Goal: Task Accomplishment & Management: Complete application form

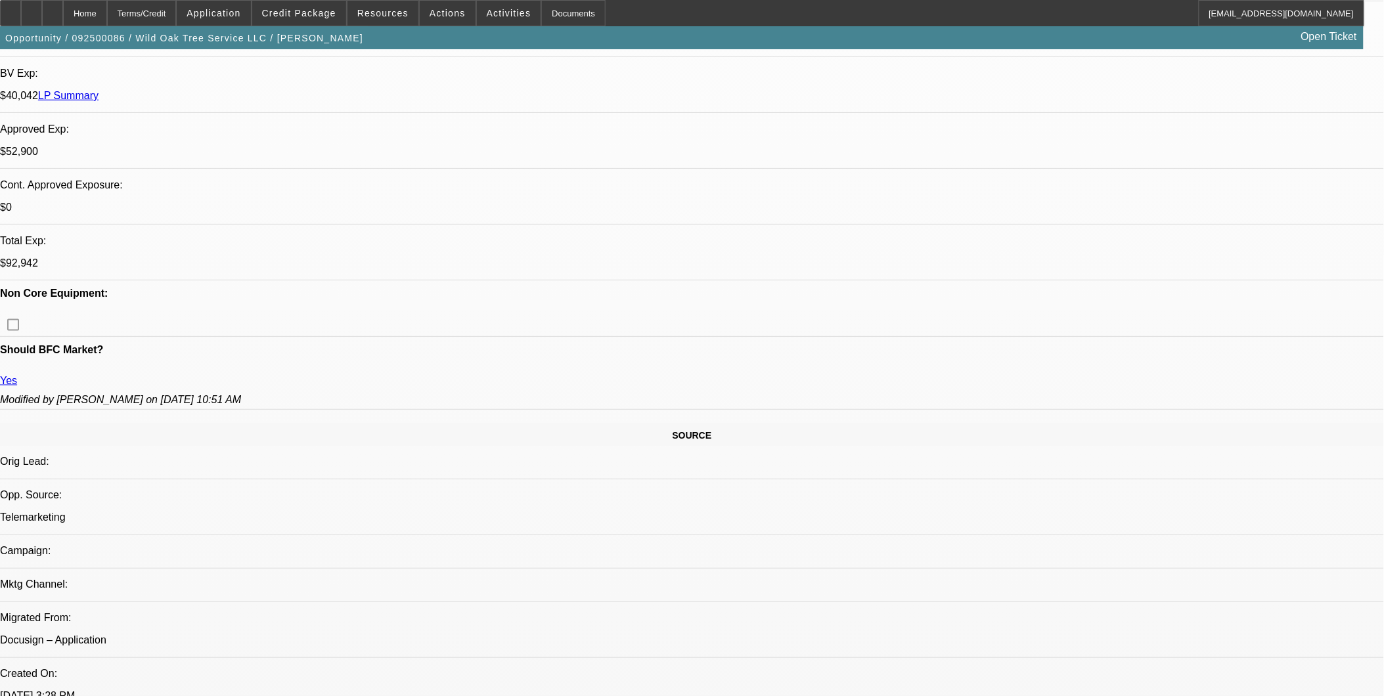
select select "0"
select select "2"
select select "0"
select select "2"
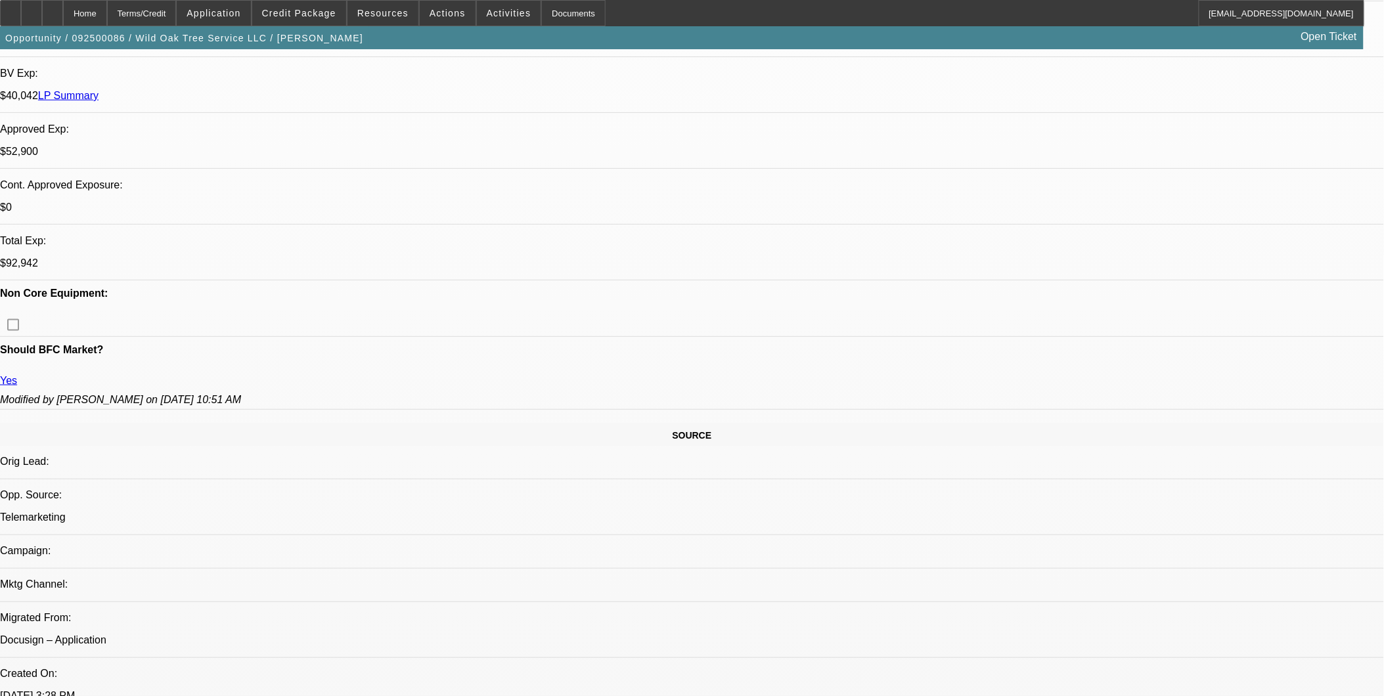
select select "0"
select select "2"
select select "0"
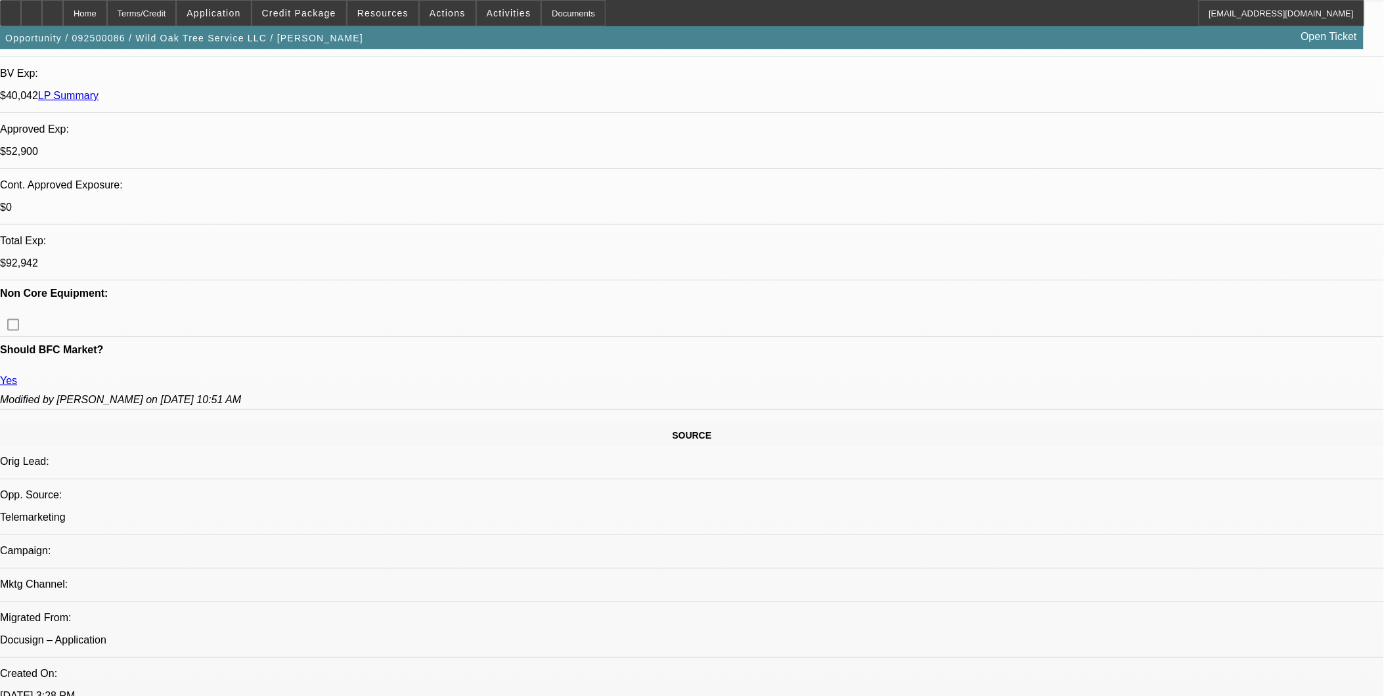
select select "2"
select select "0"
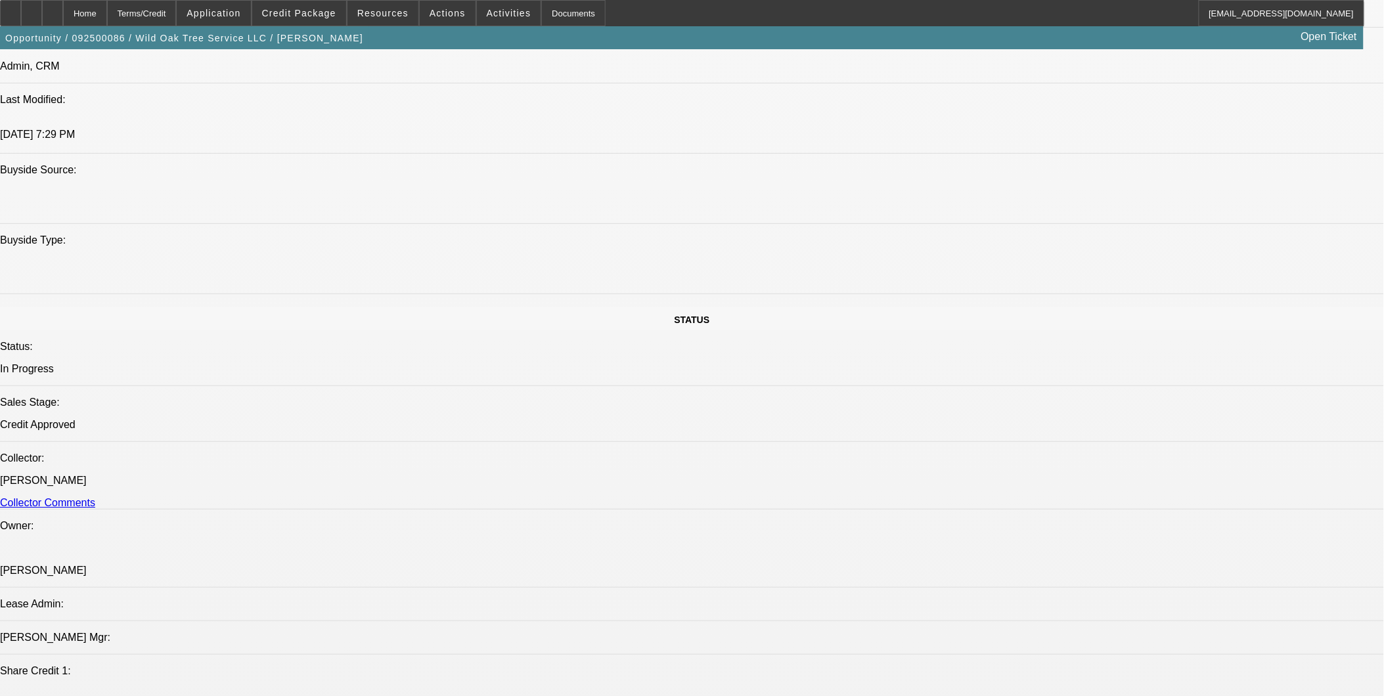
select select "1"
select select "2"
select select "6"
select select "1"
select select "2"
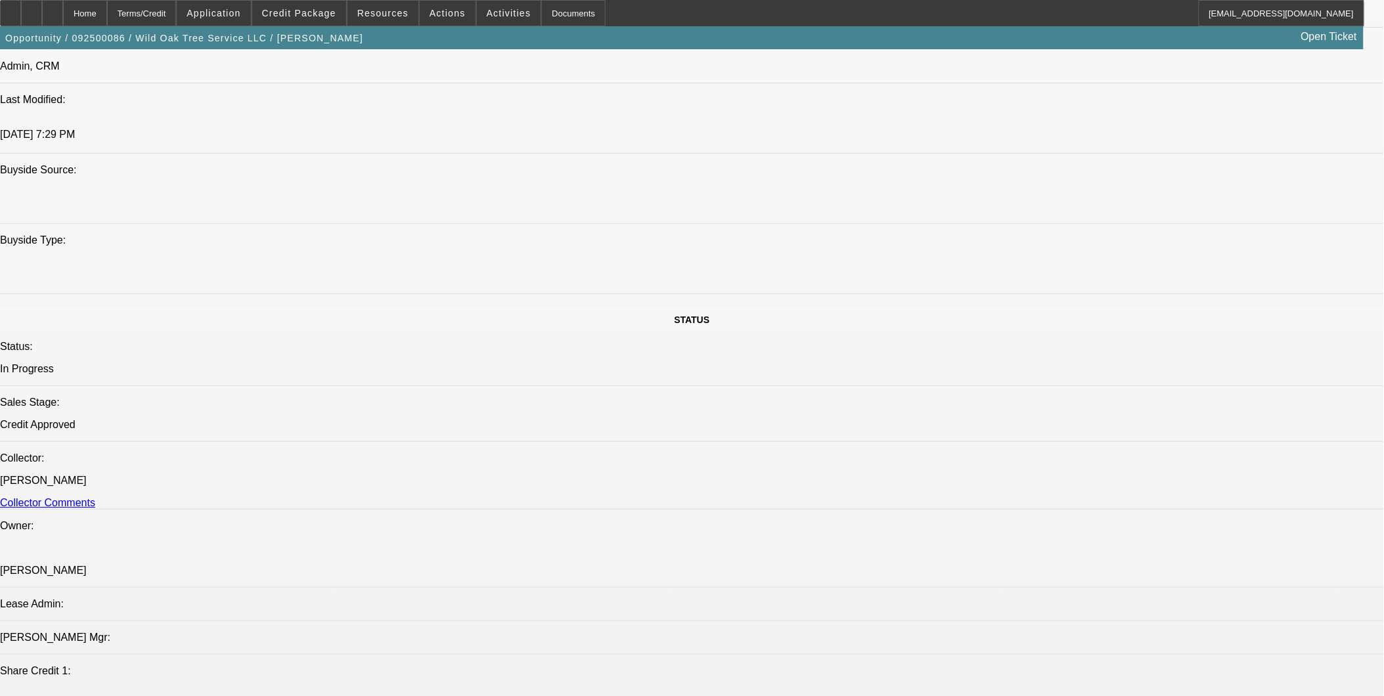
select select "6"
select select "1"
select select "2"
select select "6"
select select "1"
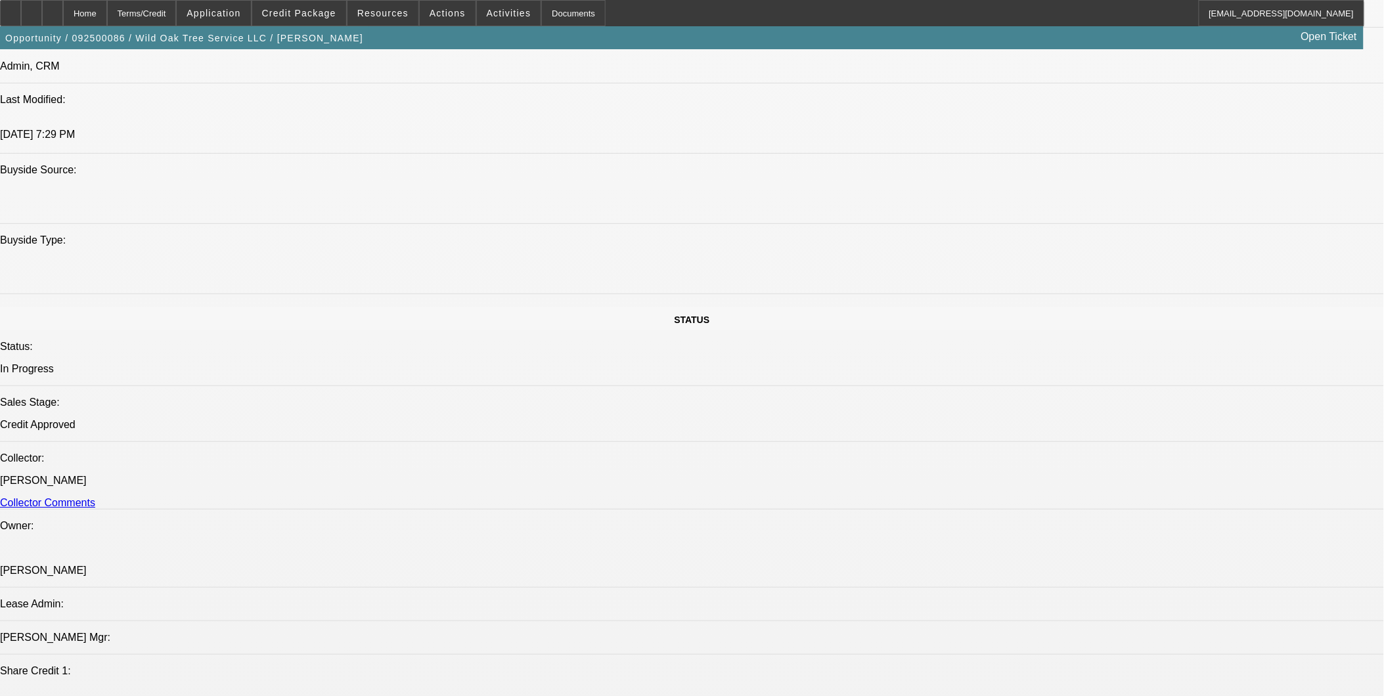
select select "2"
select select "6"
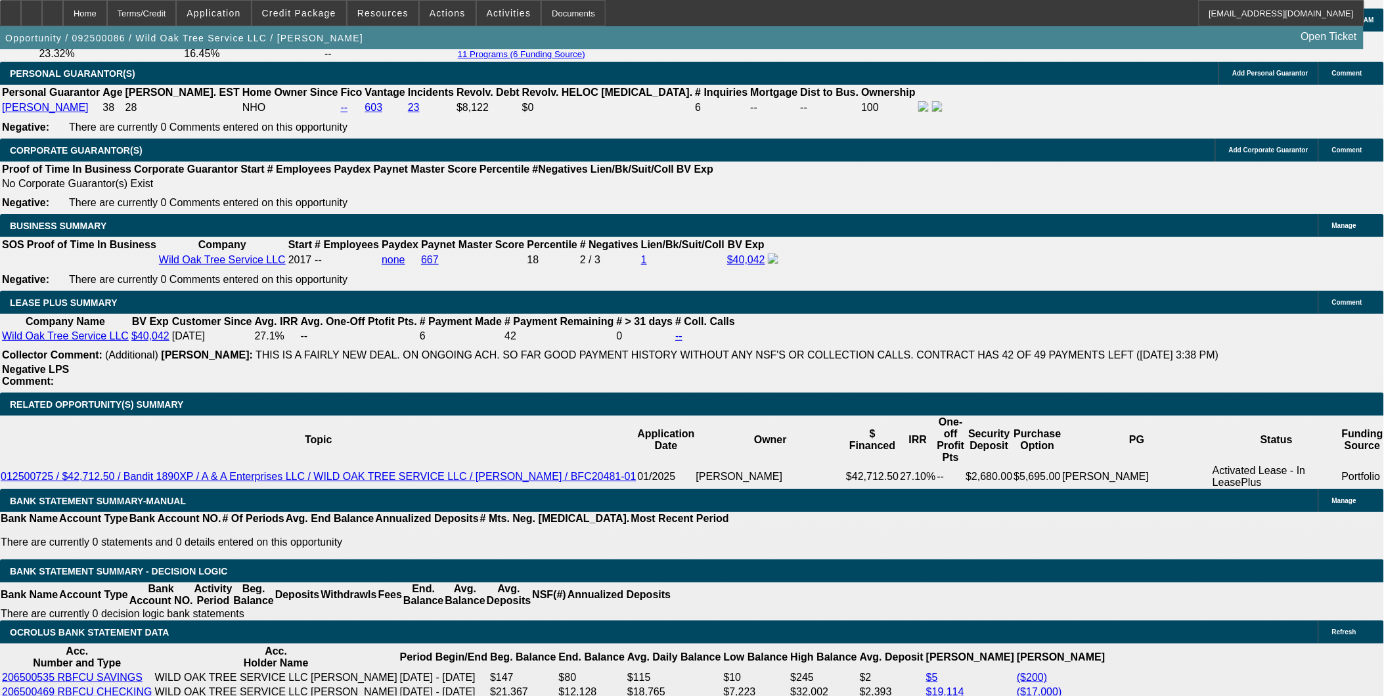
scroll to position [1970, 0]
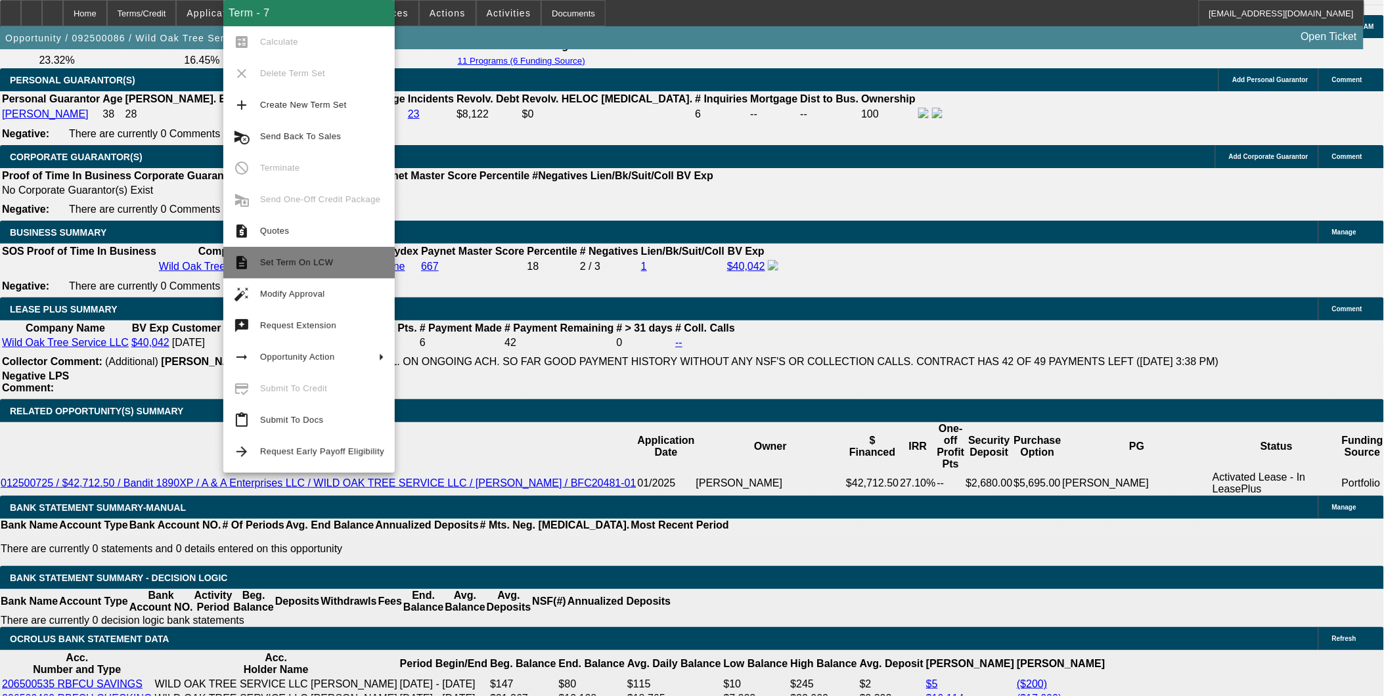
click at [324, 258] on span "Set Term On LCW" at bounding box center [322, 263] width 124 height 16
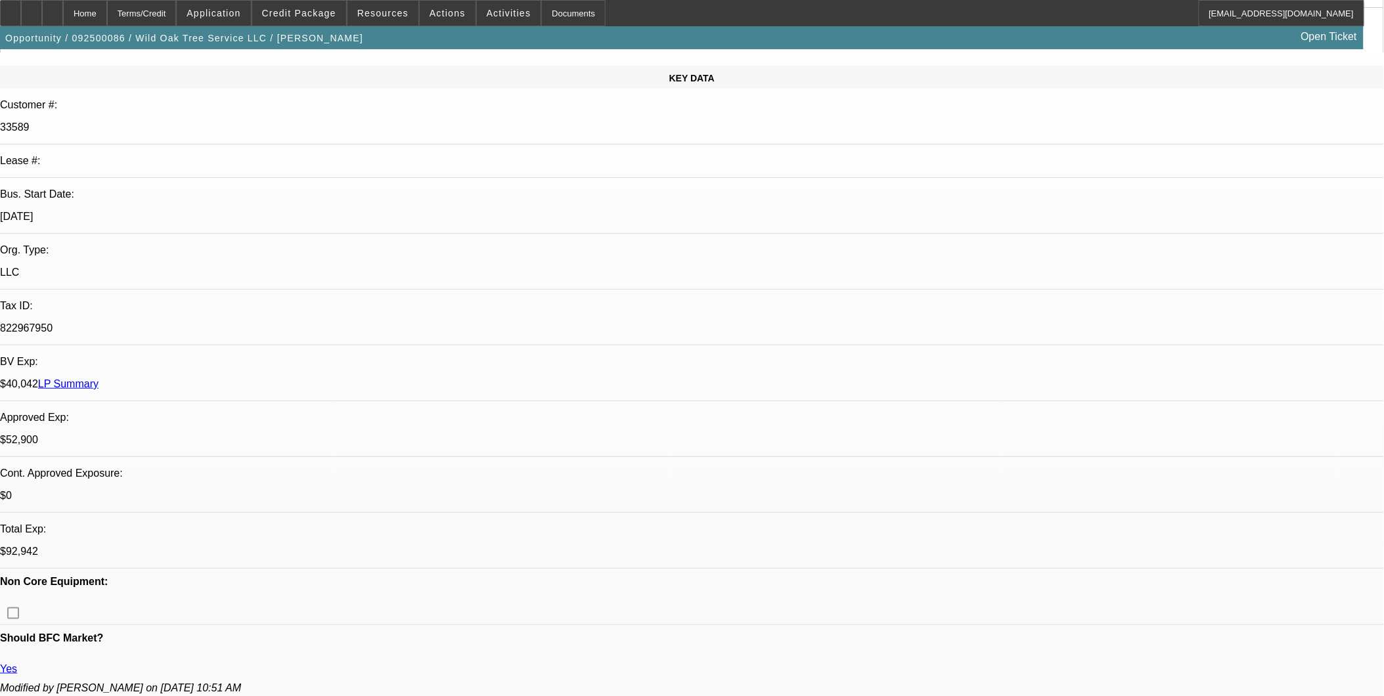
select select "0"
select select "2"
select select "0"
select select "2"
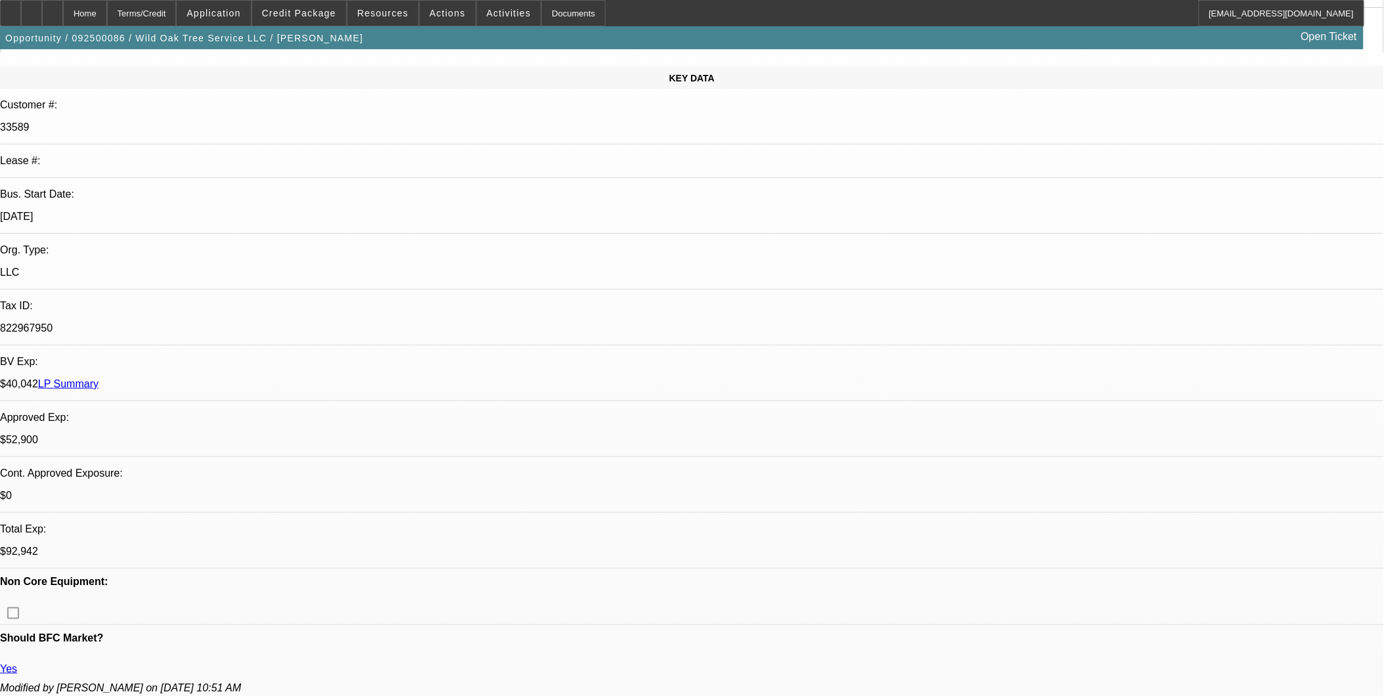
select select "0"
select select "2"
select select "0"
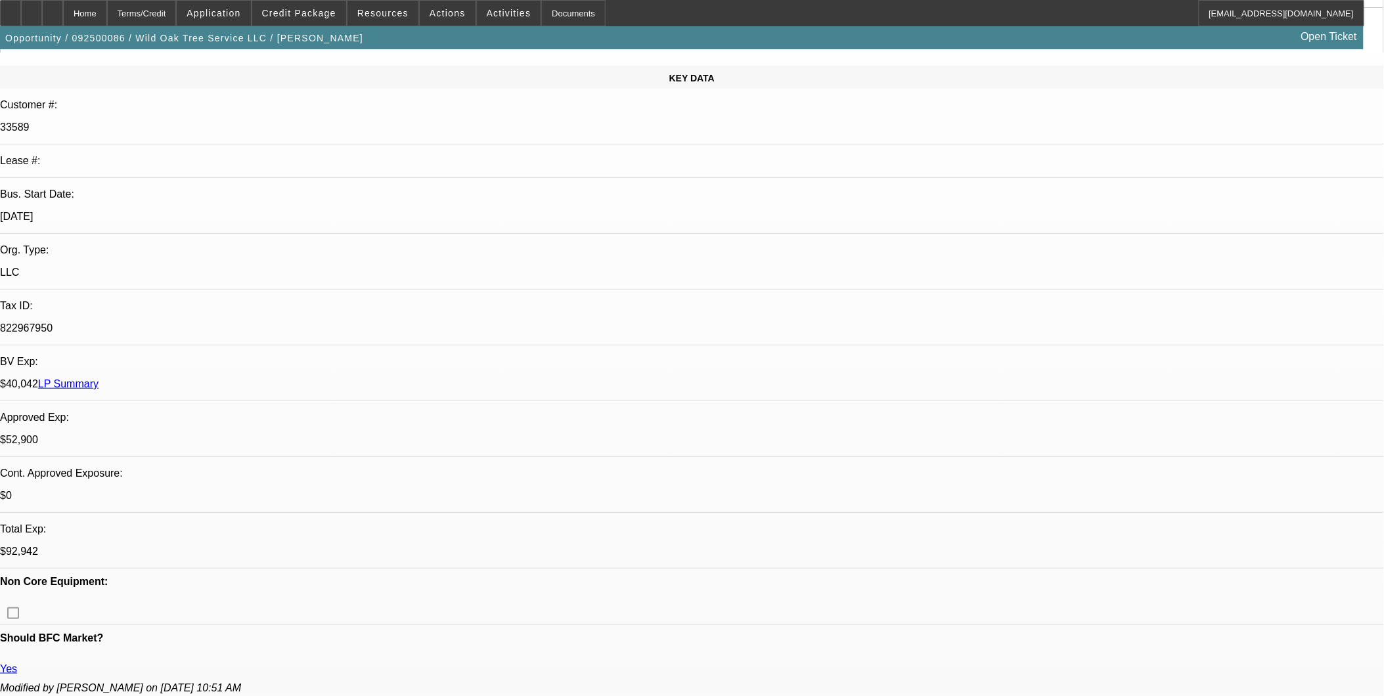
select select "2"
select select "0"
select select "1"
select select "2"
select select "6"
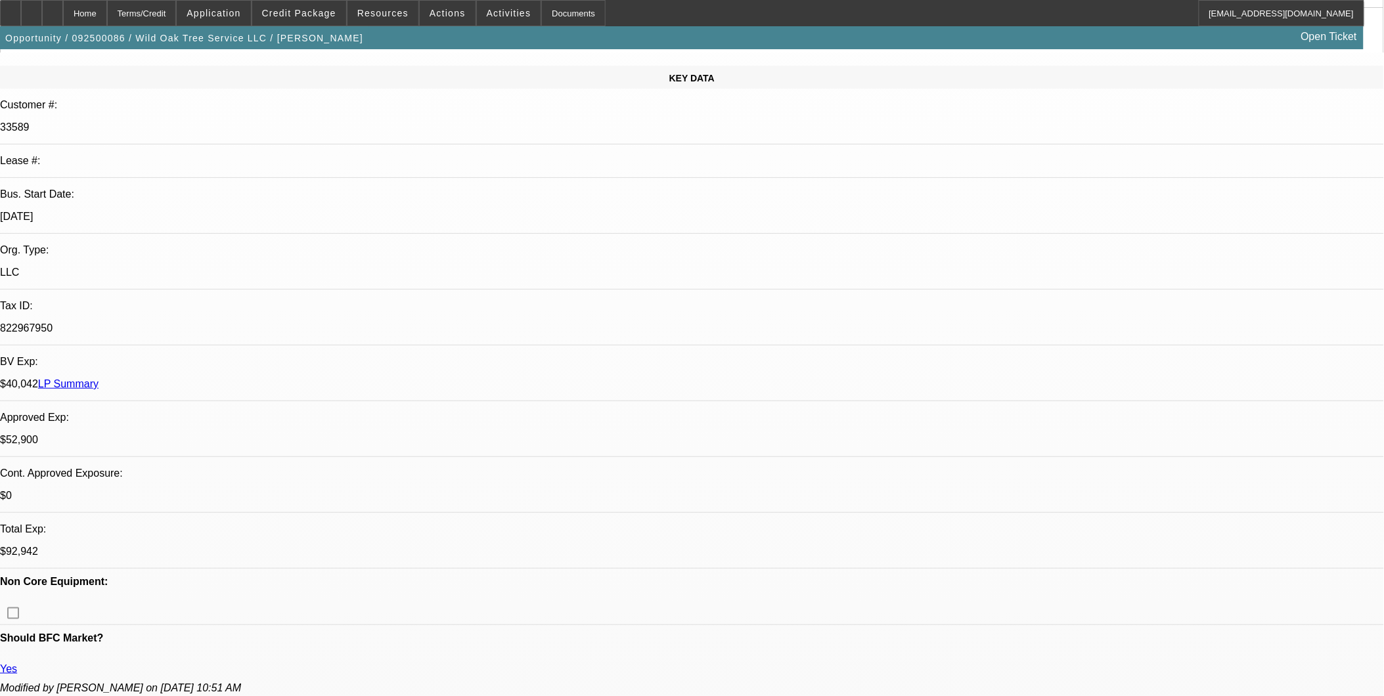
select select "1"
select select "2"
select select "6"
select select "1"
select select "2"
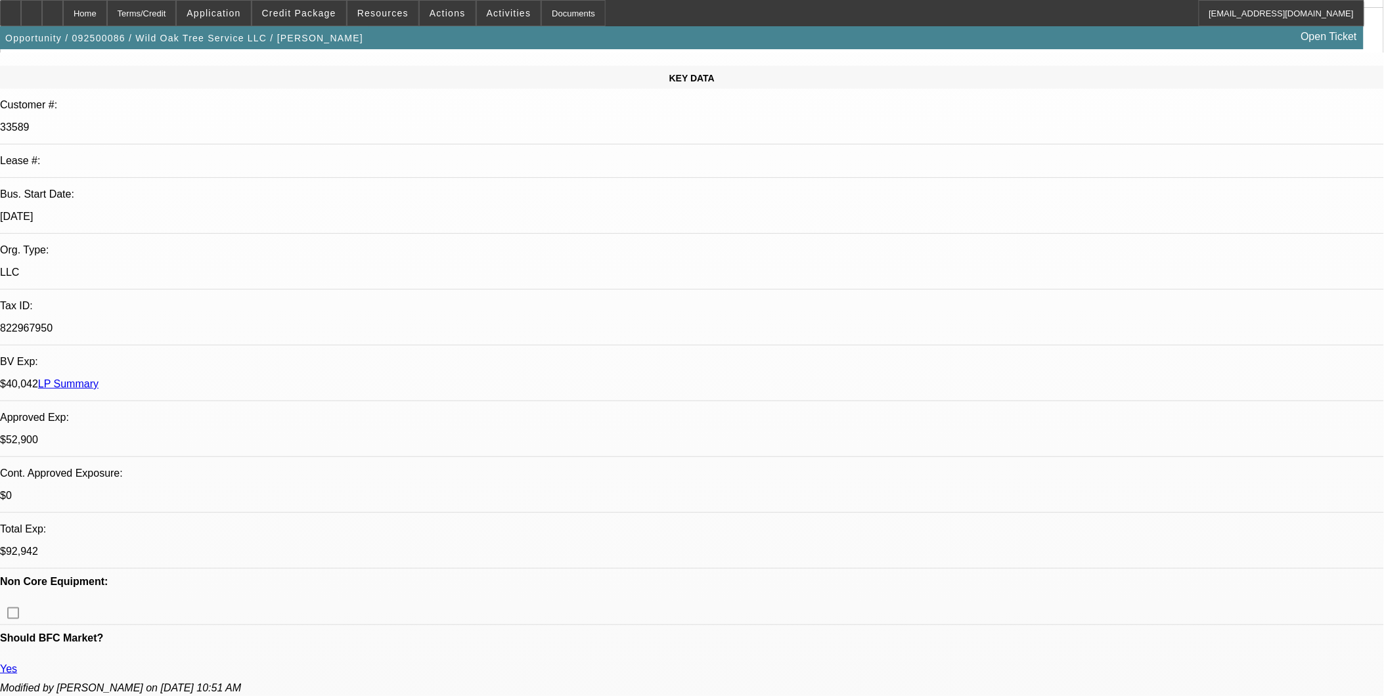
select select "6"
select select "1"
select select "2"
select select "6"
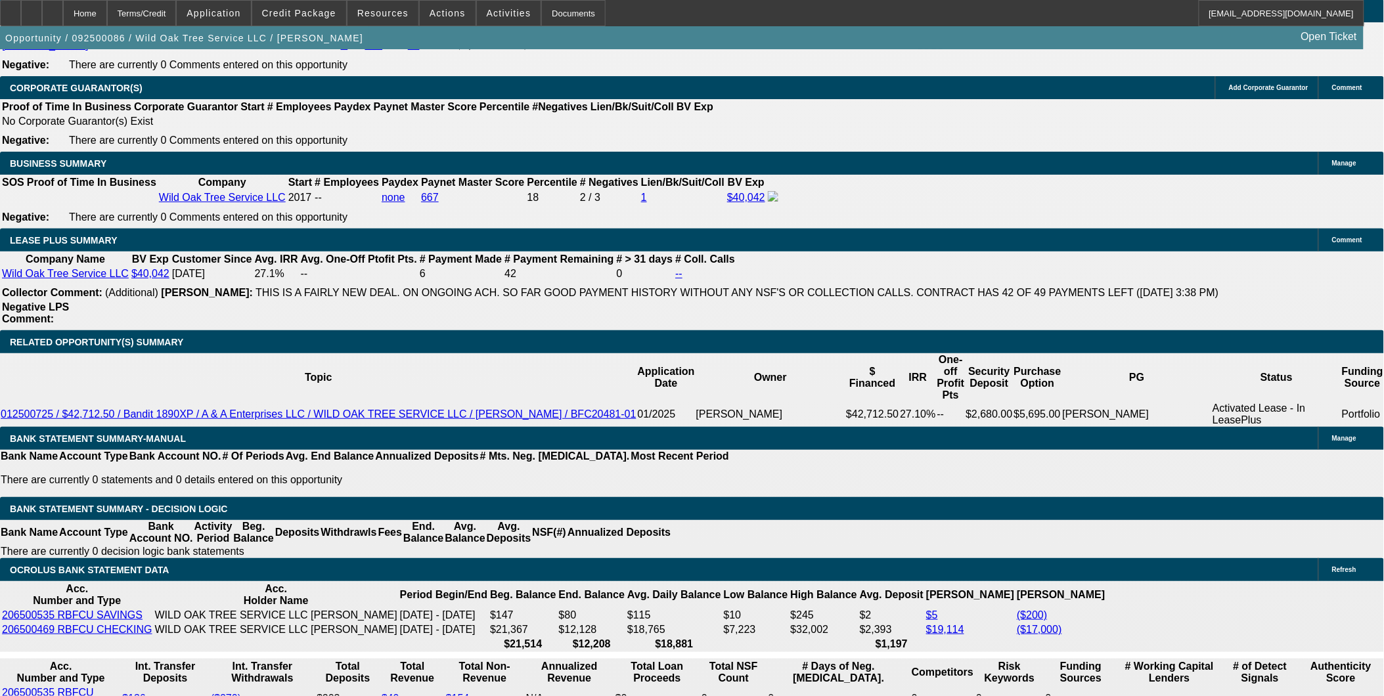
scroll to position [1897, 0]
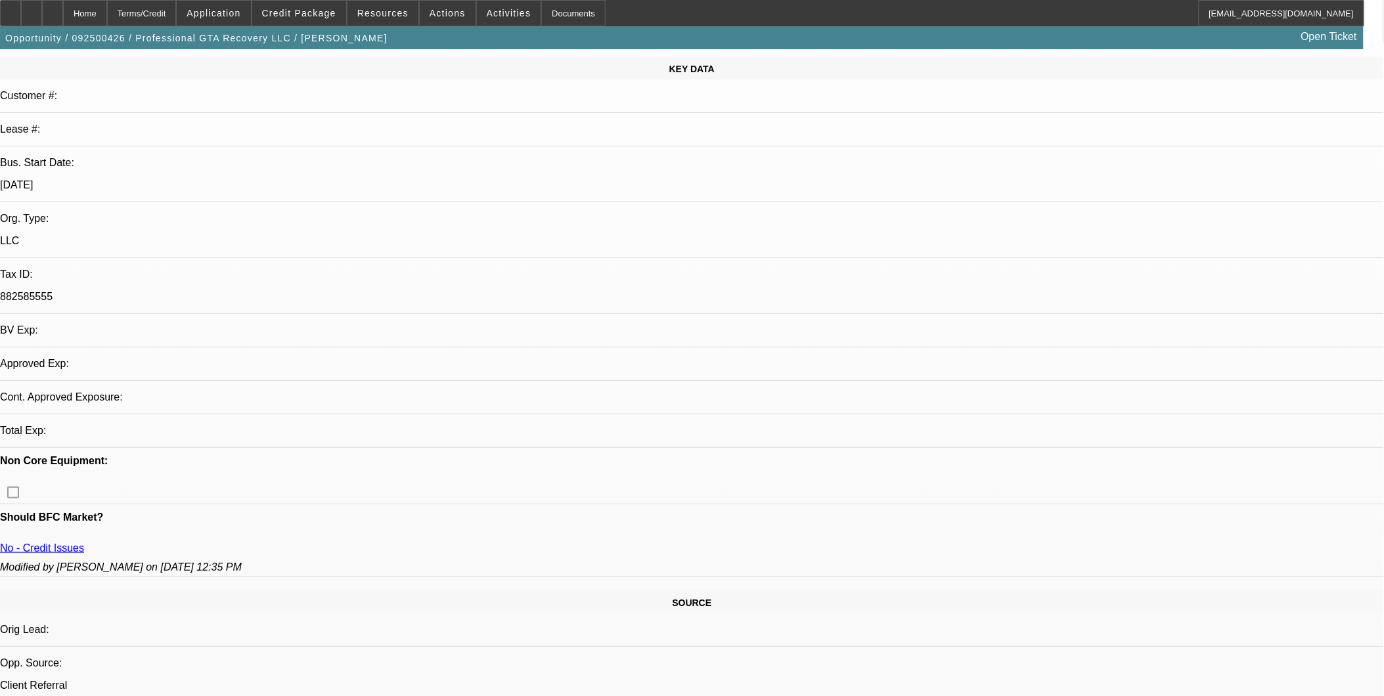
select select "0"
select select "2"
select select "0.1"
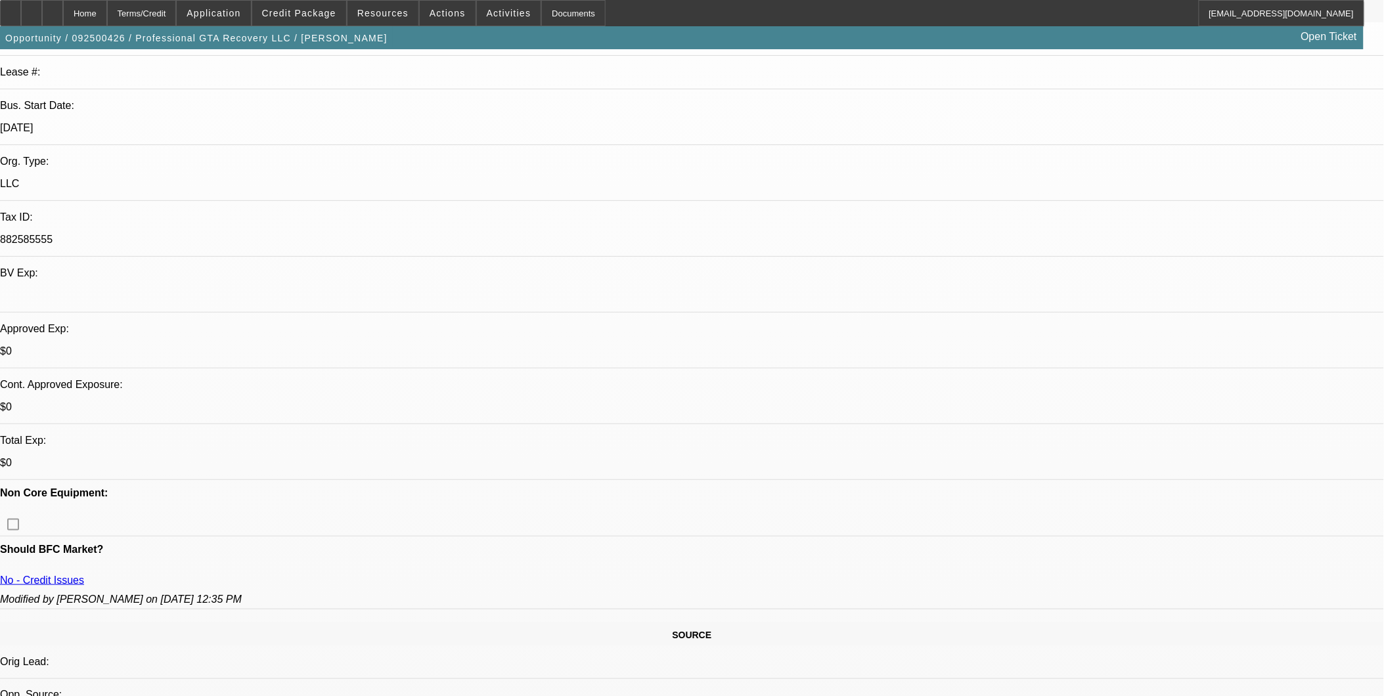
select select "1"
select select "2"
select select "4"
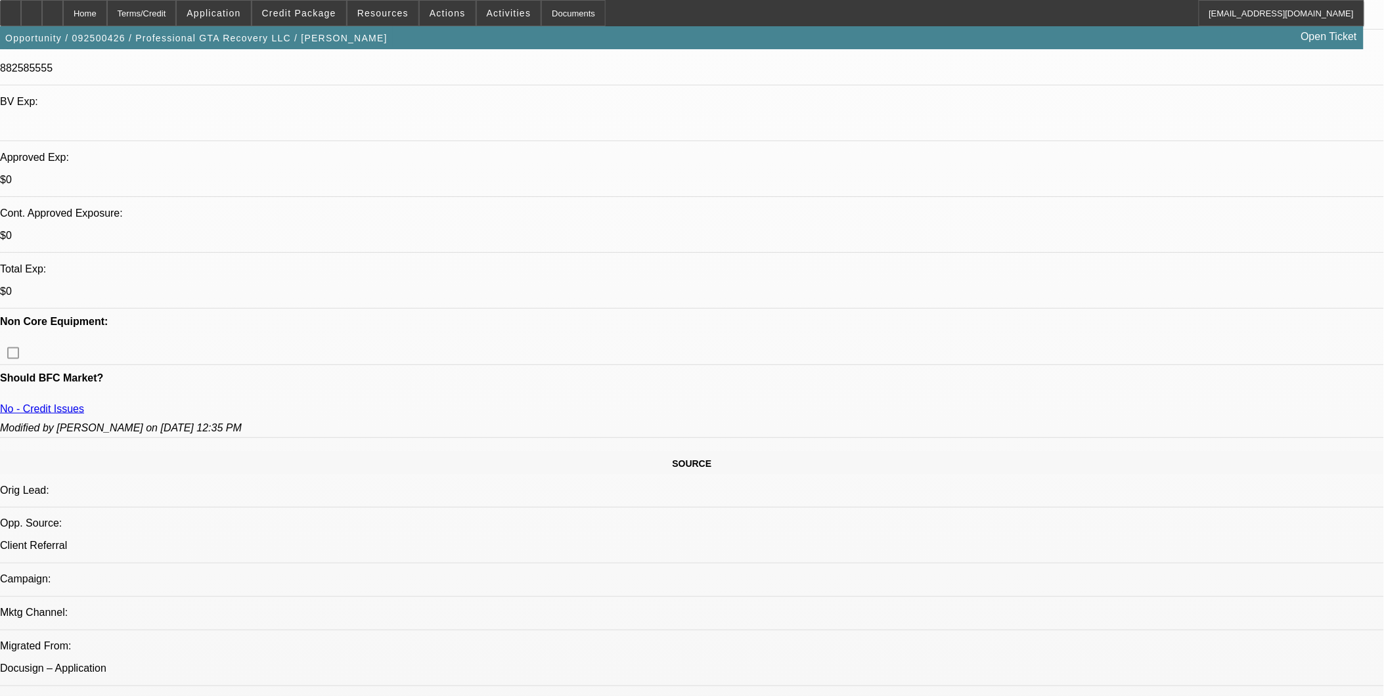
scroll to position [364, 0]
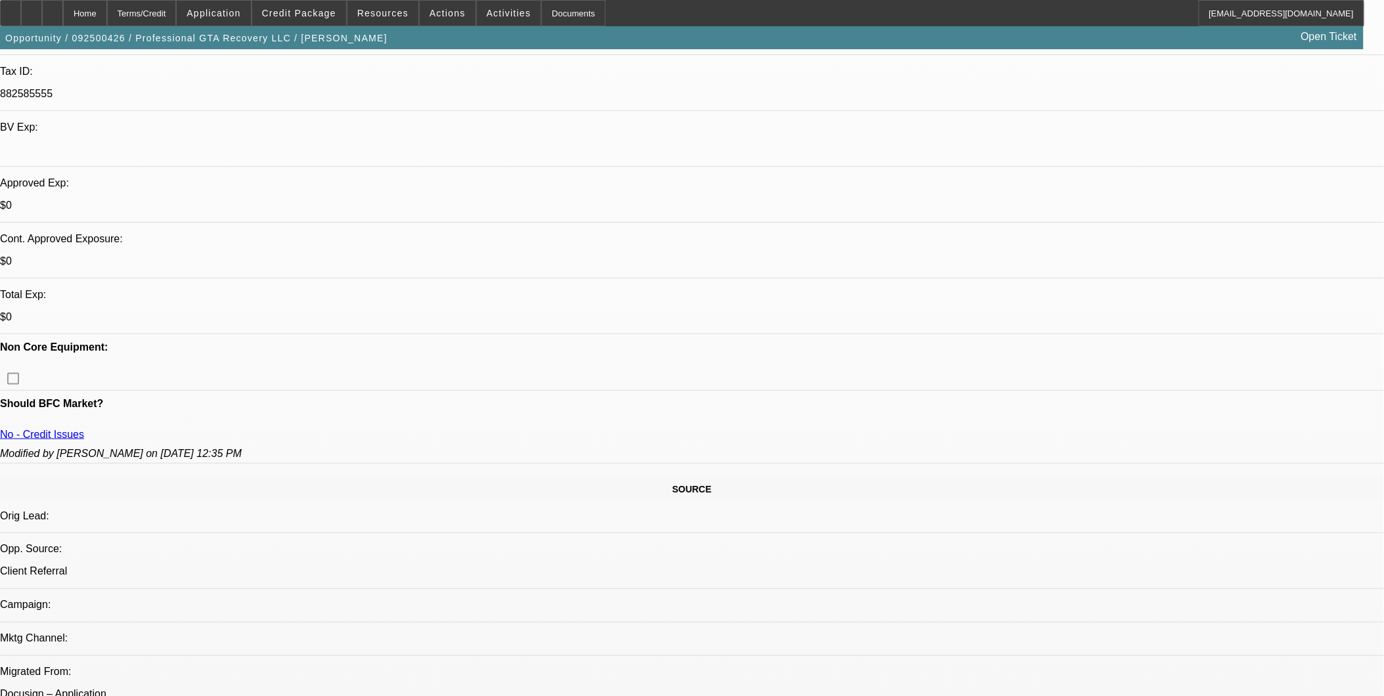
drag, startPoint x: 536, startPoint y: 309, endPoint x: 651, endPoint y: 352, distance: 123.2
drag, startPoint x: 651, startPoint y: 352, endPoint x: 520, endPoint y: 355, distance: 131.4
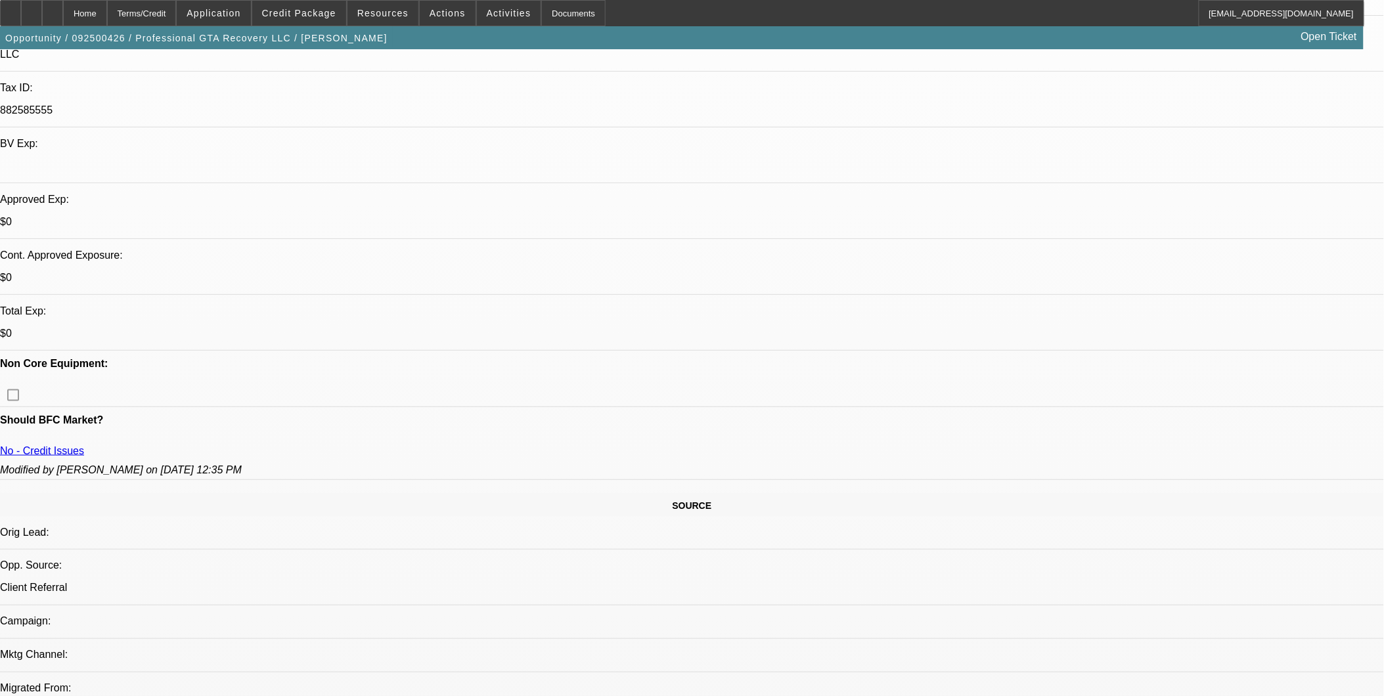
scroll to position [292, 0]
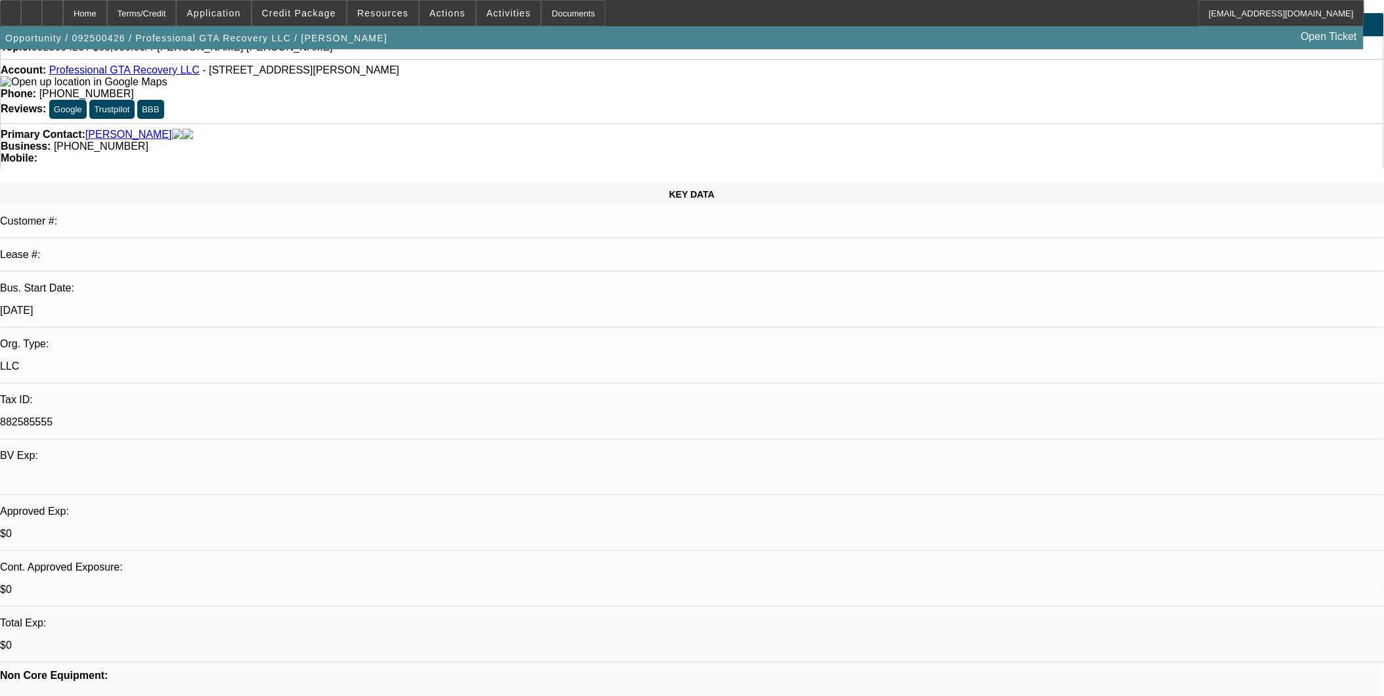
scroll to position [0, 0]
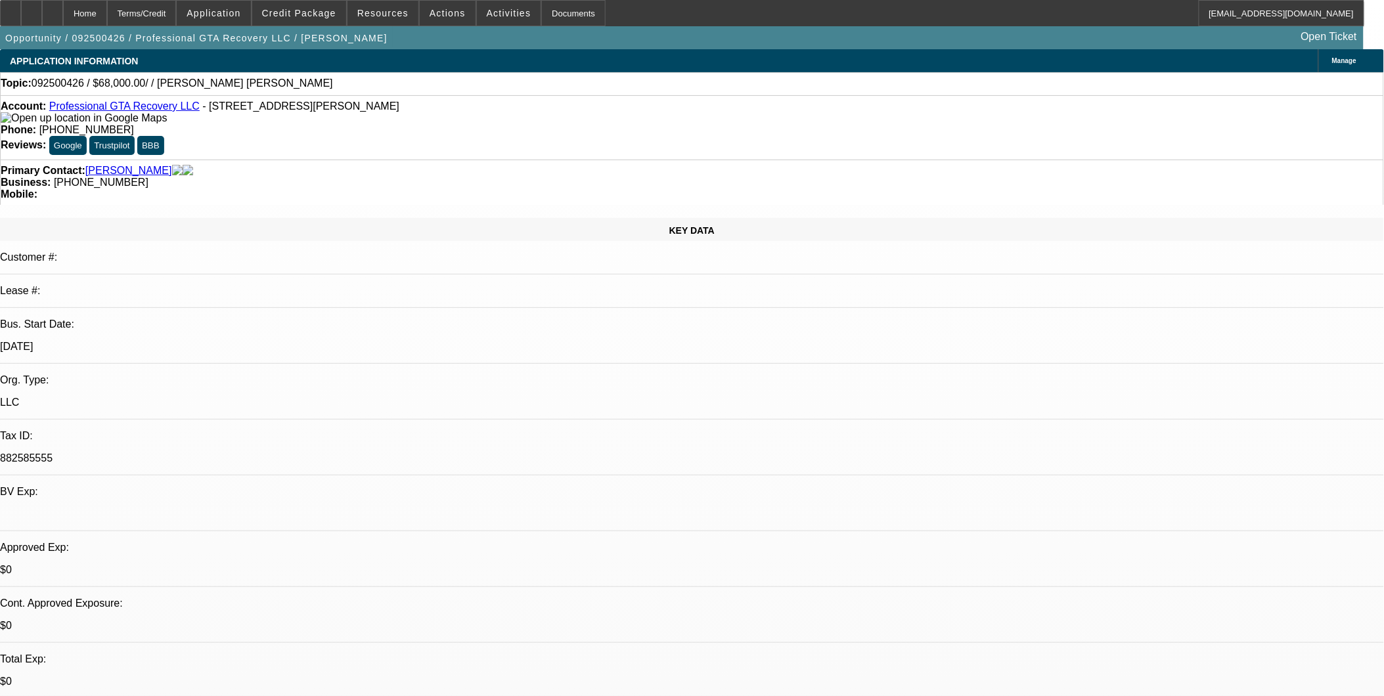
click at [256, 285] on div "Lease #:" at bounding box center [692, 296] width 1384 height 23
click at [246, 285] on div "Lease #:" at bounding box center [692, 296] width 1384 height 23
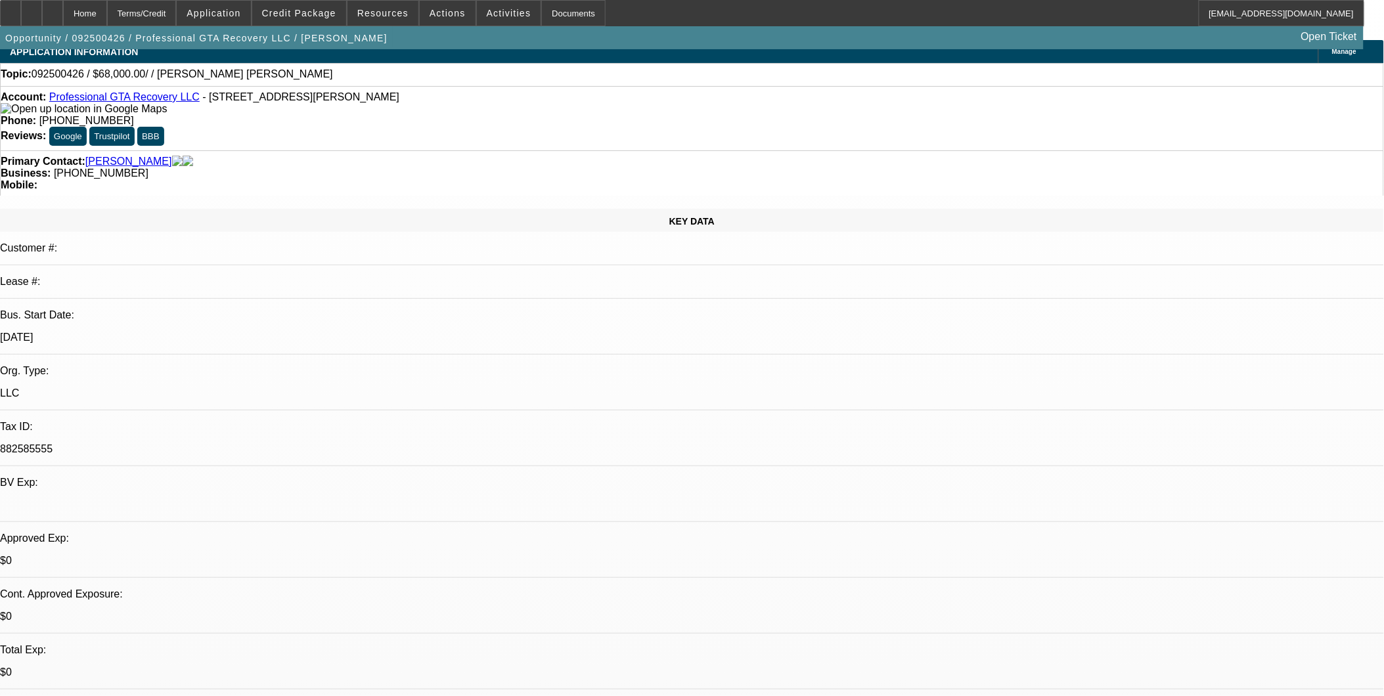
scroll to position [73, 0]
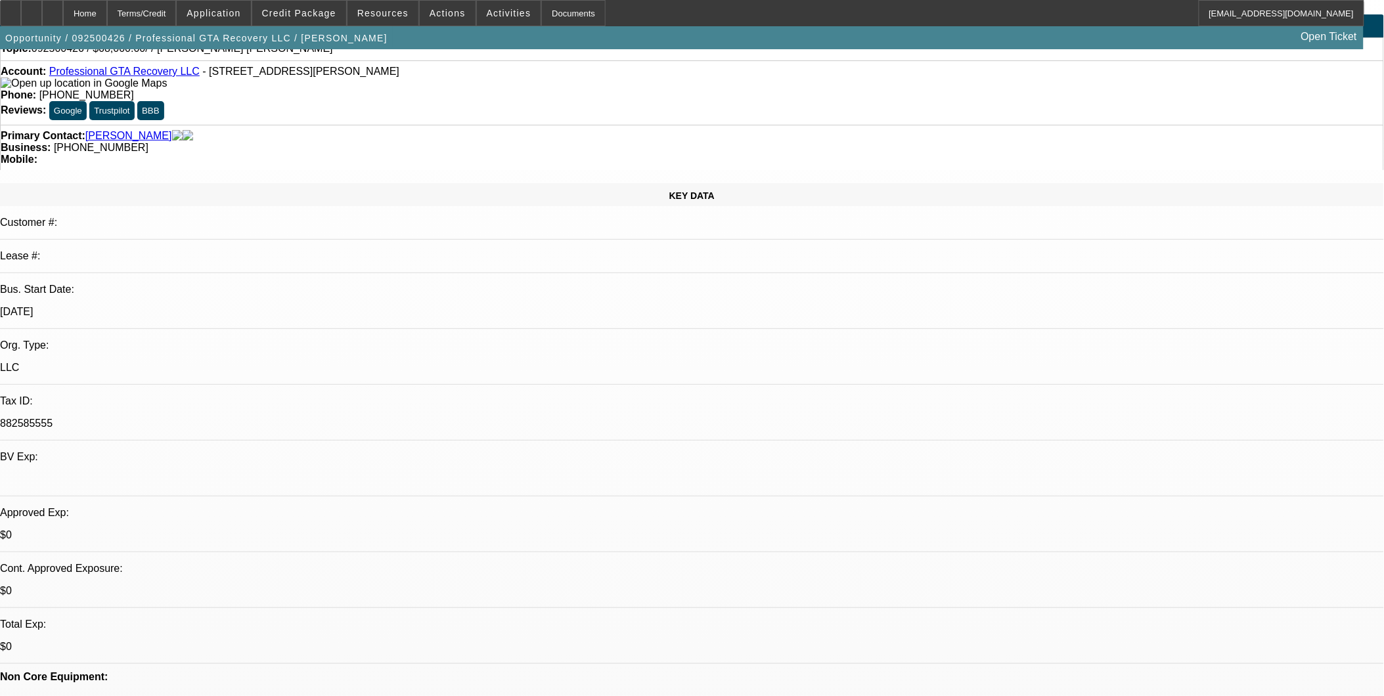
scroll to position [0, 0]
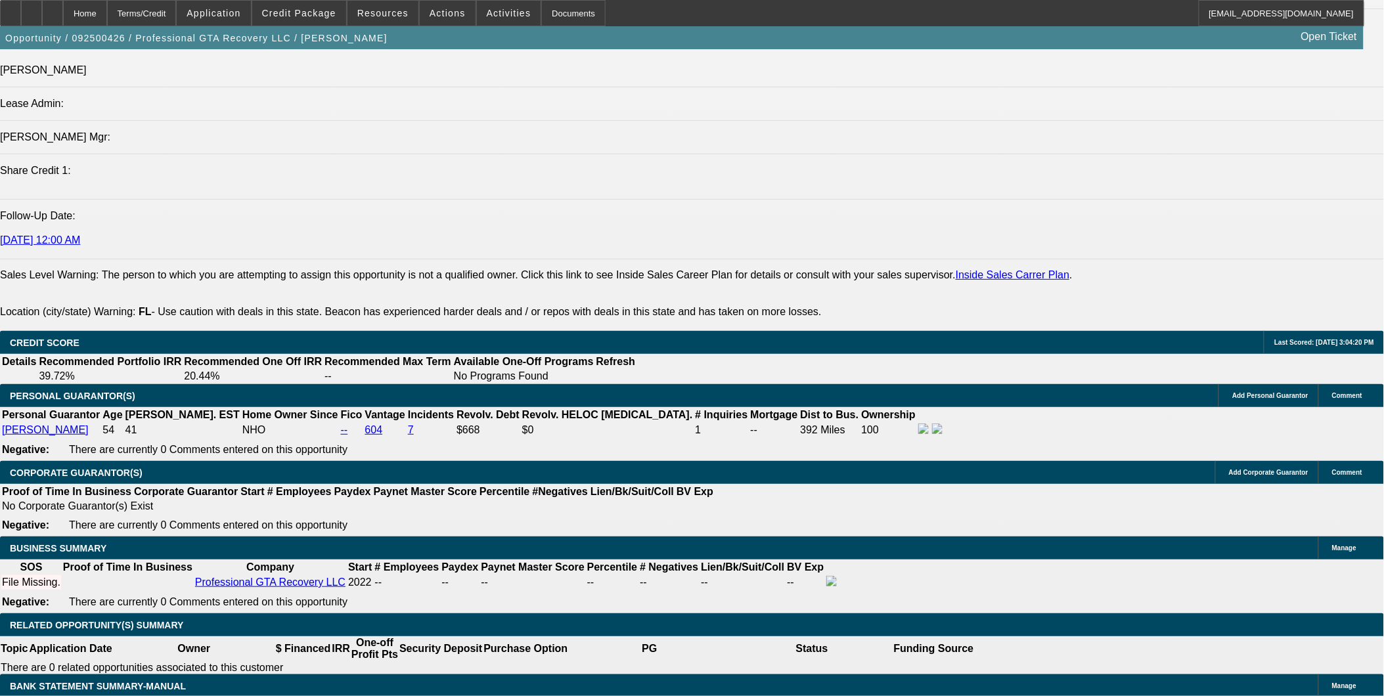
scroll to position [1751, 0]
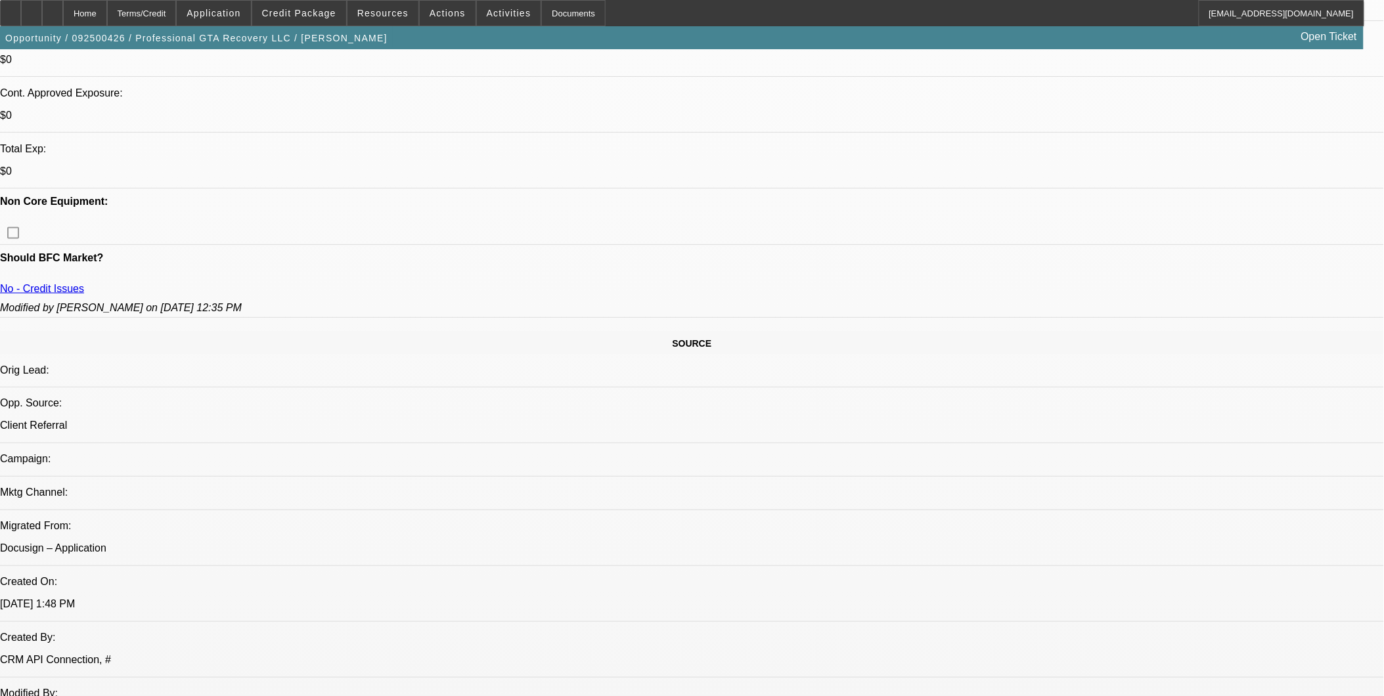
scroll to position [437, 0]
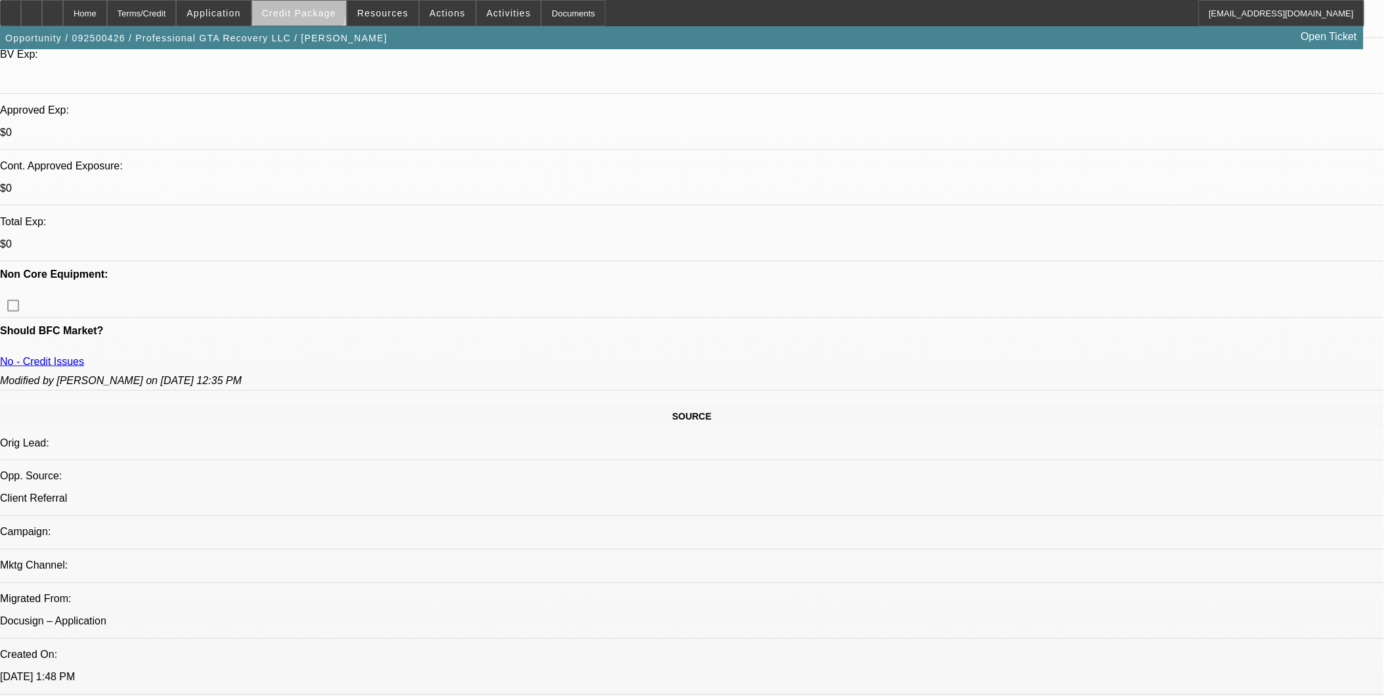
click at [320, 11] on span "Credit Package" at bounding box center [299, 13] width 74 height 11
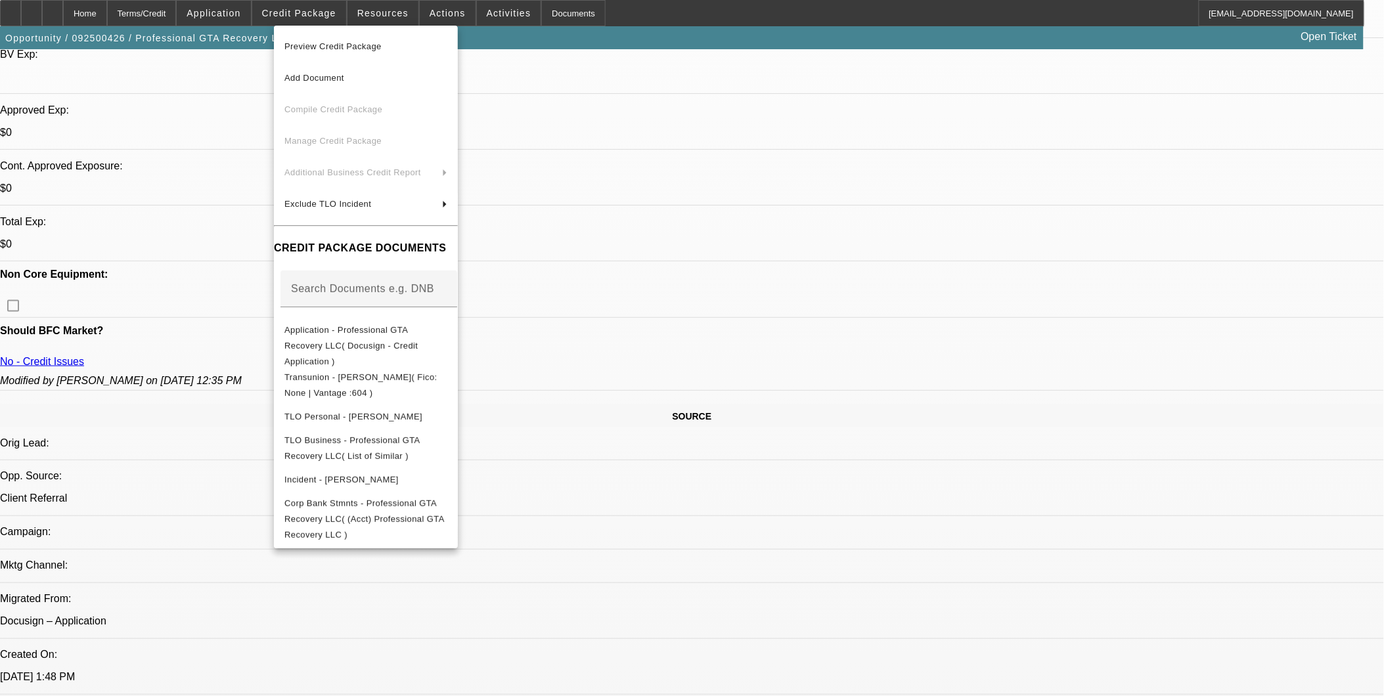
click at [676, 514] on div at bounding box center [692, 348] width 1384 height 696
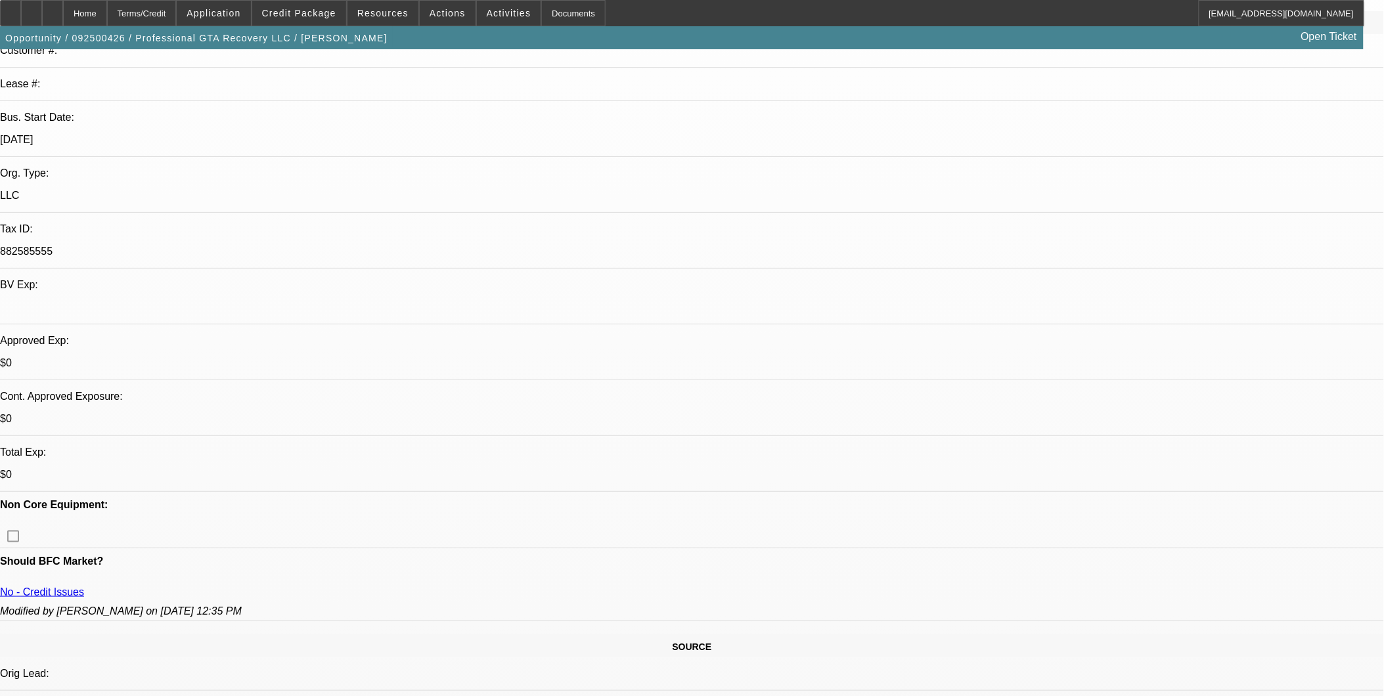
scroll to position [219, 0]
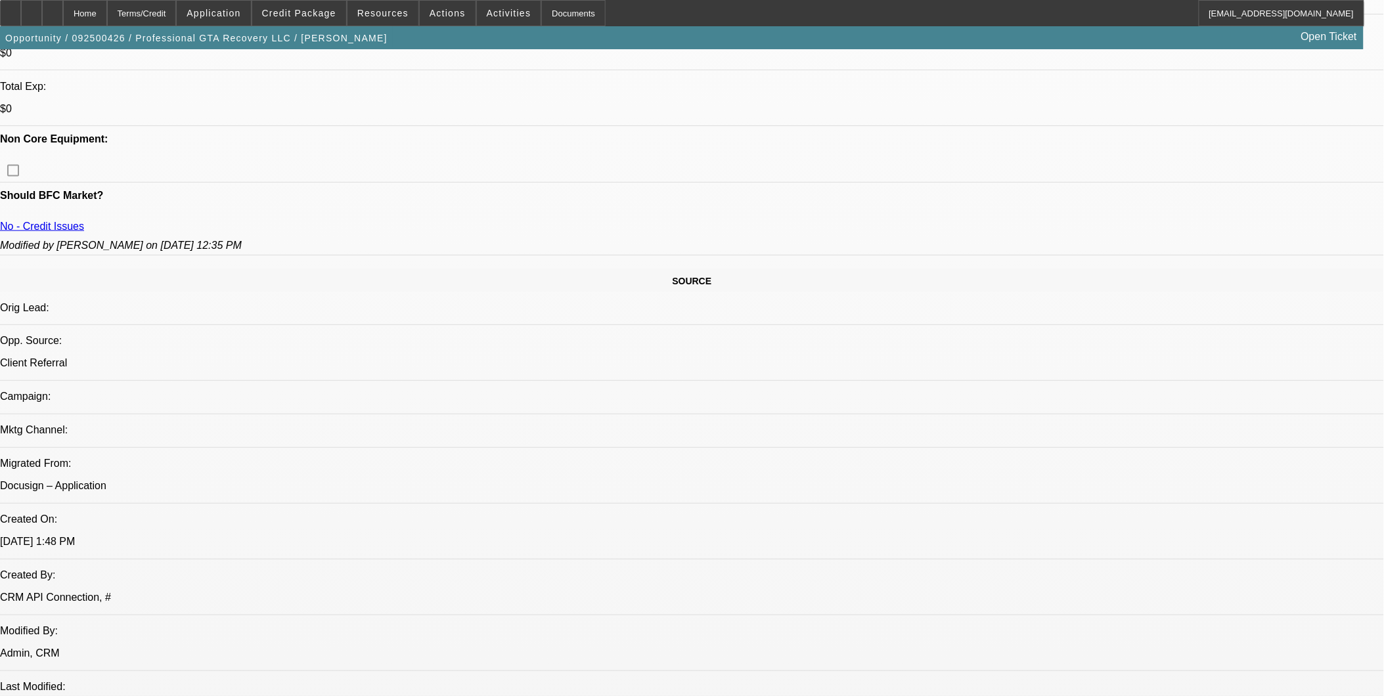
scroll to position [730, 0]
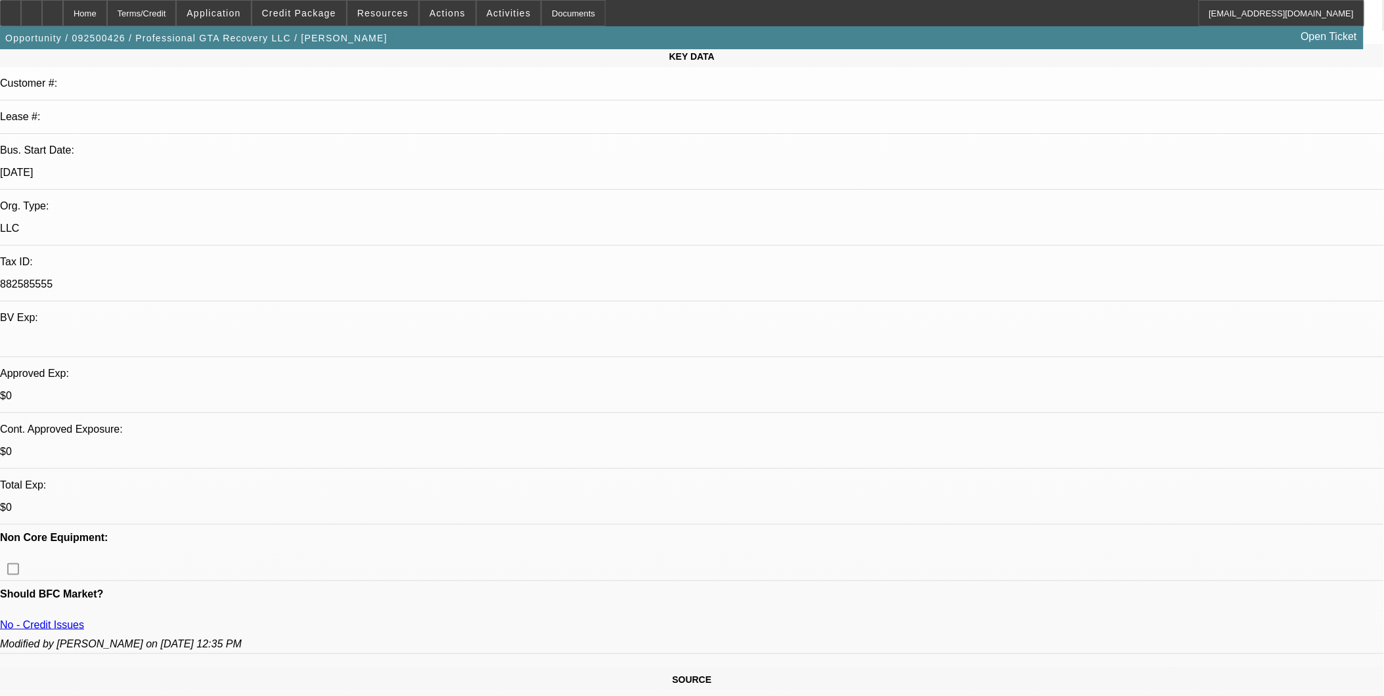
scroll to position [146, 0]
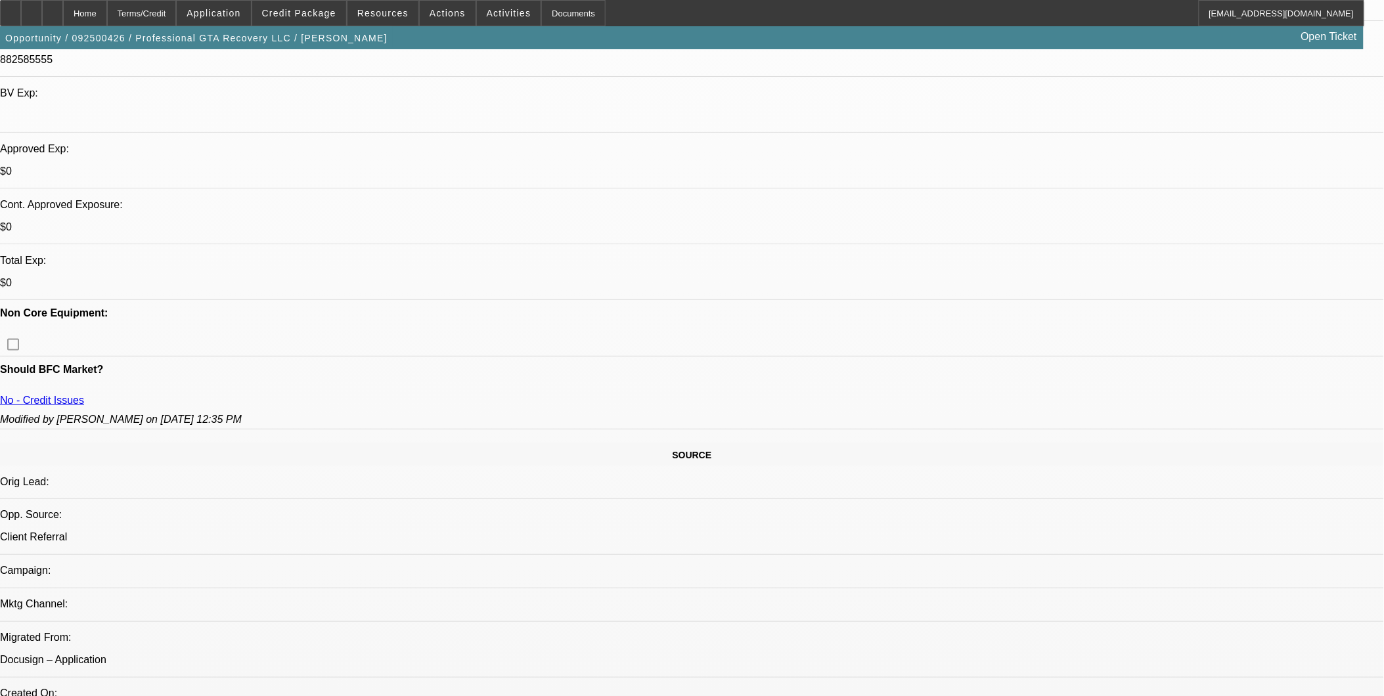
scroll to position [219, 0]
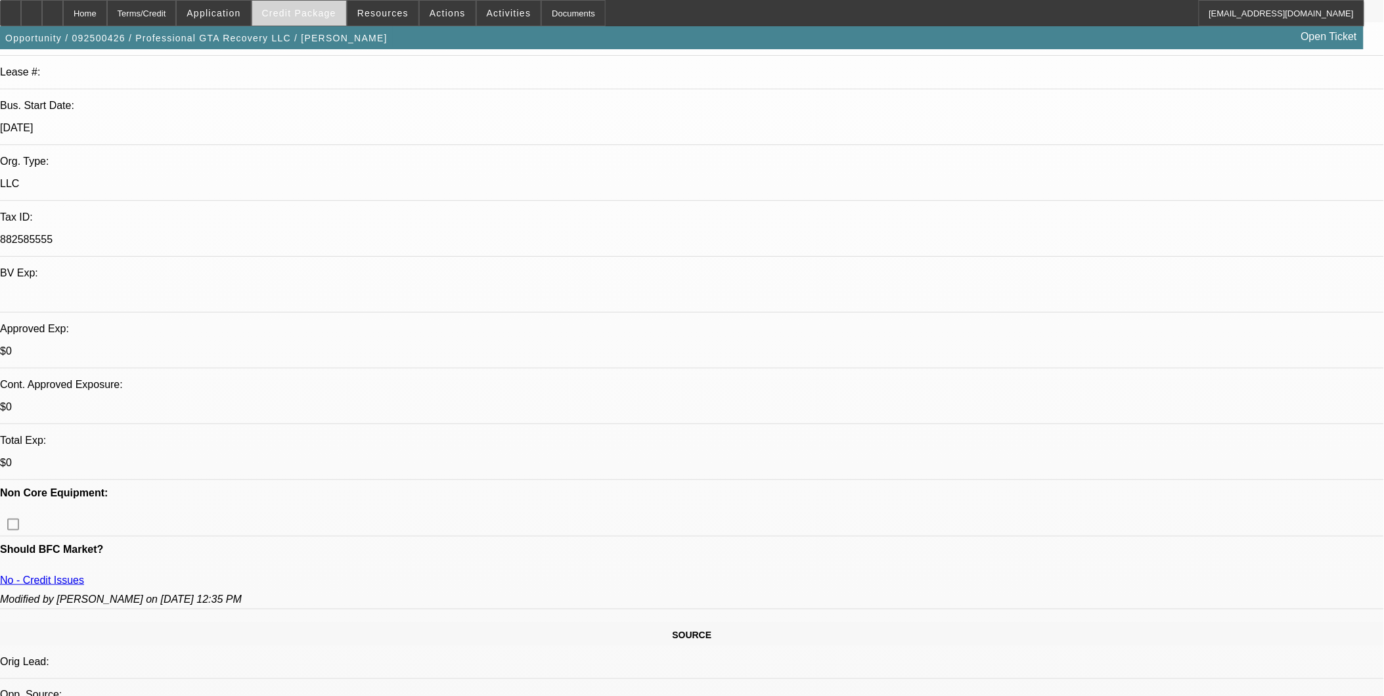
click at [336, 10] on span "Credit Package" at bounding box center [299, 13] width 74 height 11
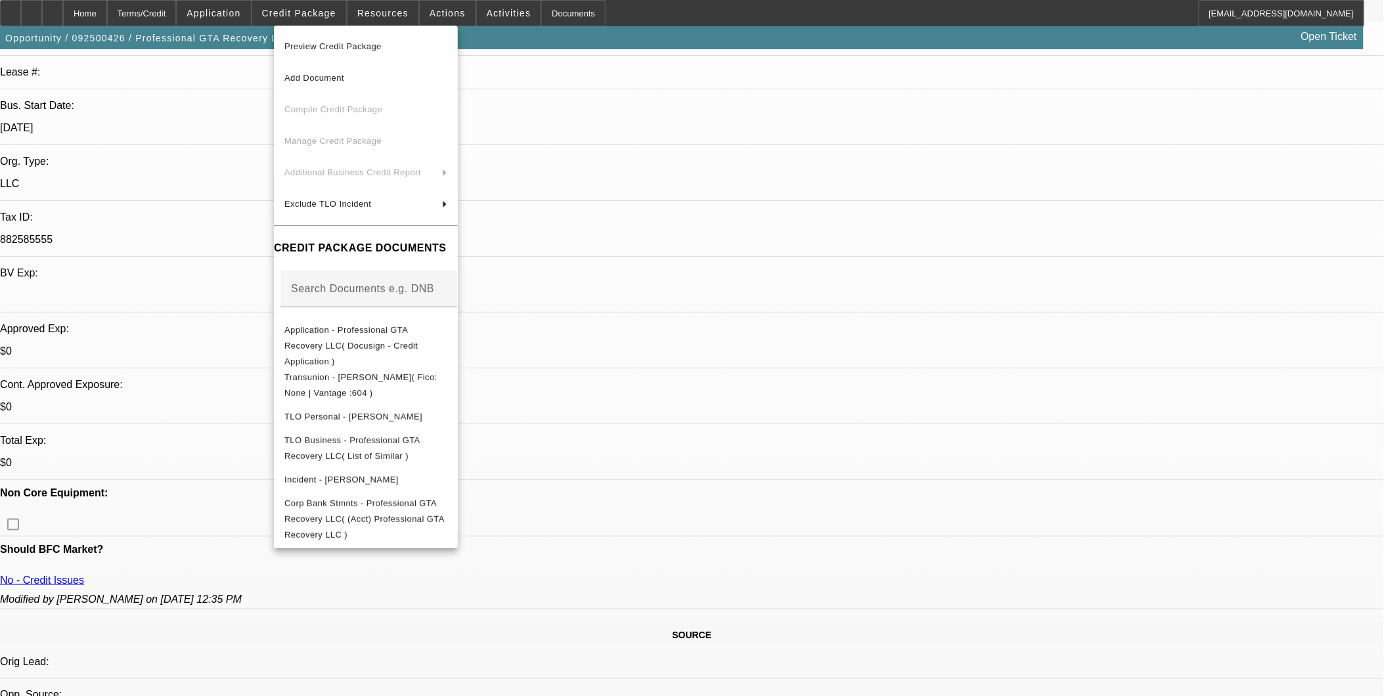
click at [967, 618] on div at bounding box center [692, 348] width 1384 height 696
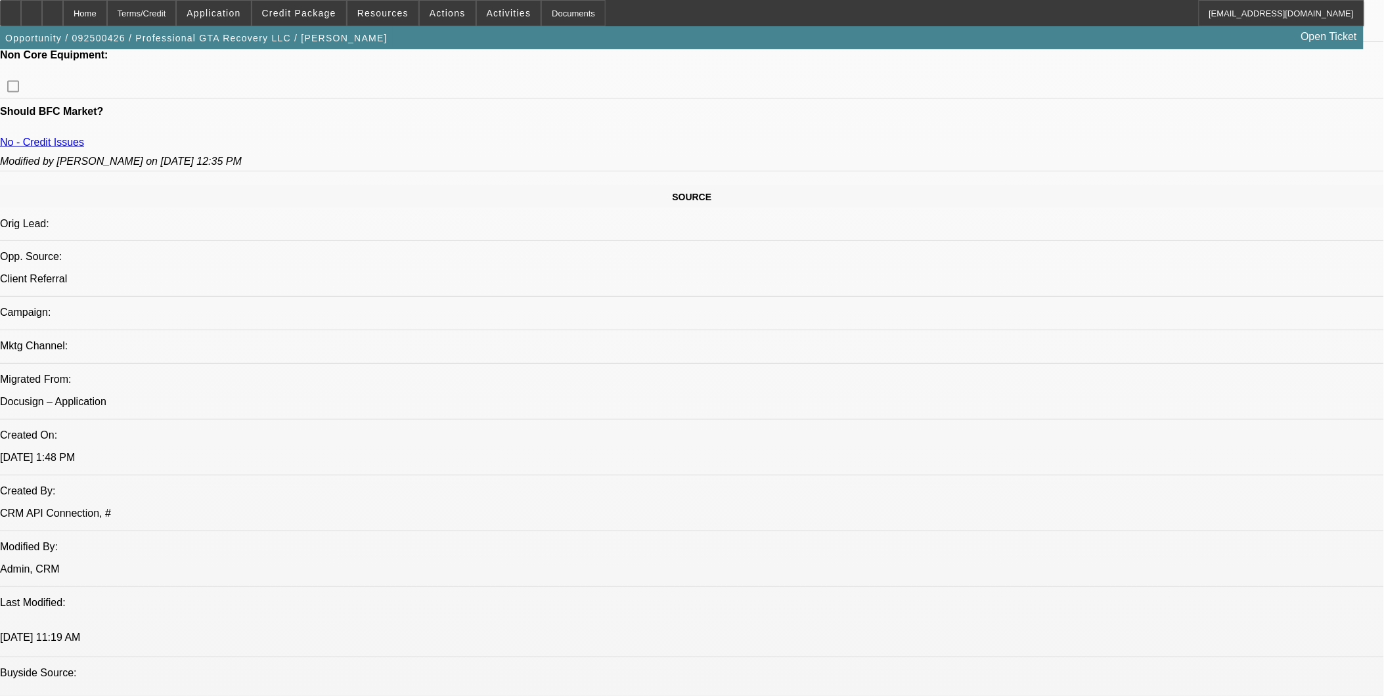
scroll to position [1094, 0]
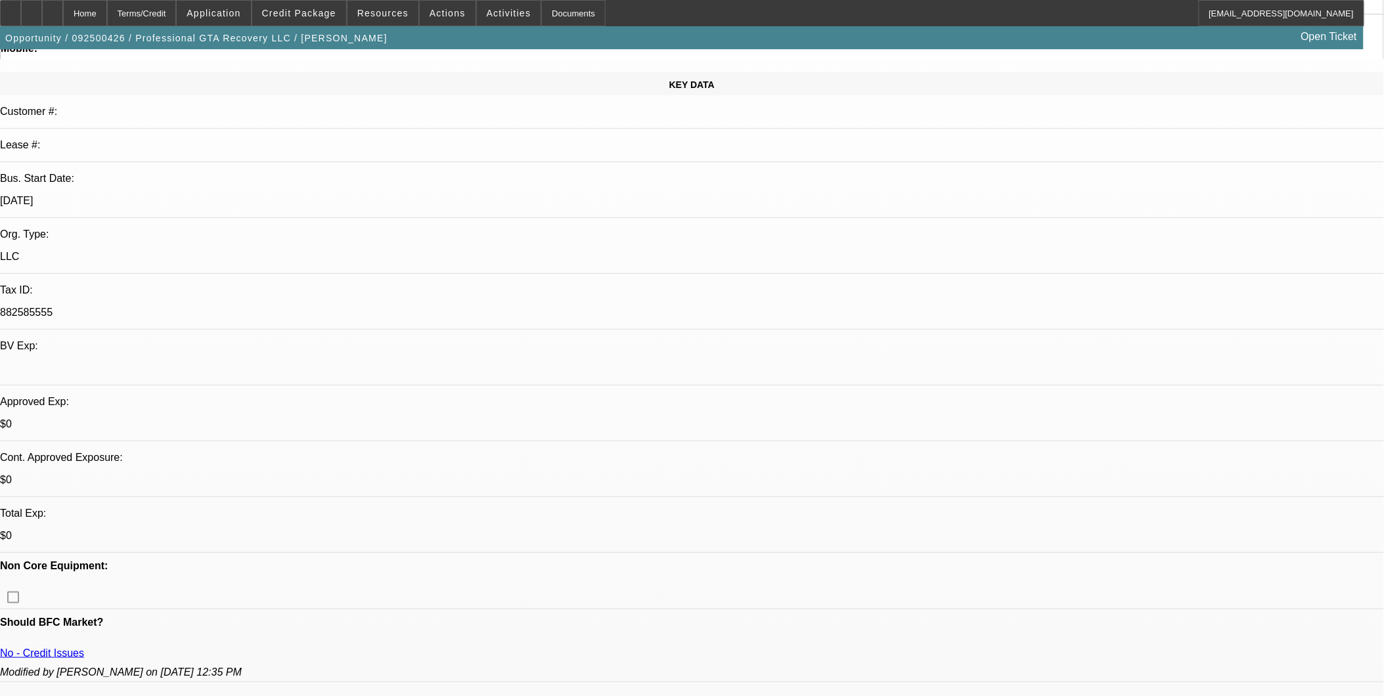
scroll to position [0, 0]
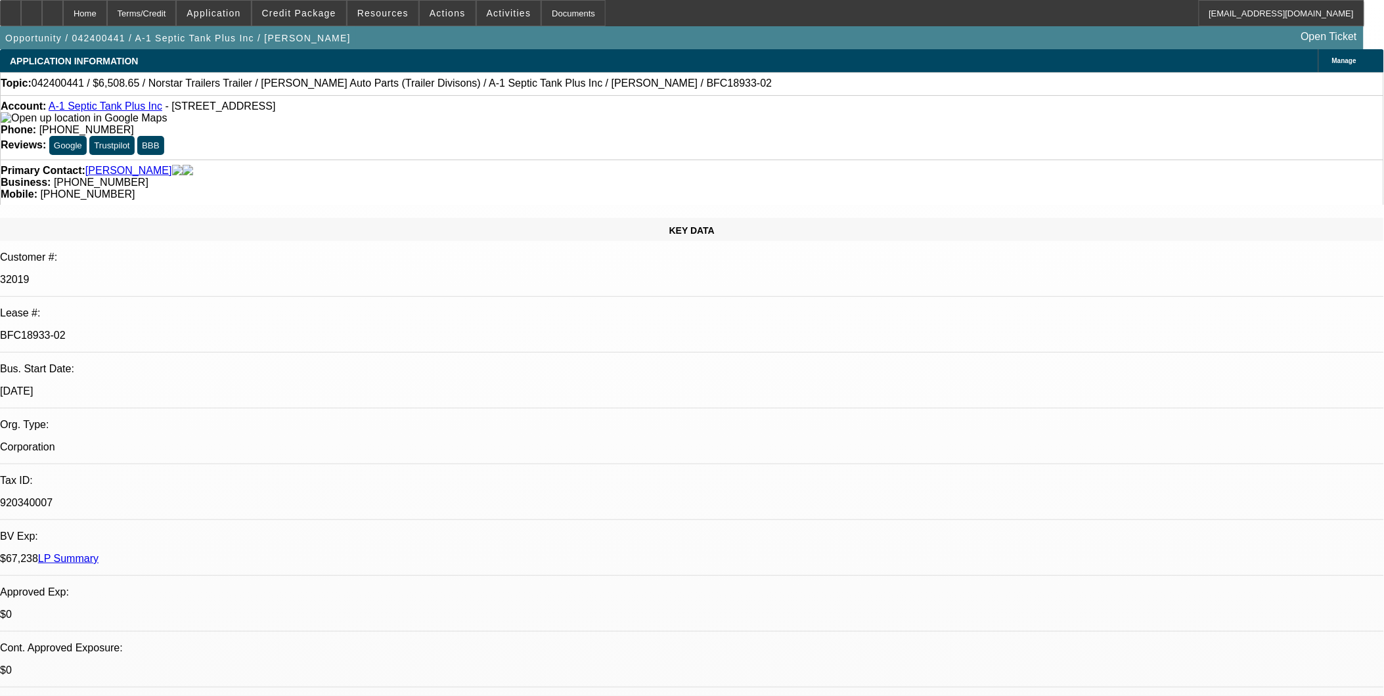
select select "0"
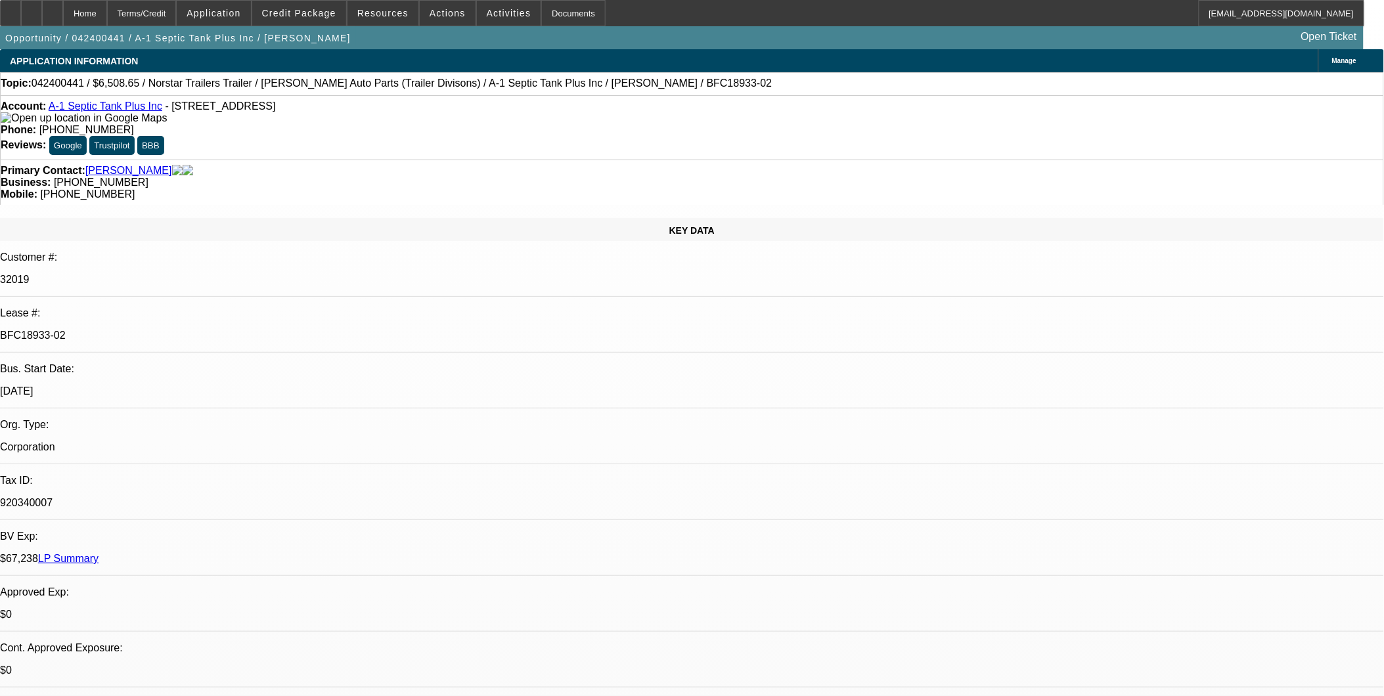
select select "0"
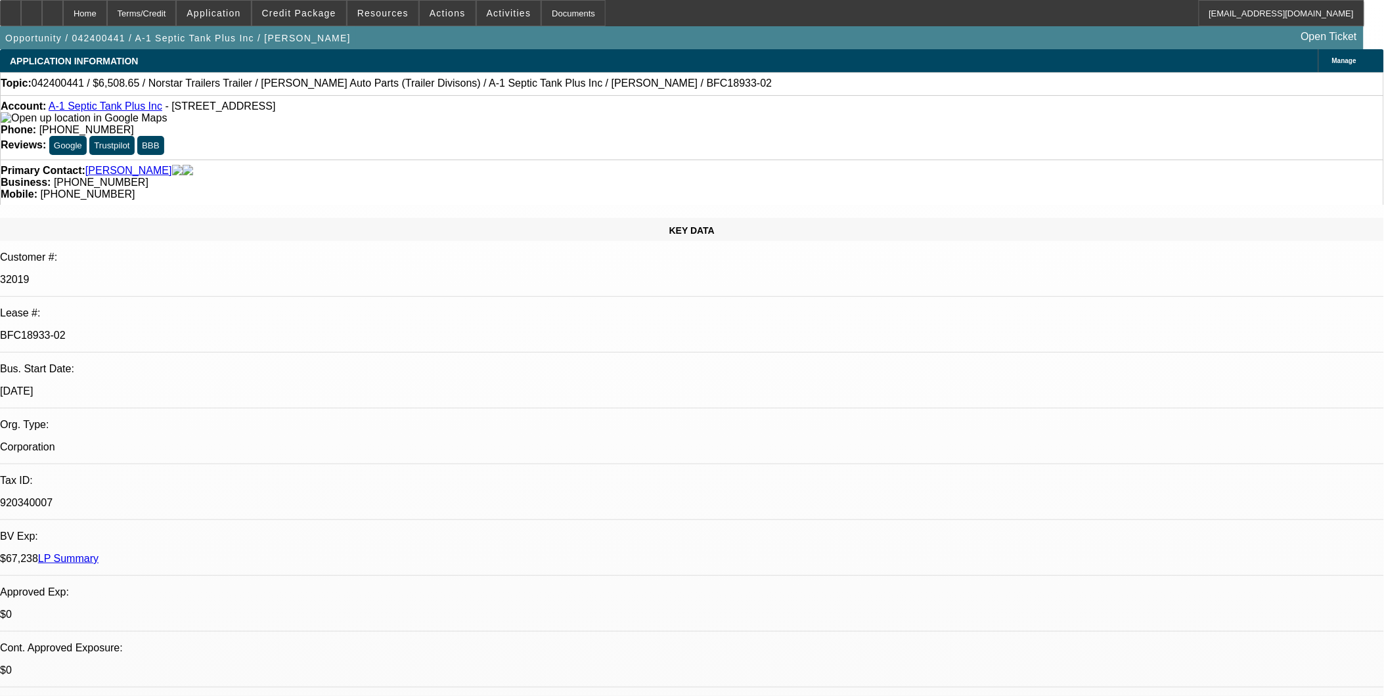
select select "0"
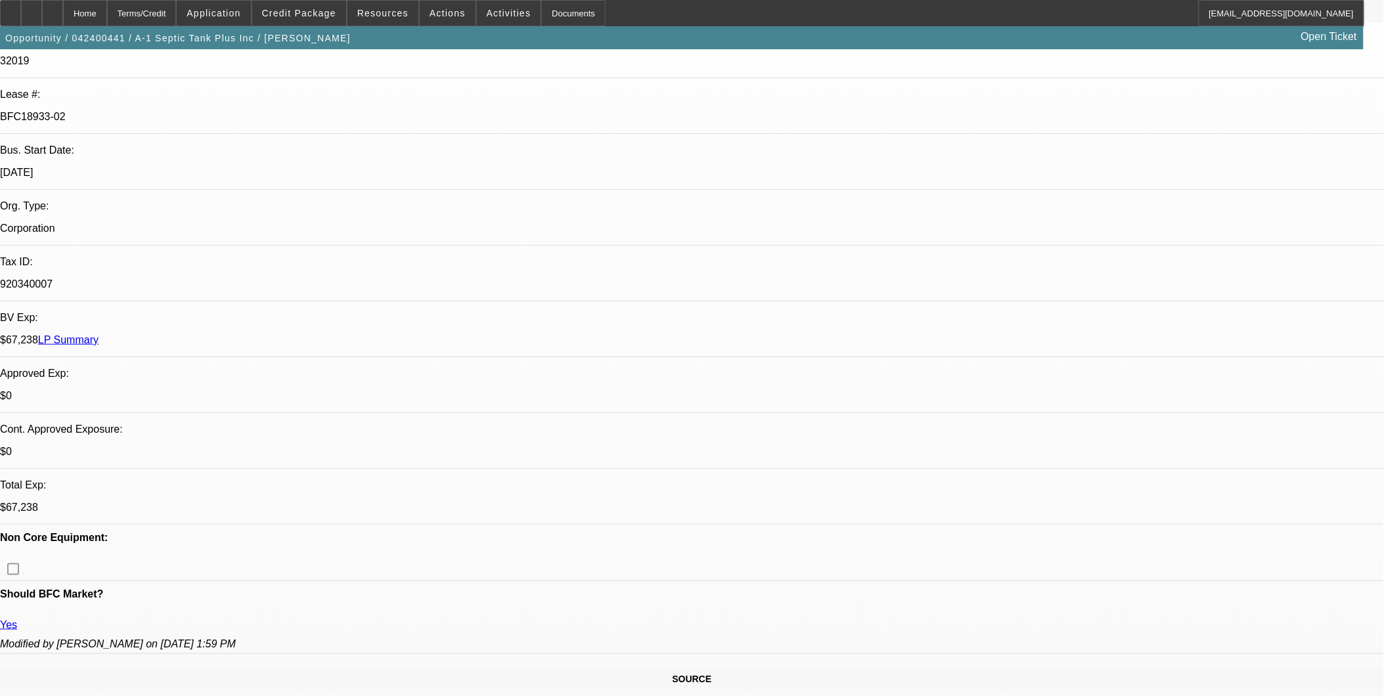
select select "1"
select select "6"
select select "1"
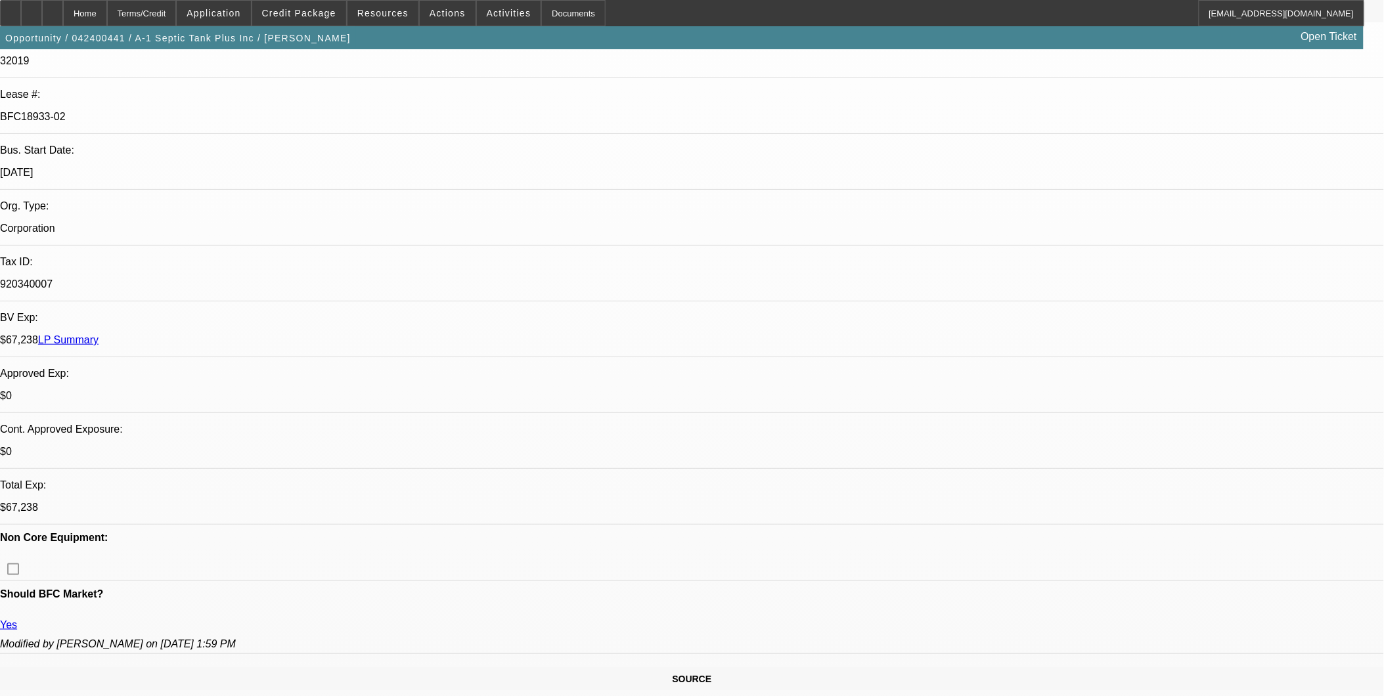
select select "6"
select select "1"
select select "6"
select select "1"
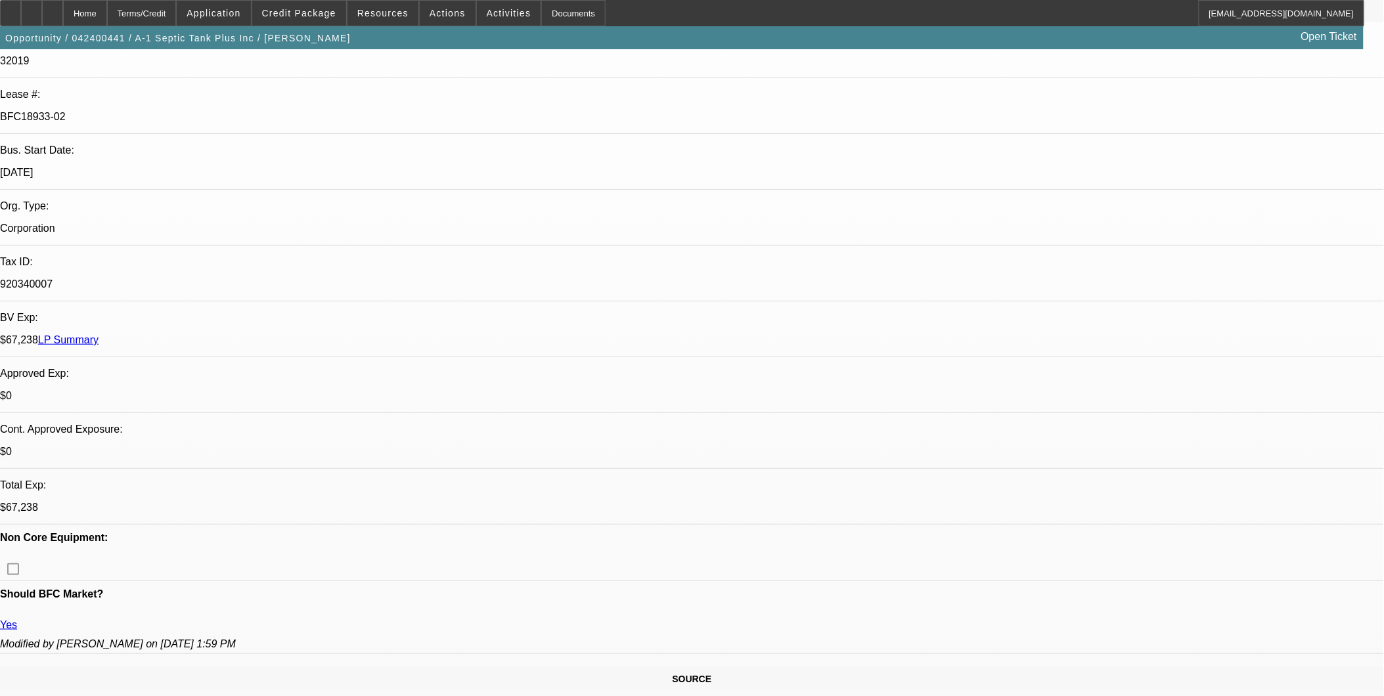
select select "1"
select select "6"
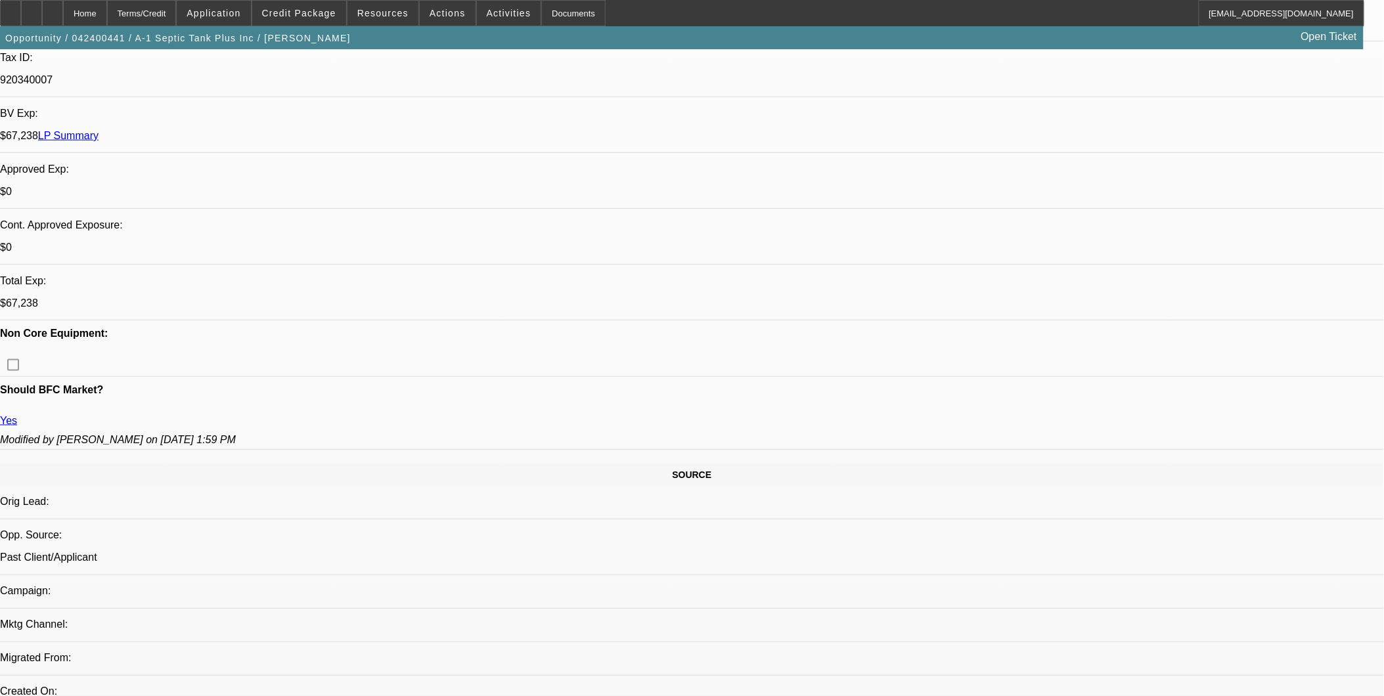
scroll to position [437, 0]
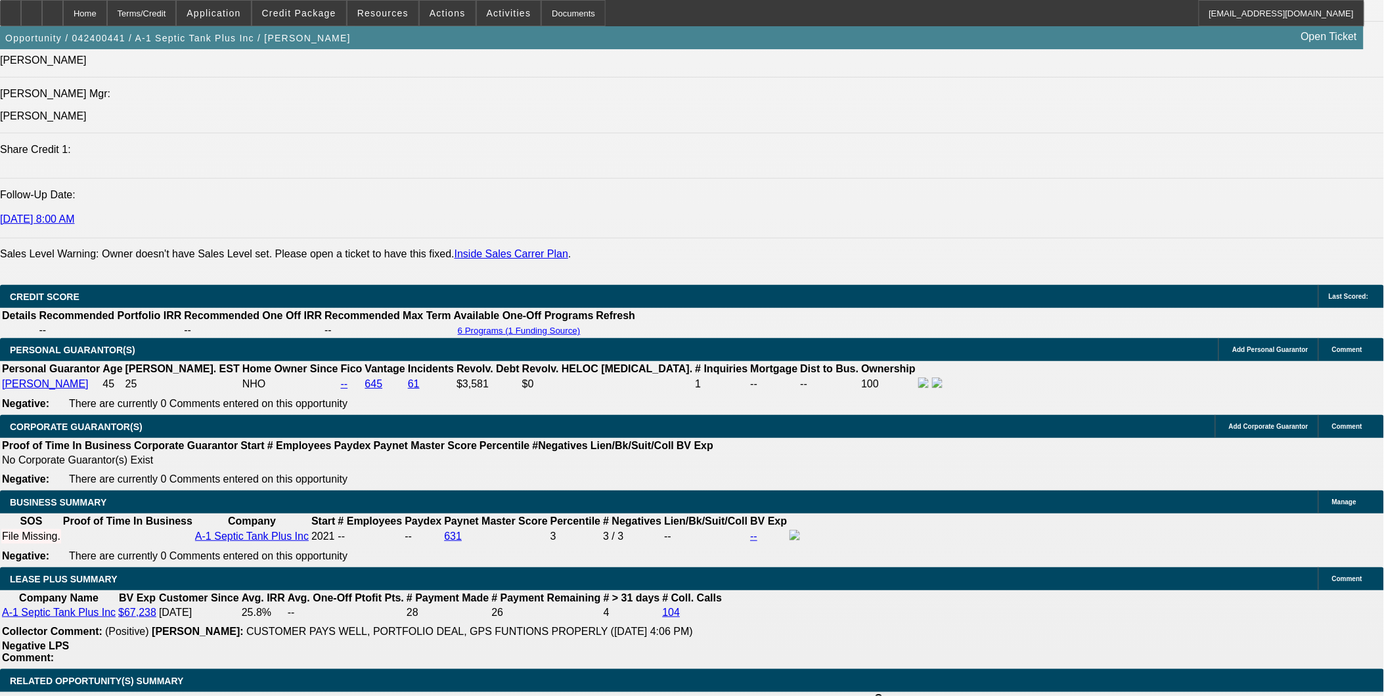
scroll to position [1970, 0]
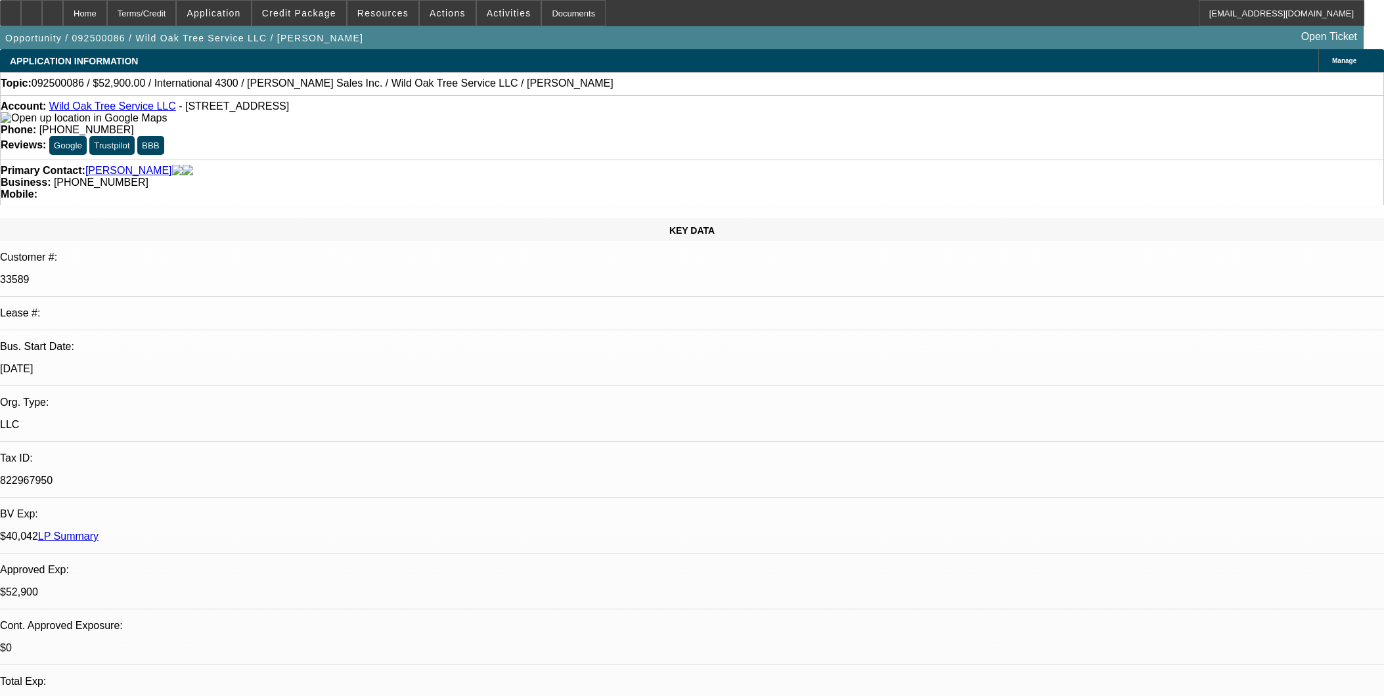
select select "0"
select select "2"
select select "0"
select select "6"
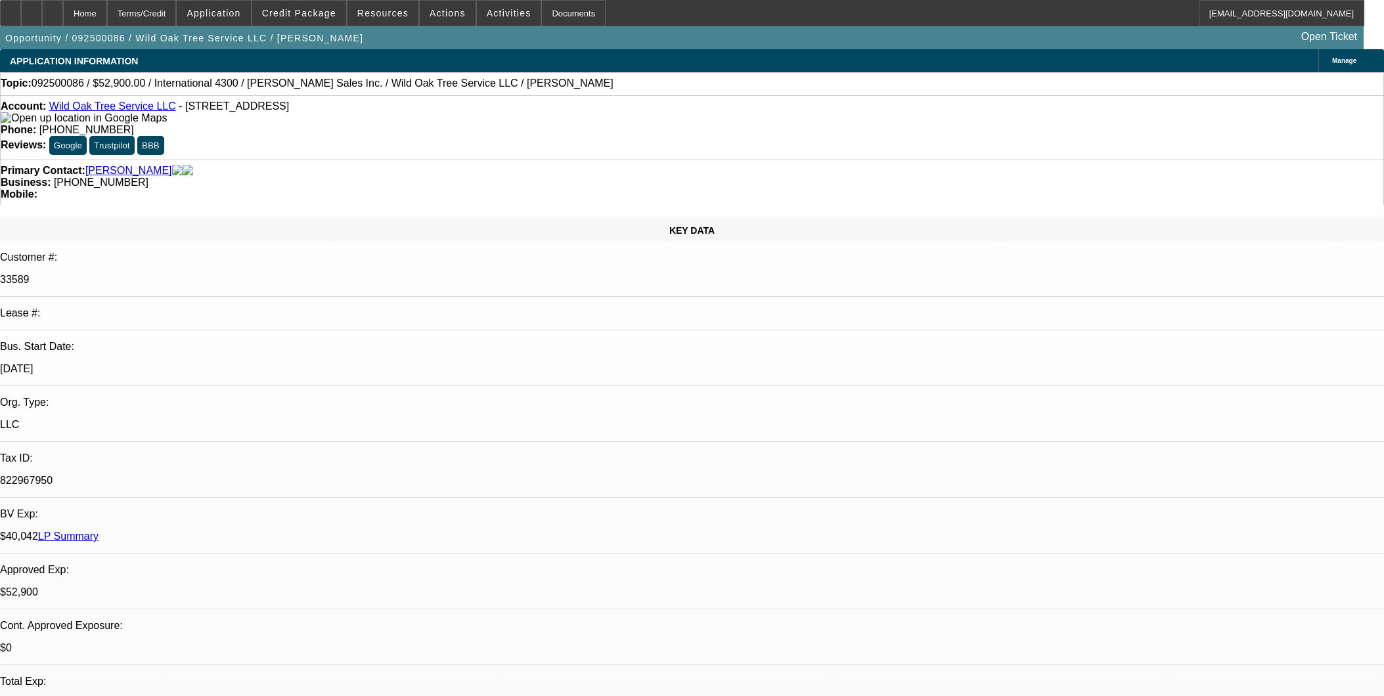
select select "0"
select select "2"
select select "0"
select select "6"
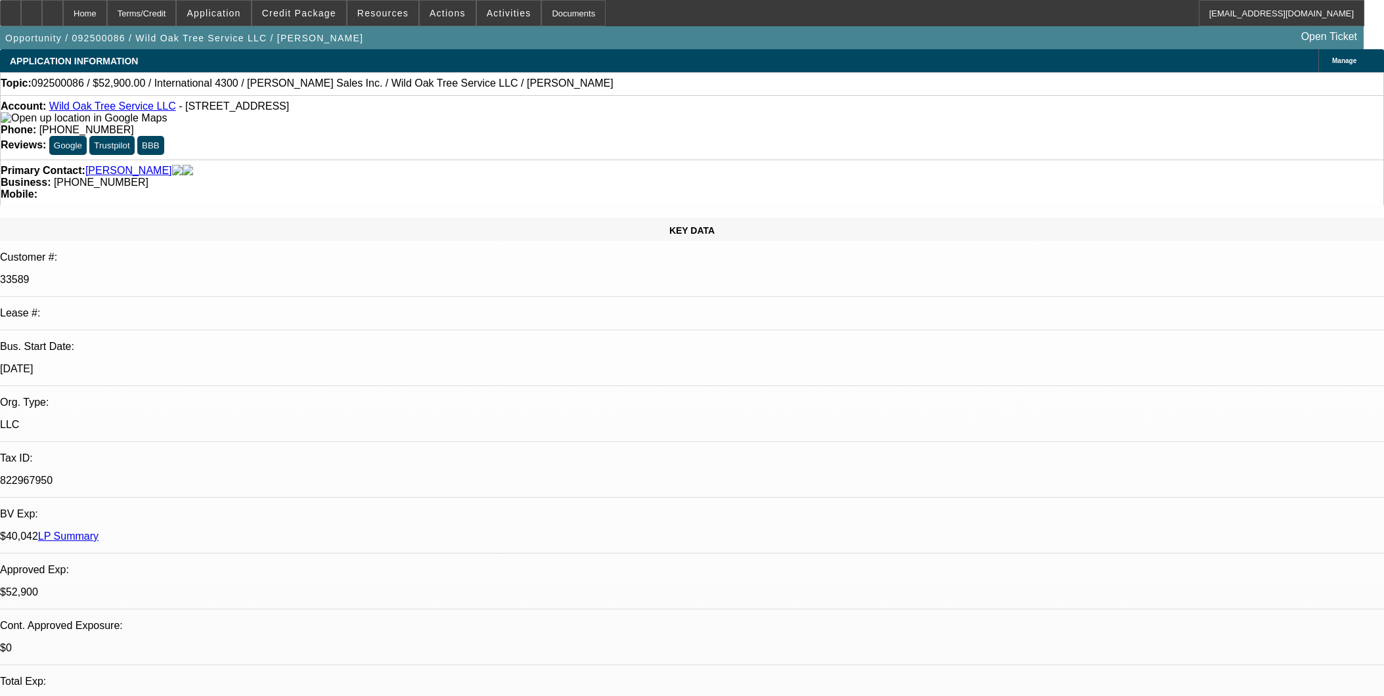
select select "0"
select select "2"
select select "0"
select select "6"
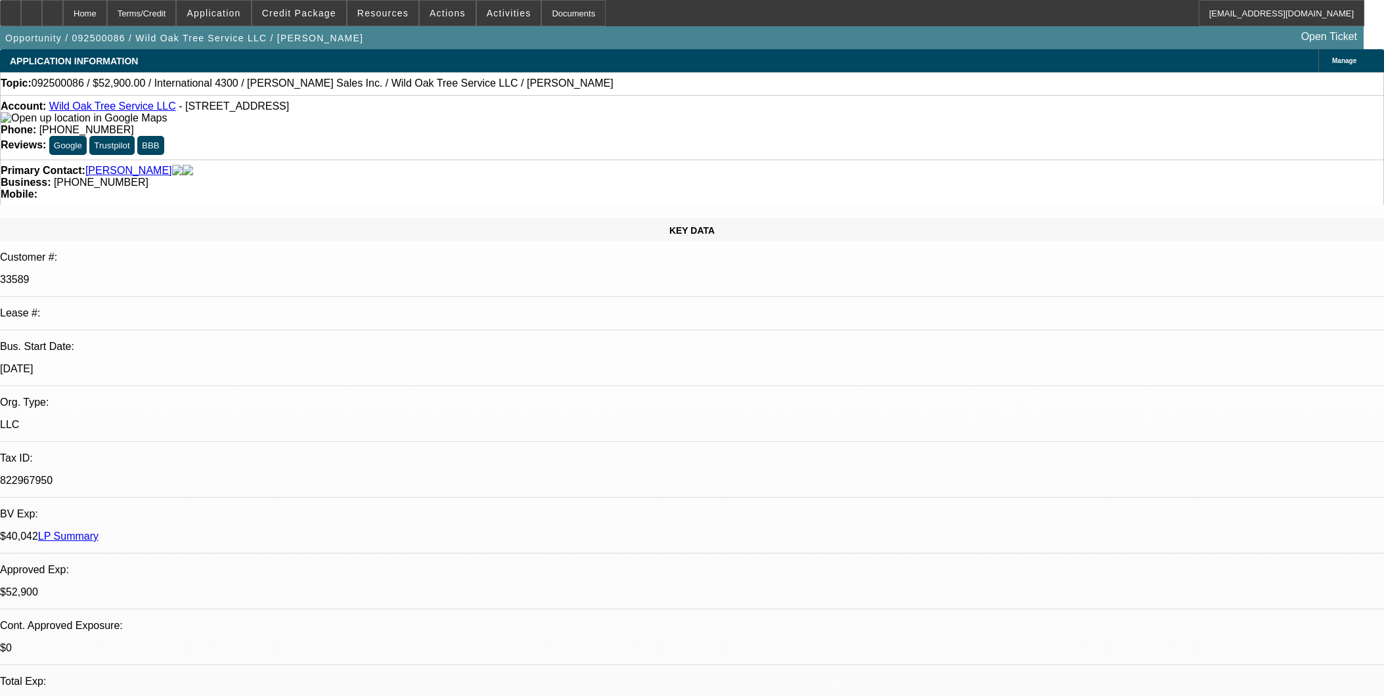
select select "0"
select select "2"
select select "0"
select select "6"
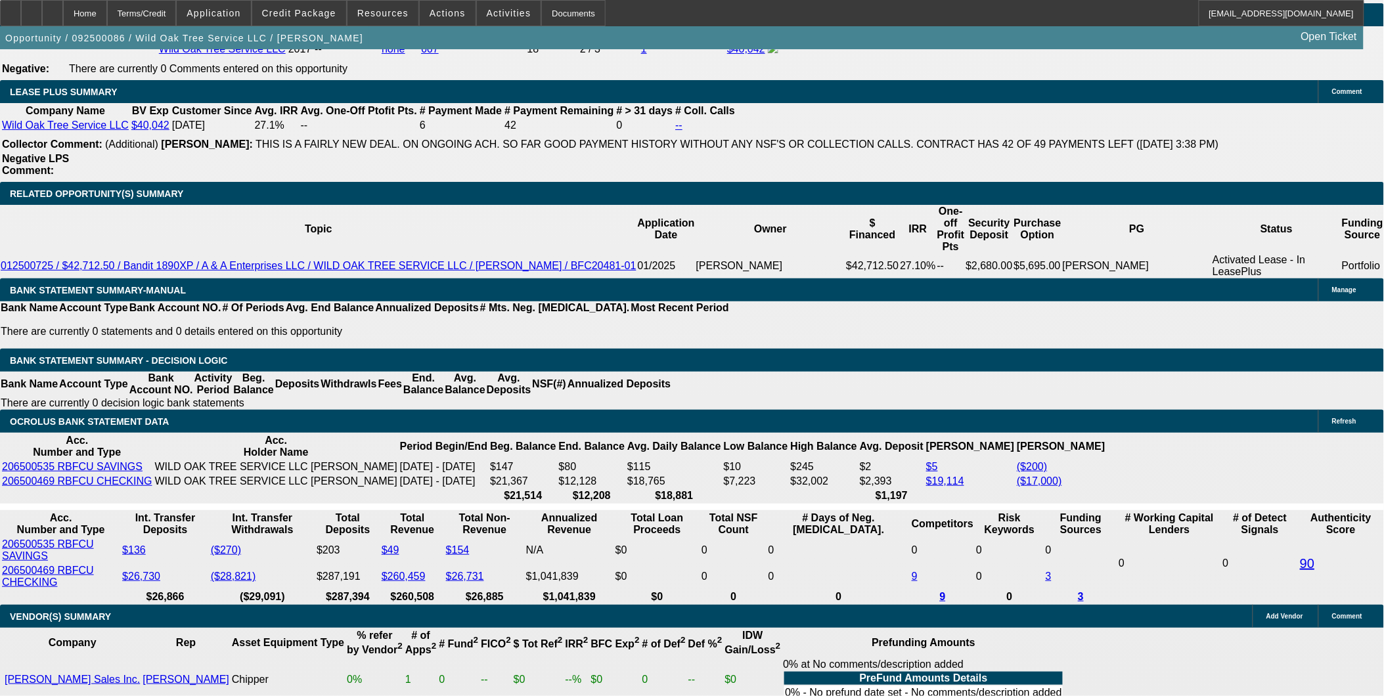
scroll to position [2189, 0]
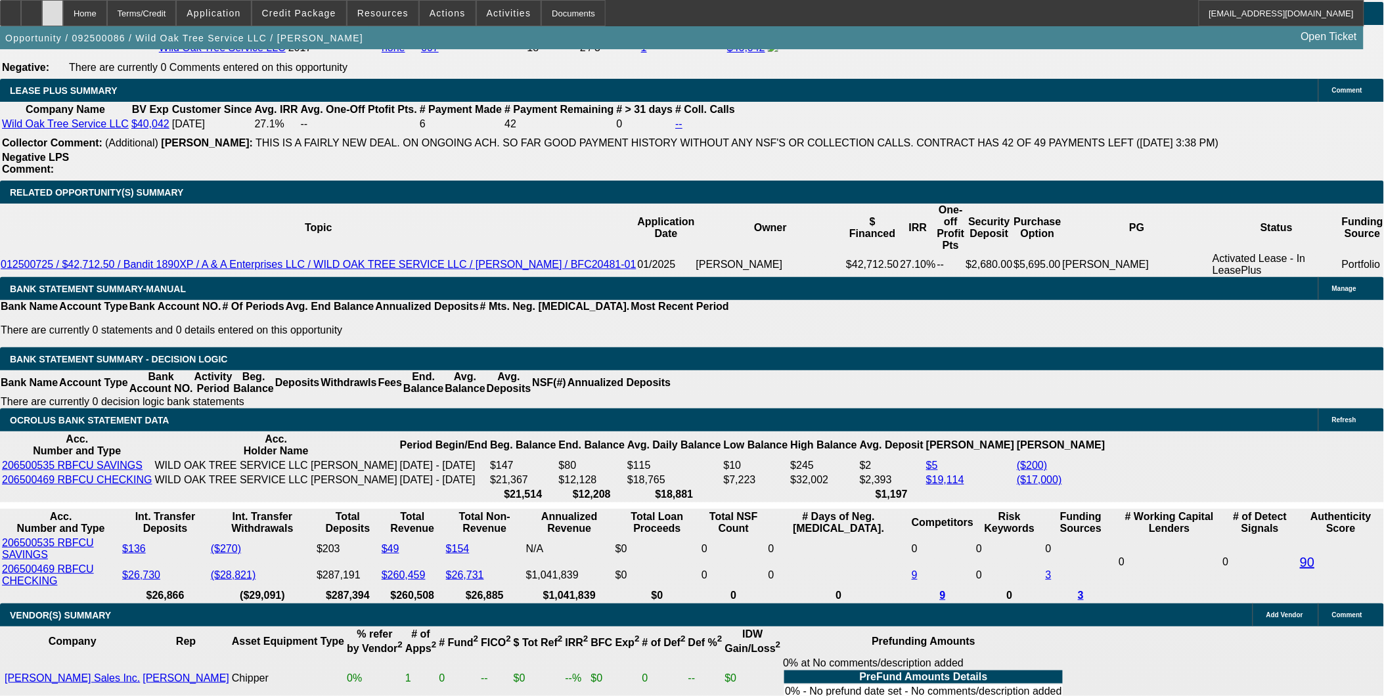
click at [63, 5] on div at bounding box center [52, 13] width 21 height 26
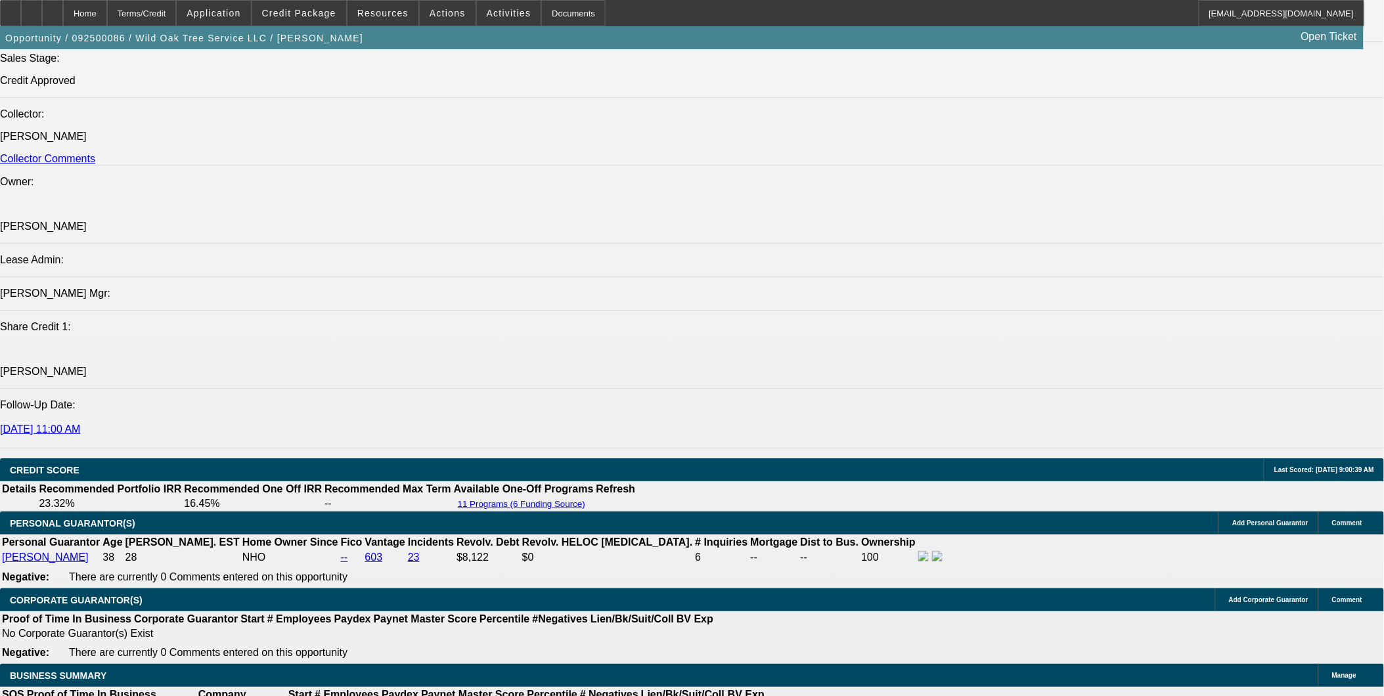
select select "0"
select select "2"
select select "0"
select select "2"
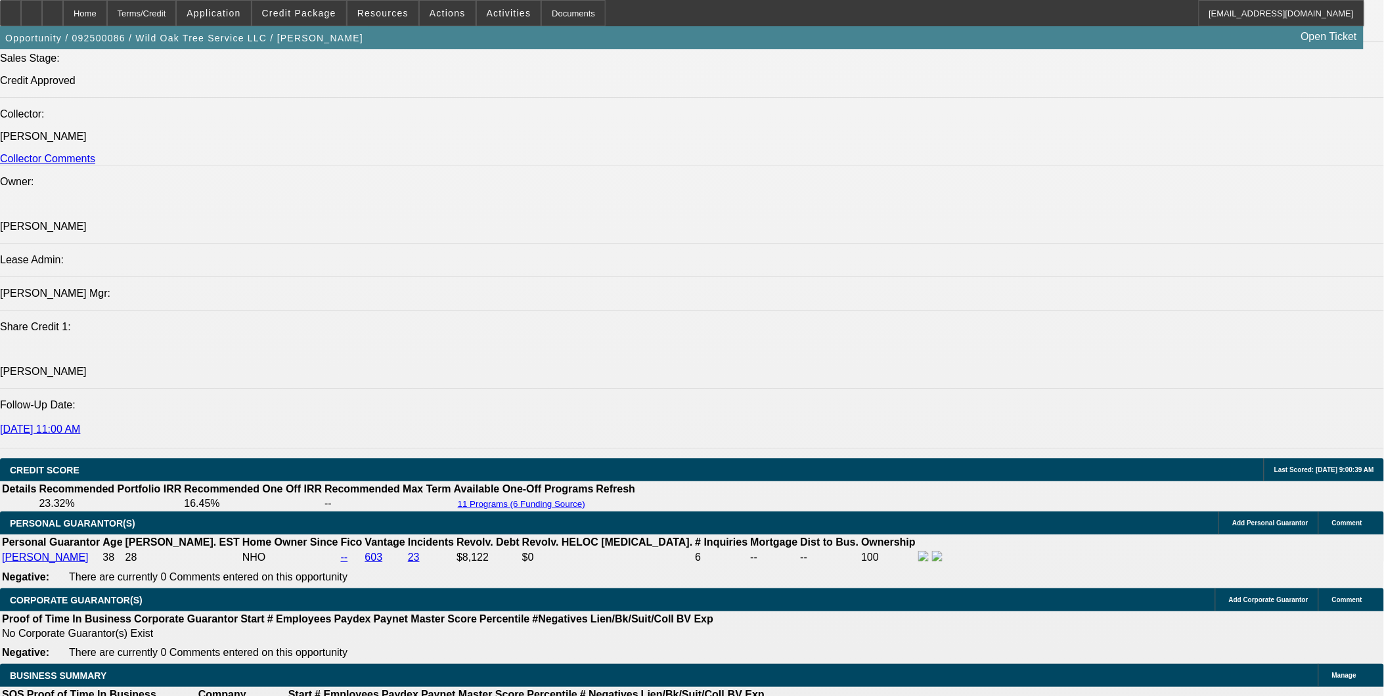
select select "0"
select select "2"
select select "0"
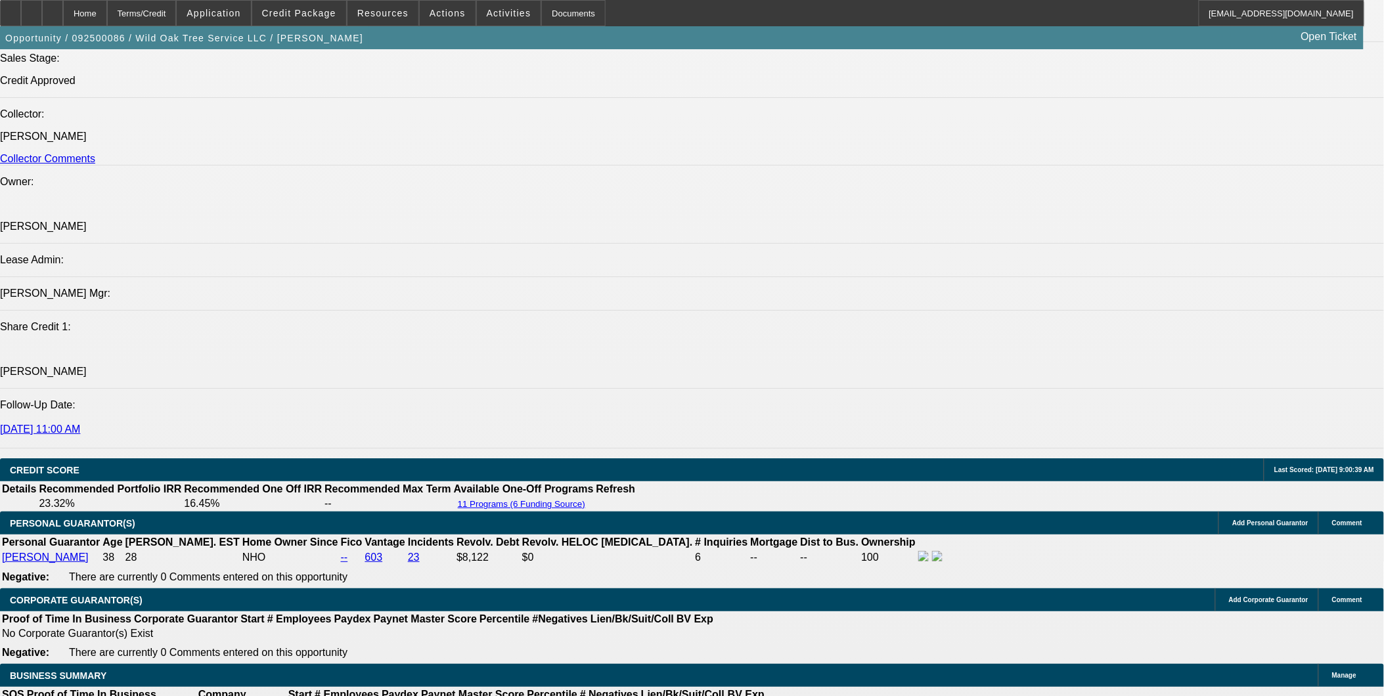
select select "2"
select select "0"
select select "1"
select select "2"
select select "6"
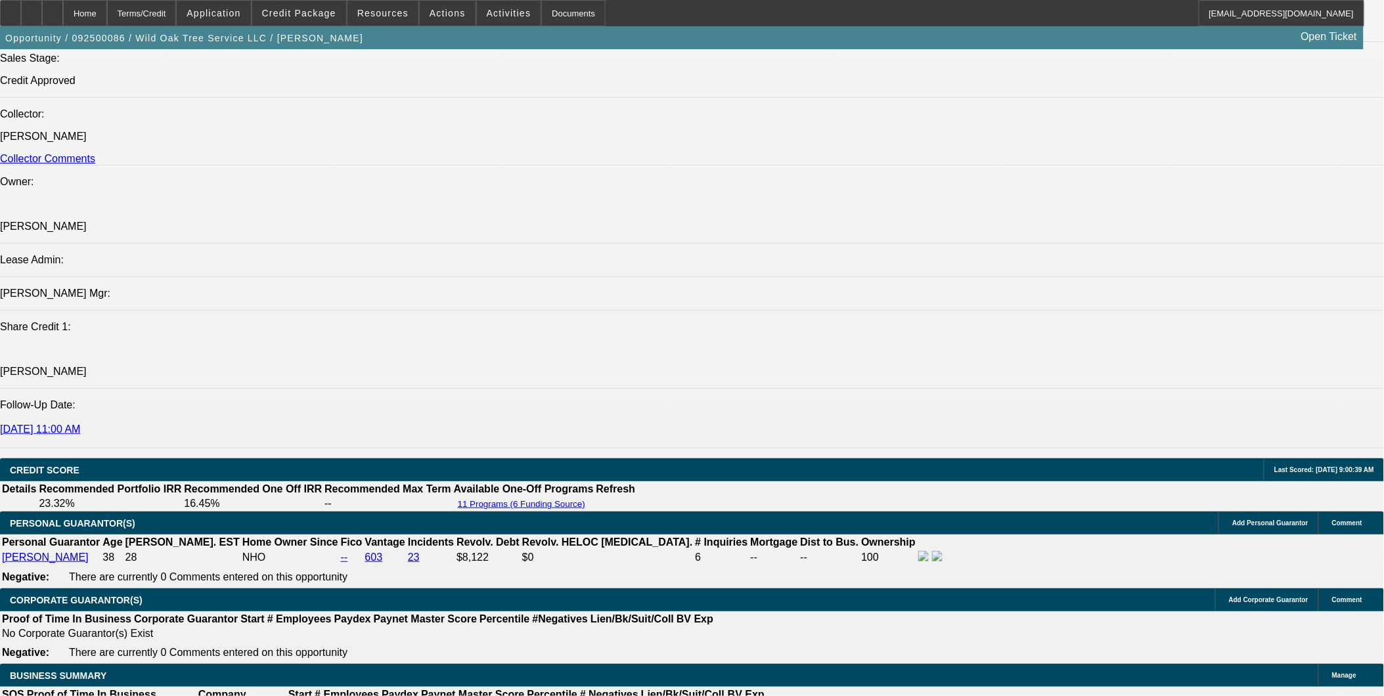
select select "1"
select select "2"
select select "6"
select select "1"
select select "2"
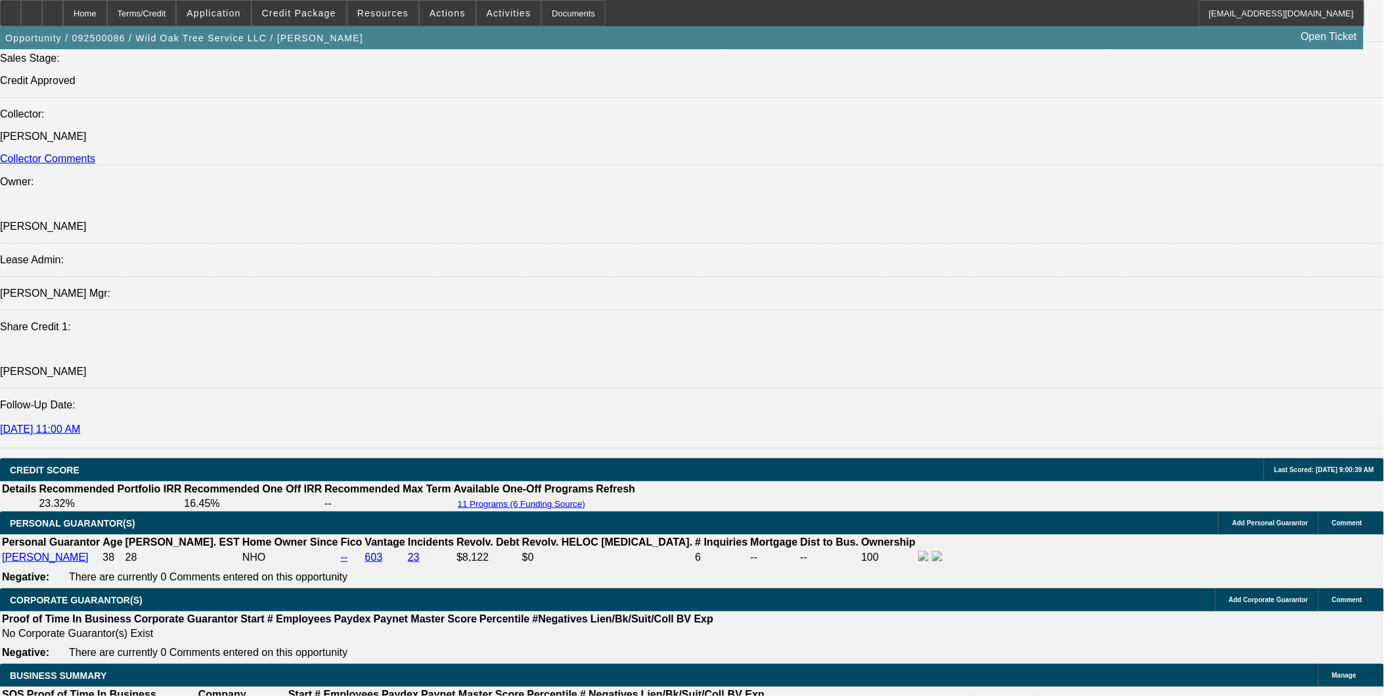
select select "6"
select select "1"
select select "2"
select select "6"
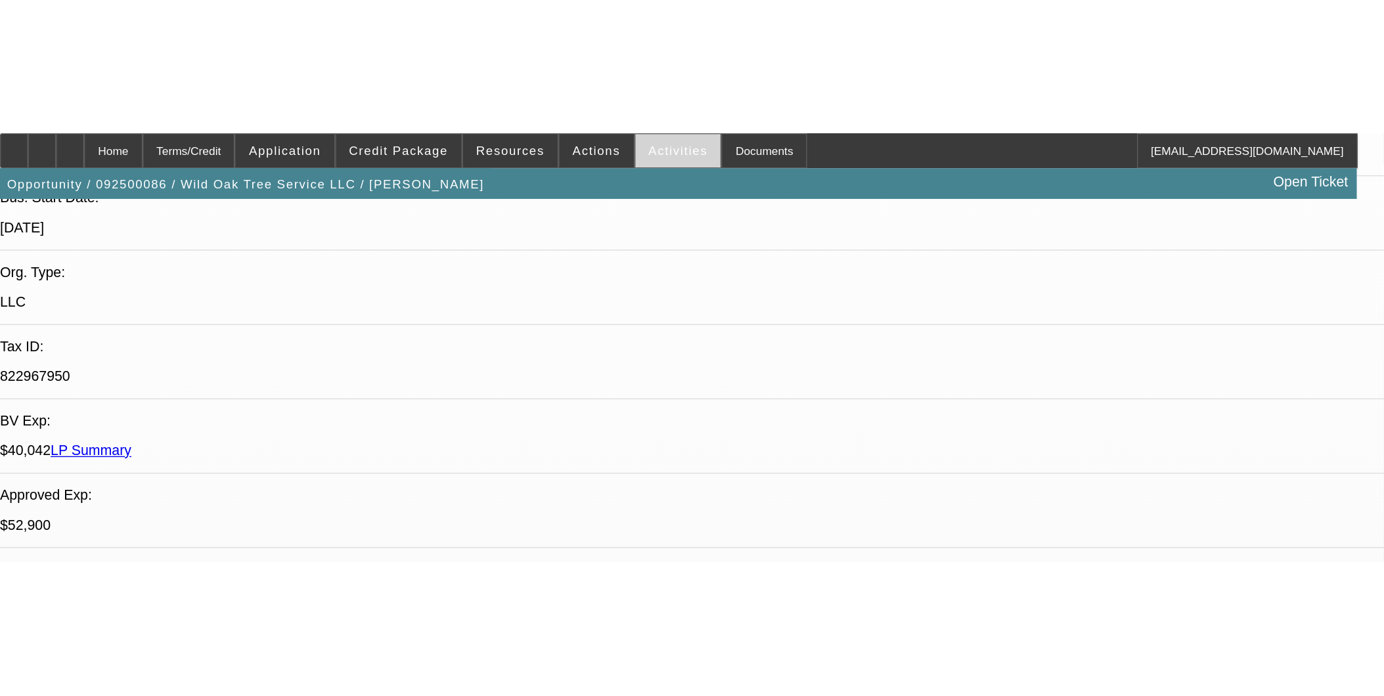
scroll to position [286, 0]
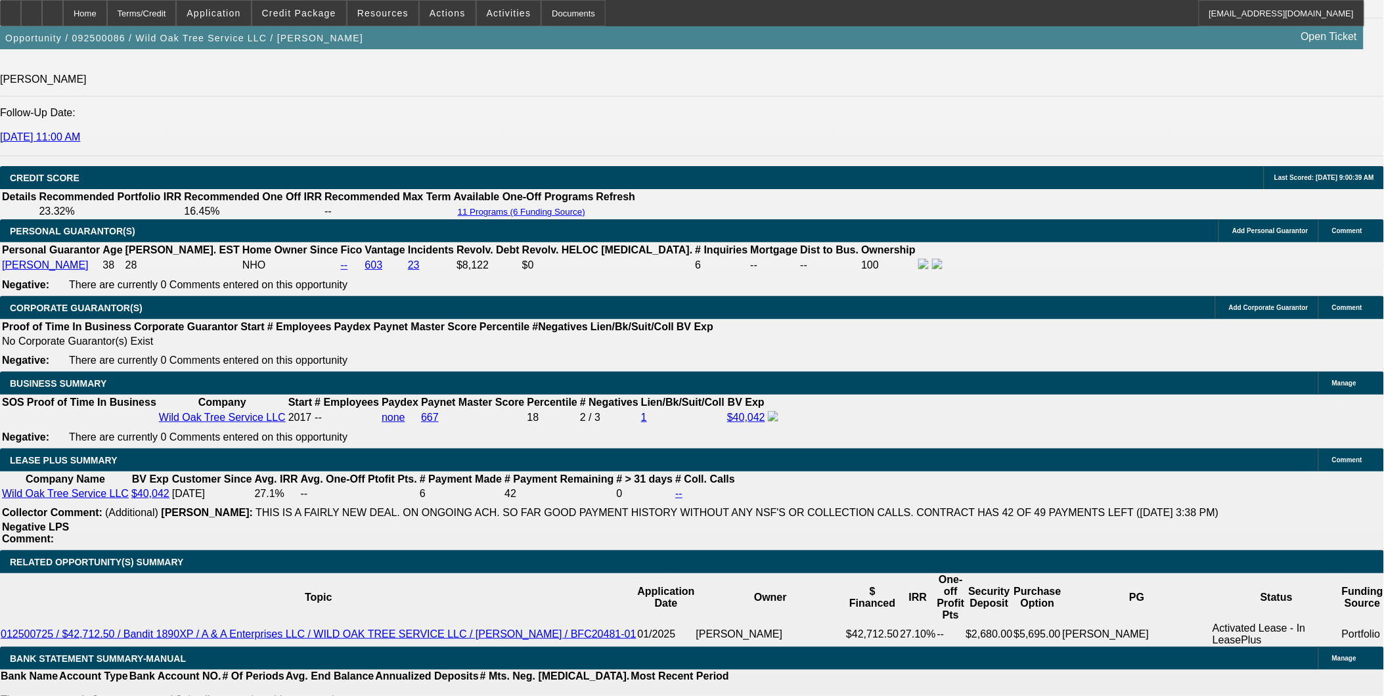
scroll to position [2111, 0]
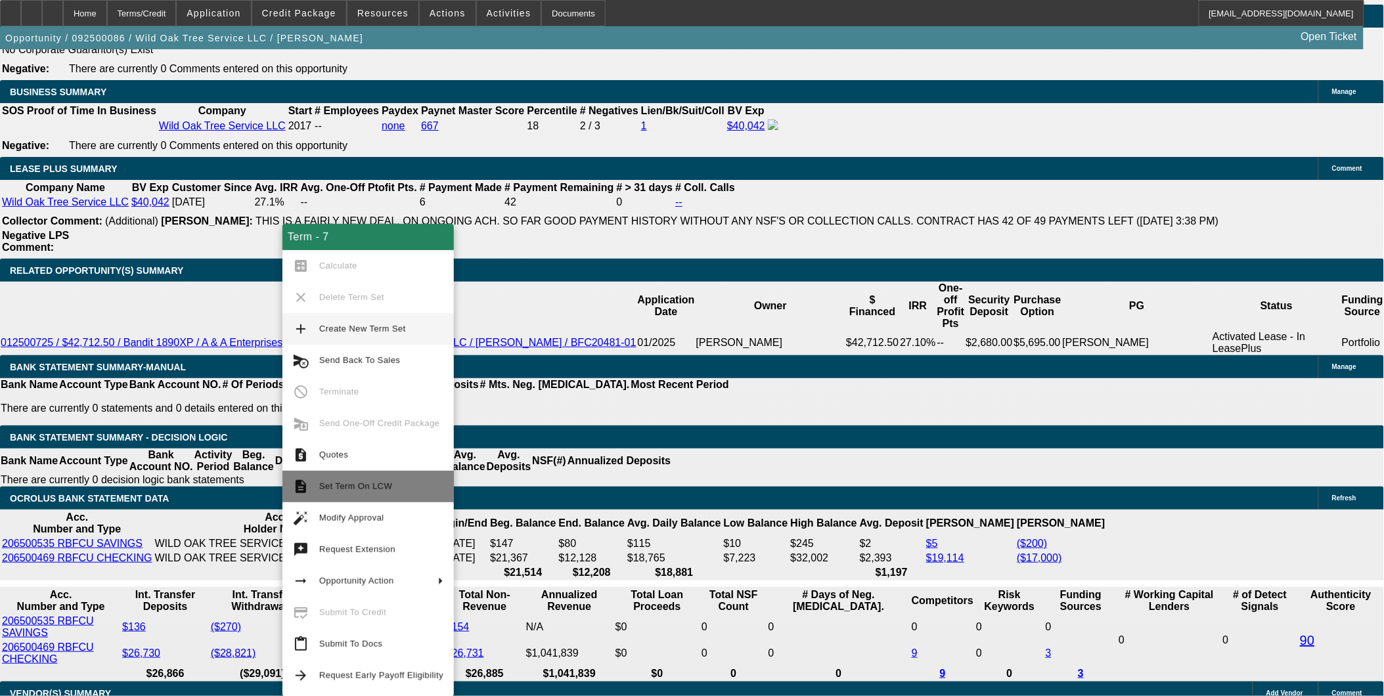
click at [369, 495] on button "description Set Term On LCW" at bounding box center [367, 487] width 171 height 32
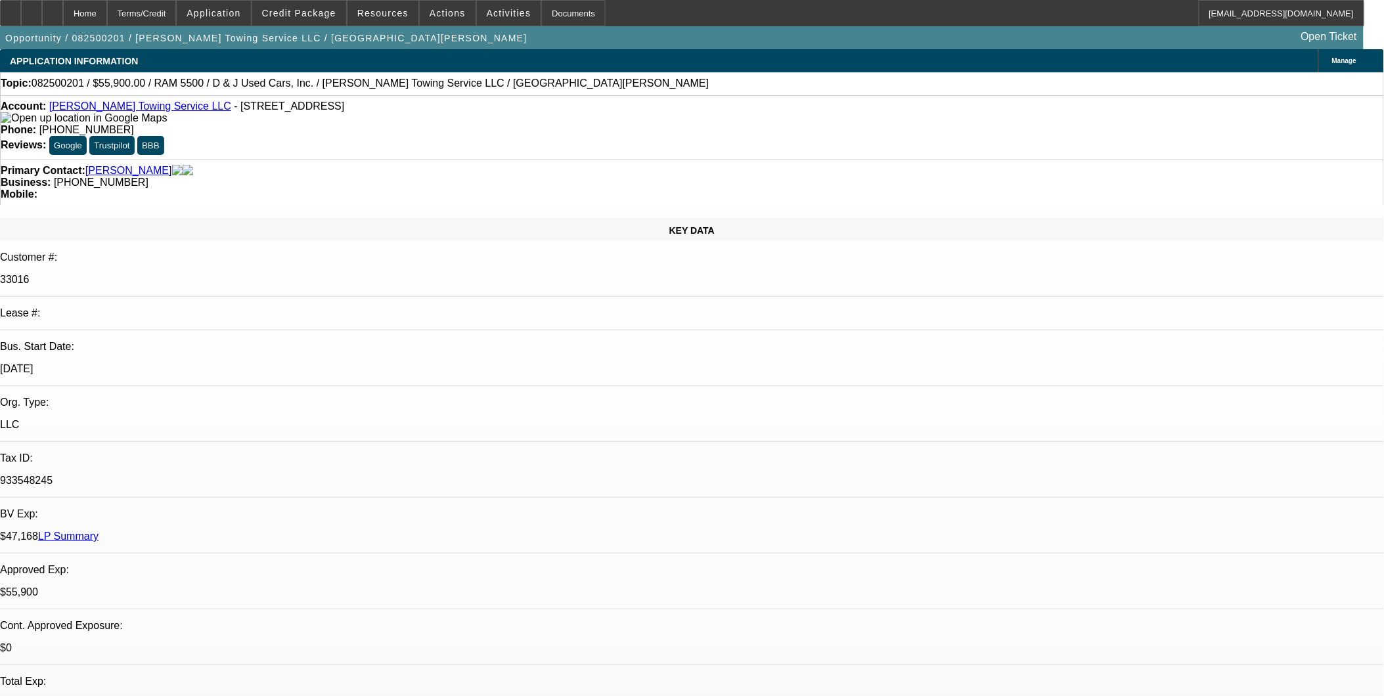
select select "0"
select select "2"
select select "0.1"
select select "0"
select select "2"
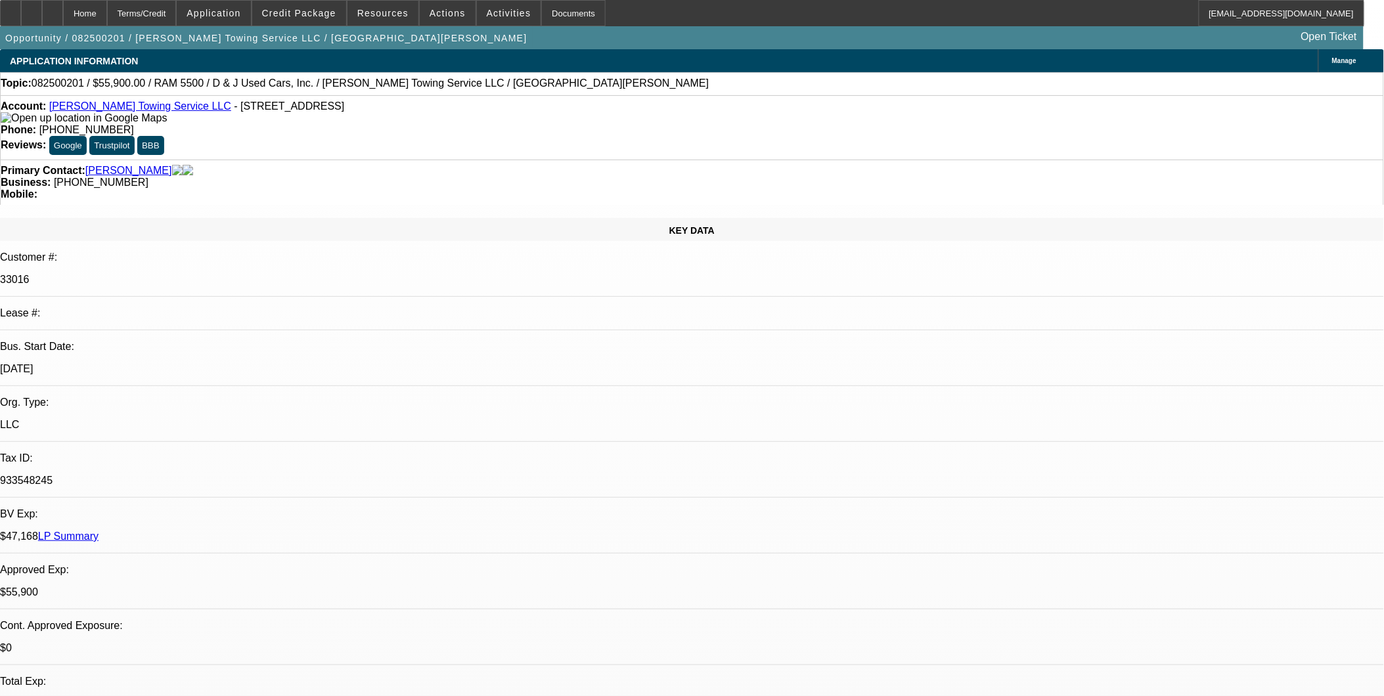
select select "0.1"
select select "0"
select select "2"
select select "0.1"
select select "0"
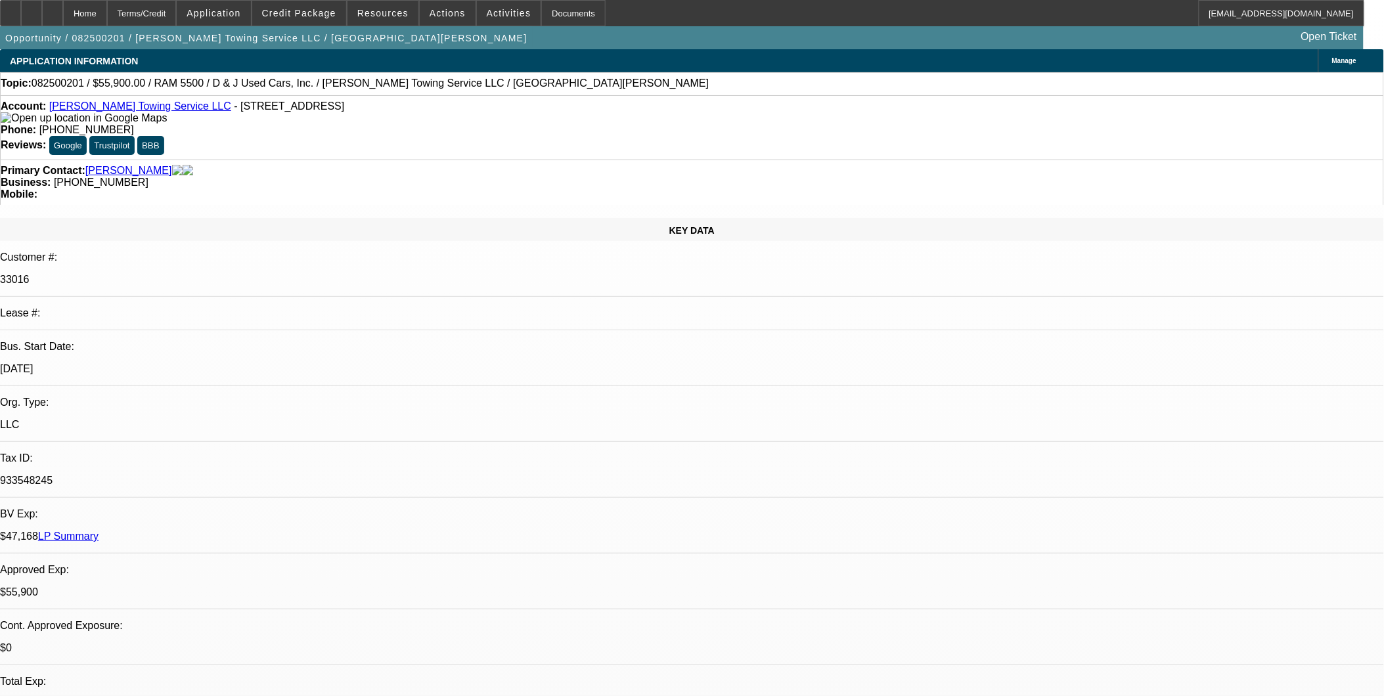
select select "2"
select select "0.1"
select select "1"
select select "2"
select select "4"
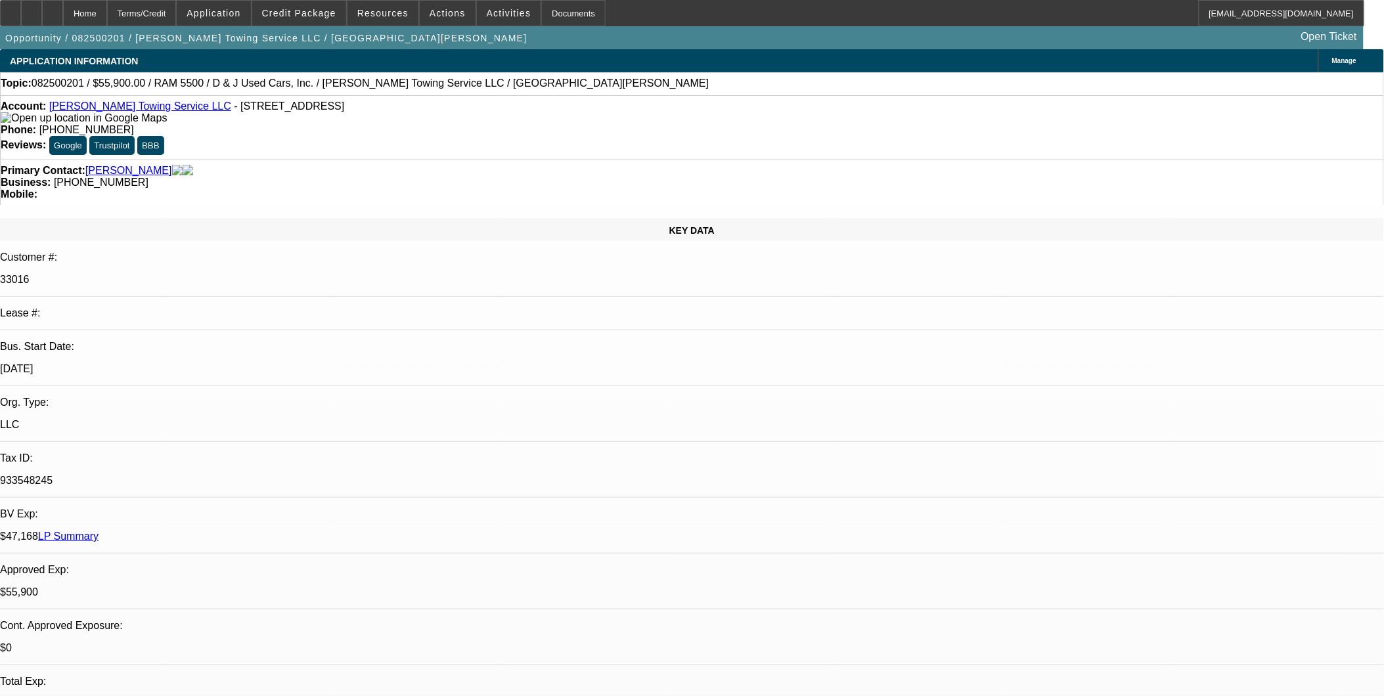
select select "1"
select select "2"
select select "4"
select select "1"
select select "2"
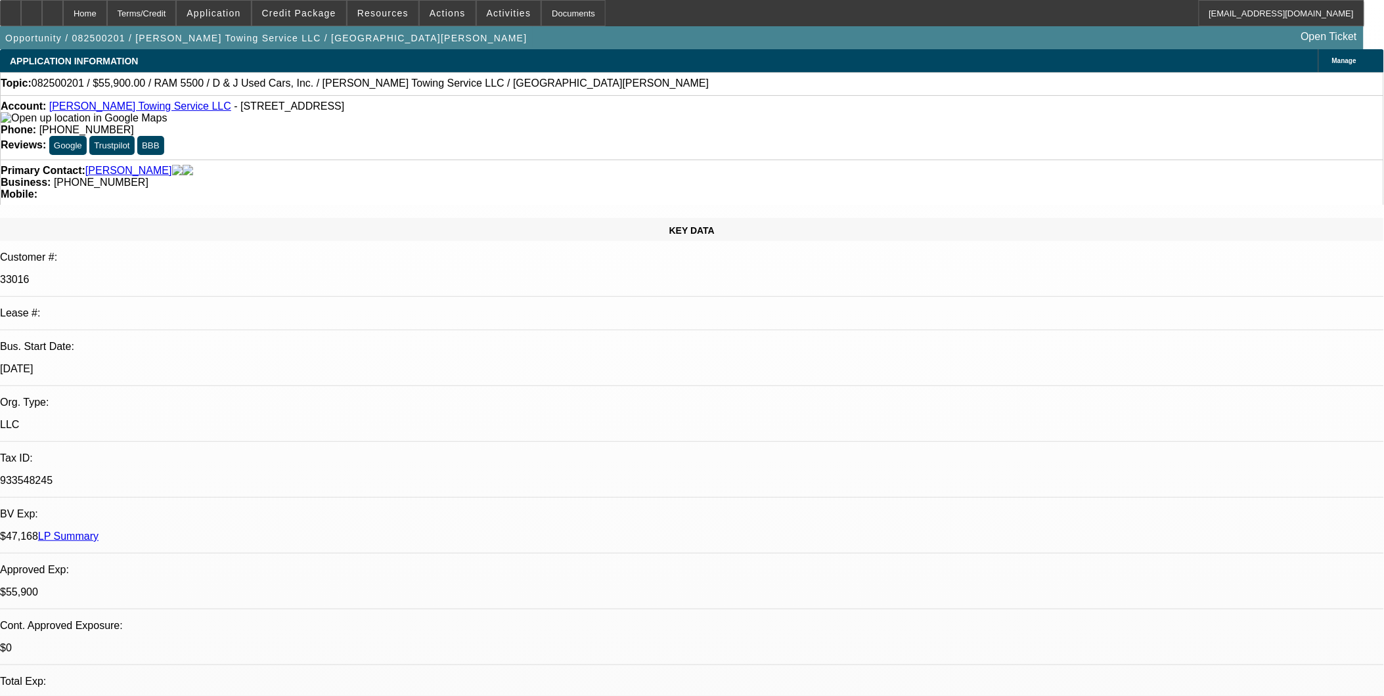
select select "4"
select select "1"
select select "2"
select select "4"
select select "0"
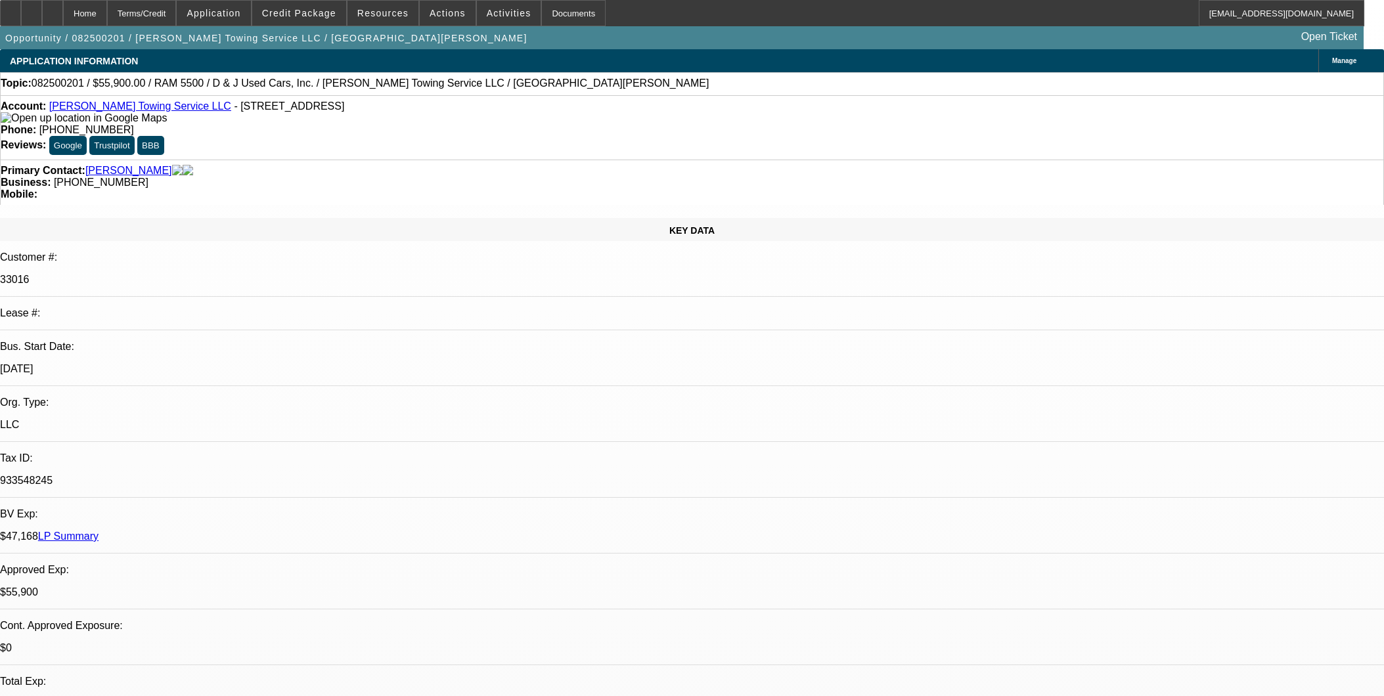
select select "2"
select select "0.1"
select select "4"
select select "0"
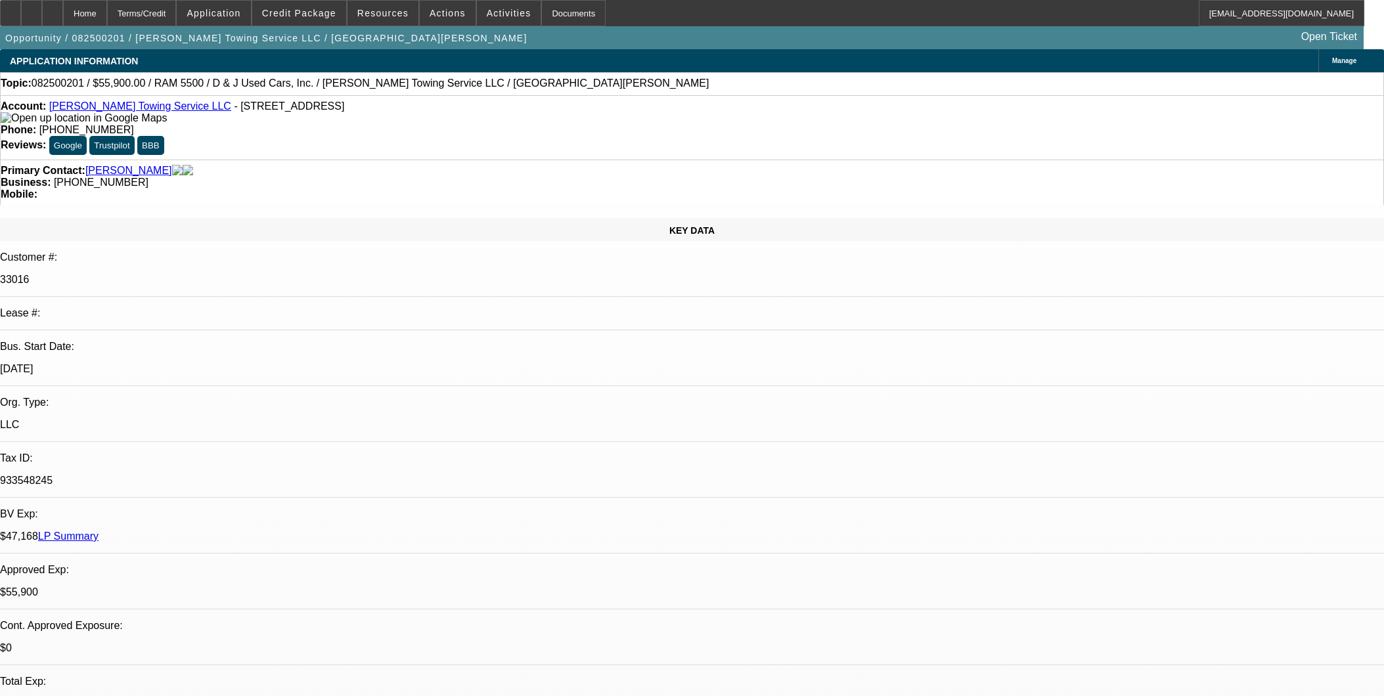
select select "2"
select select "0.1"
select select "4"
select select "0"
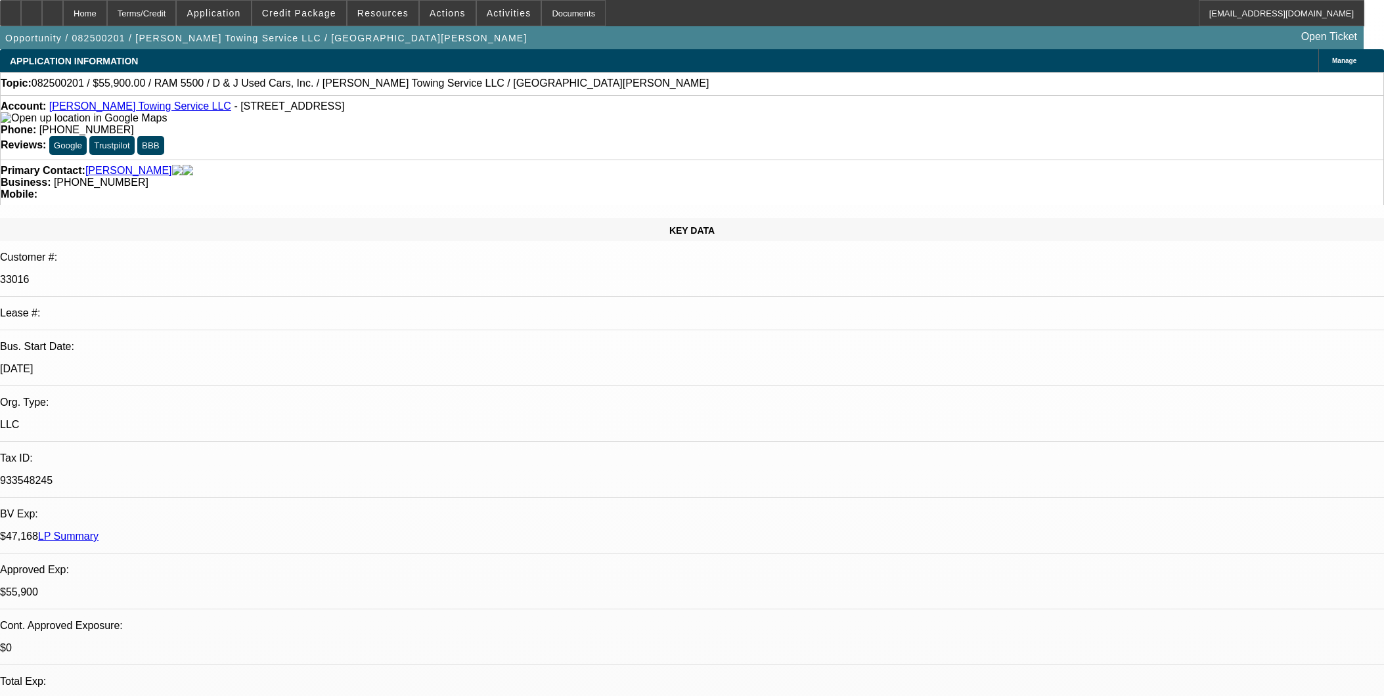
select select "2"
select select "0.1"
select select "4"
select select "0"
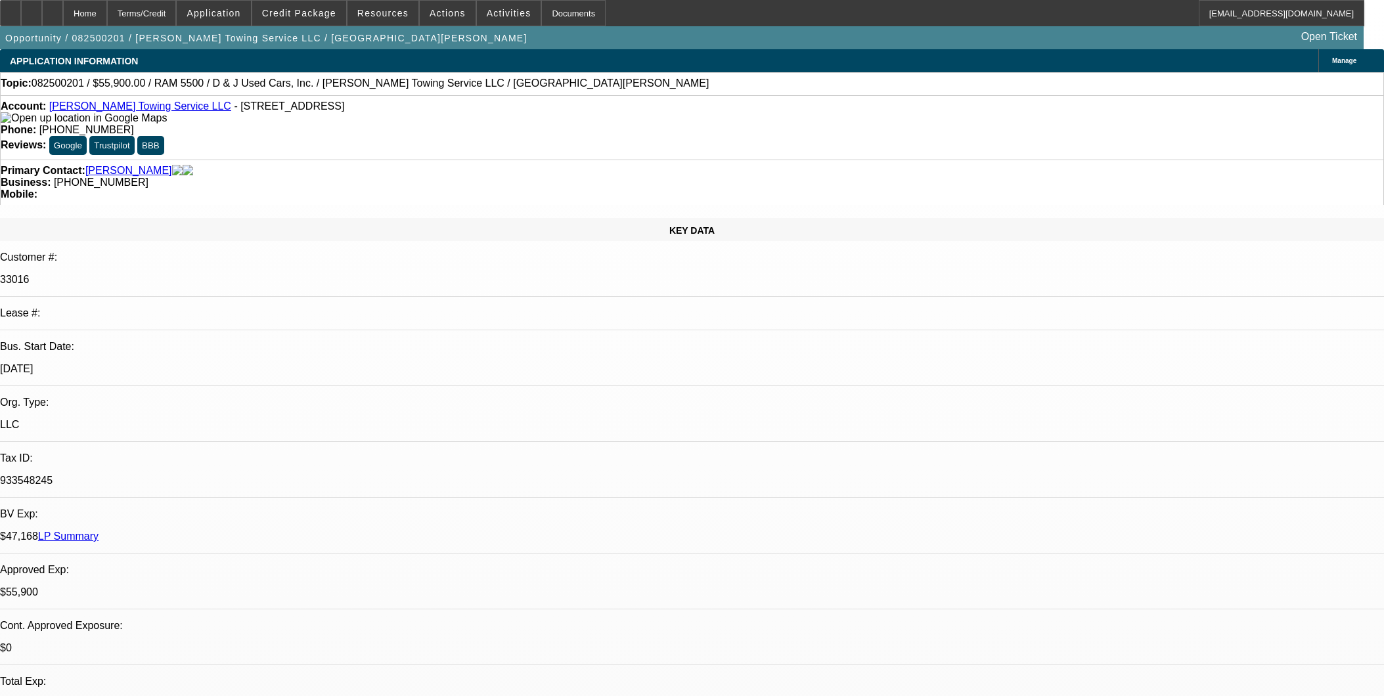
select select "2"
select select "0.1"
select select "4"
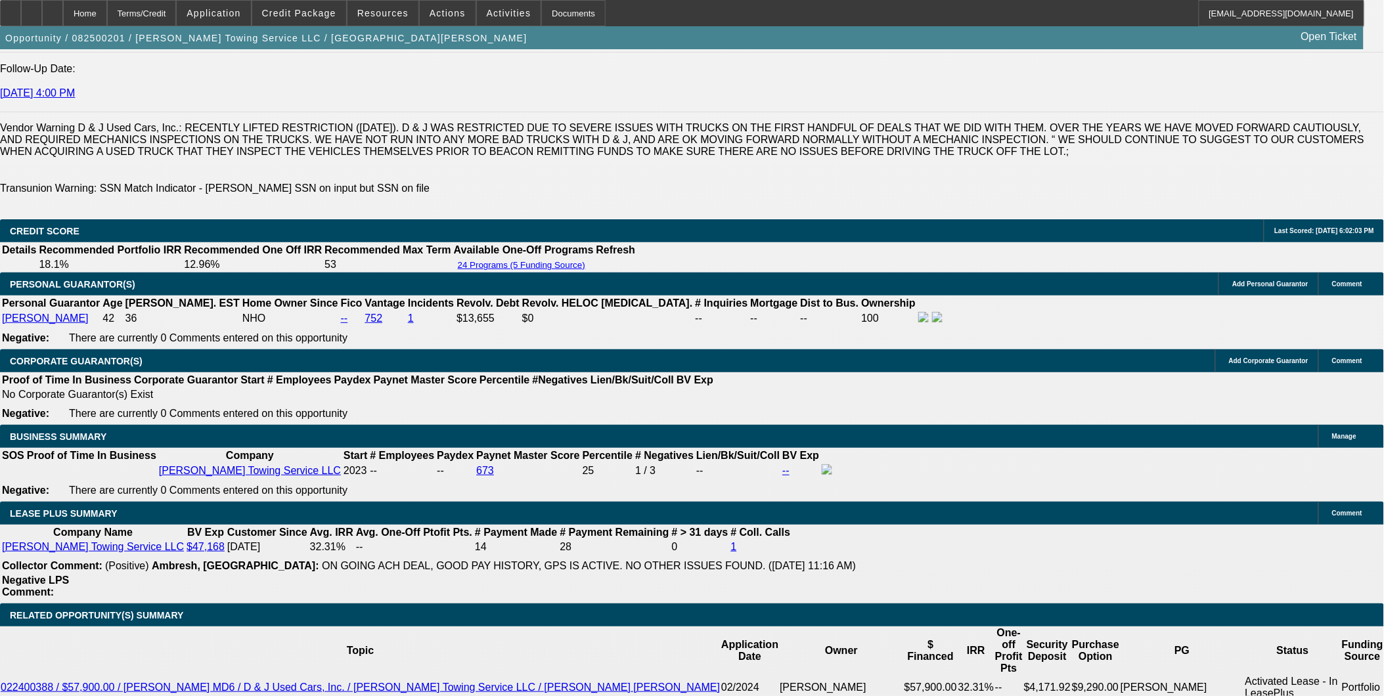
scroll to position [2043, 0]
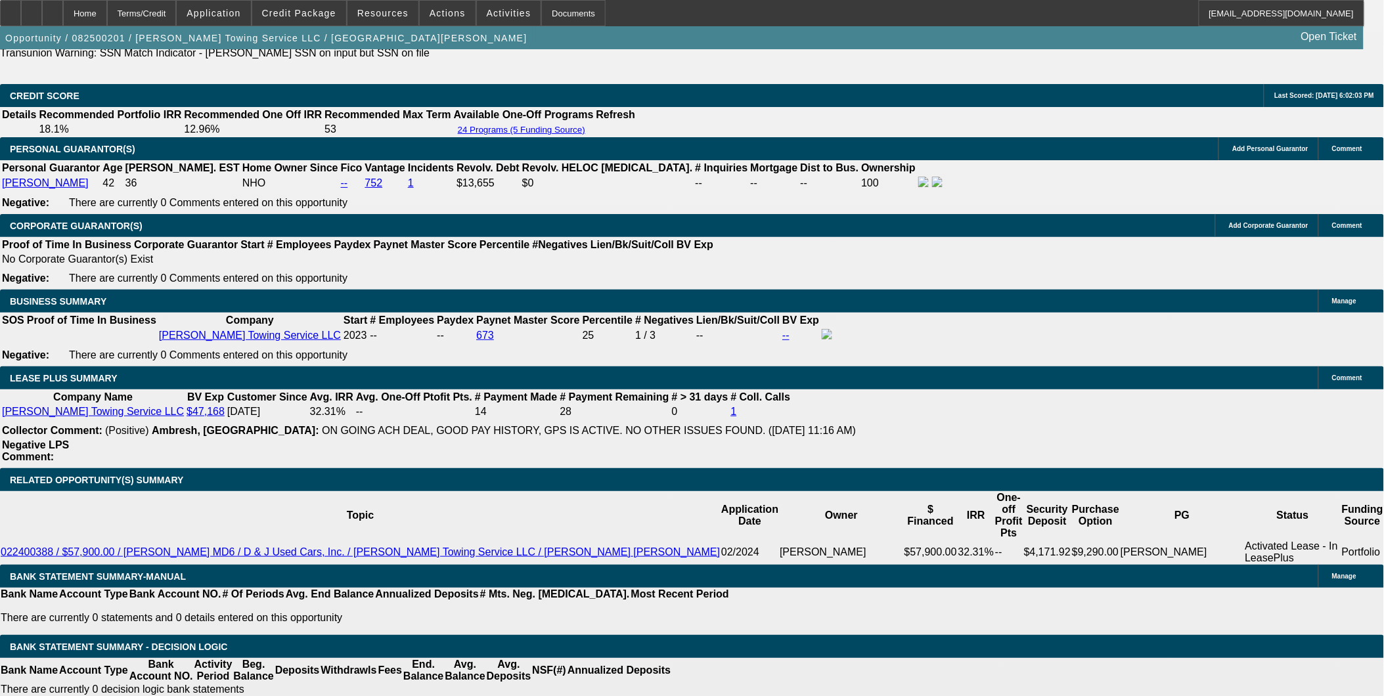
select select "0"
select select "2"
select select "0.1"
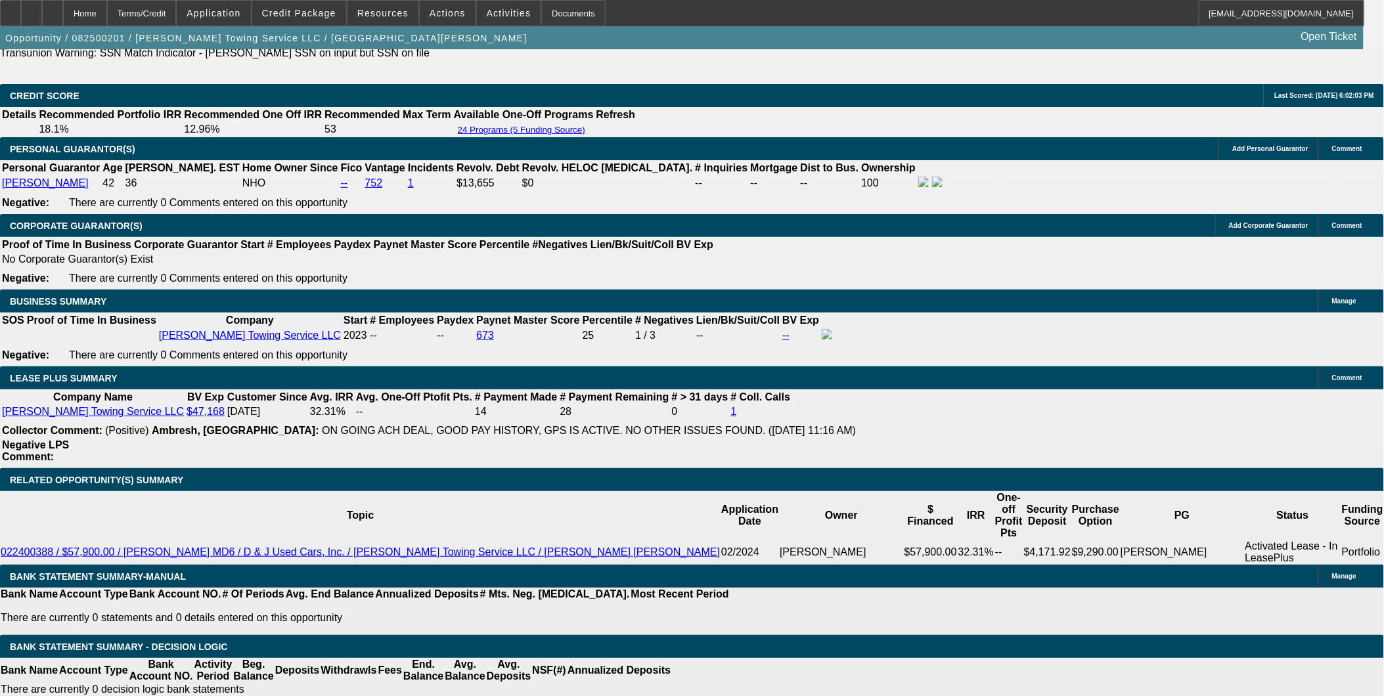
select select "4"
select select "0"
select select "2"
select select "0.1"
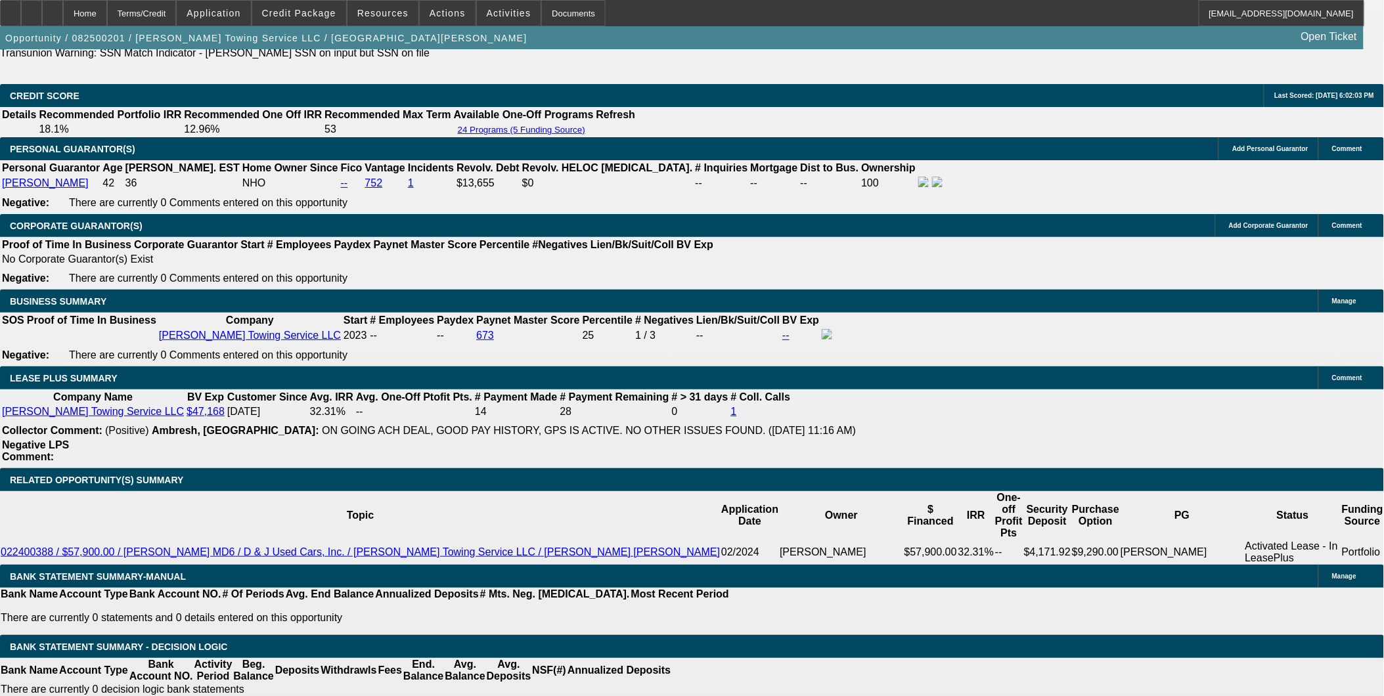
select select "4"
select select "0"
select select "2"
select select "0.1"
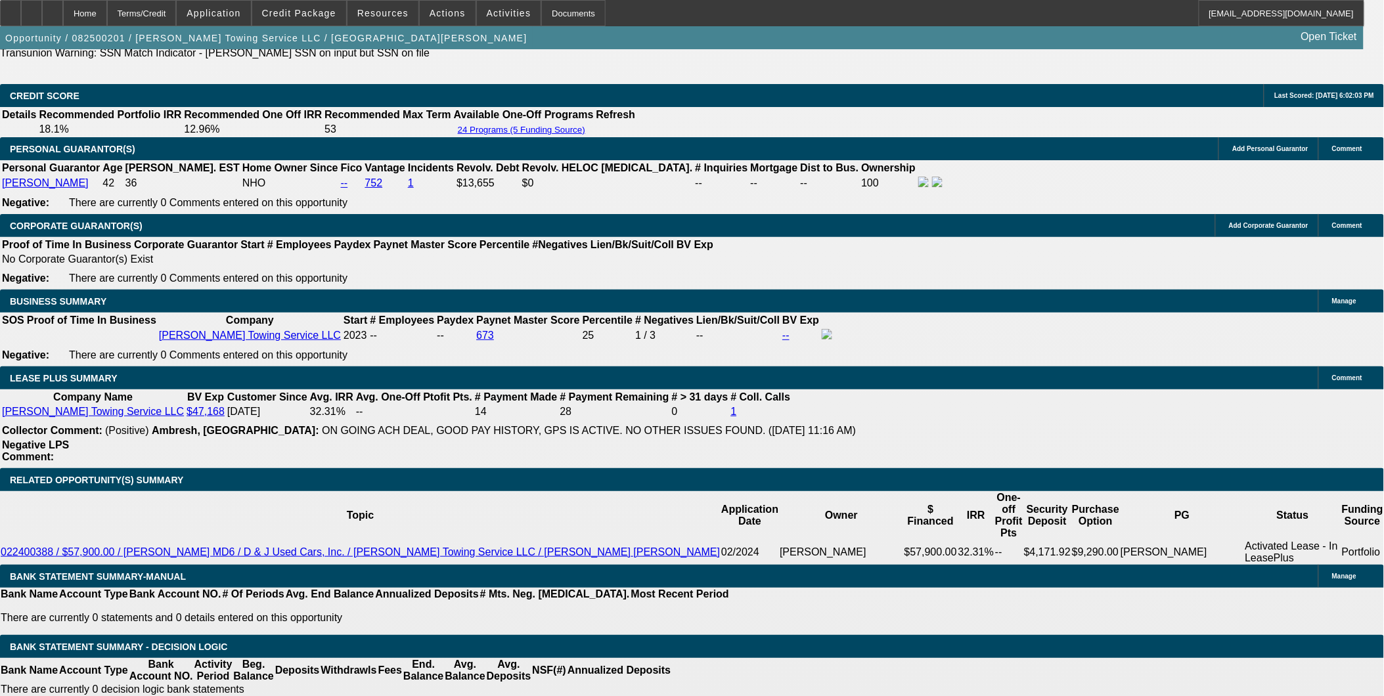
select select "4"
select select "0"
select select "2"
select select "0.1"
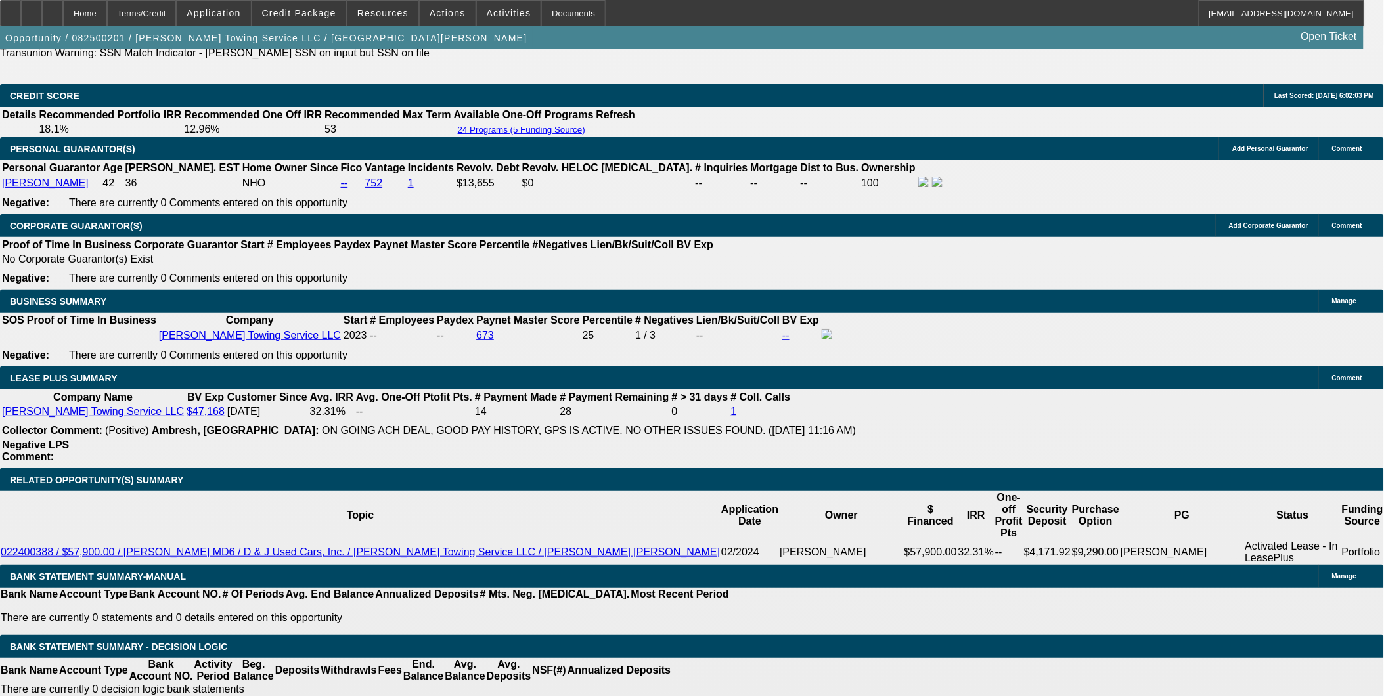
select select "4"
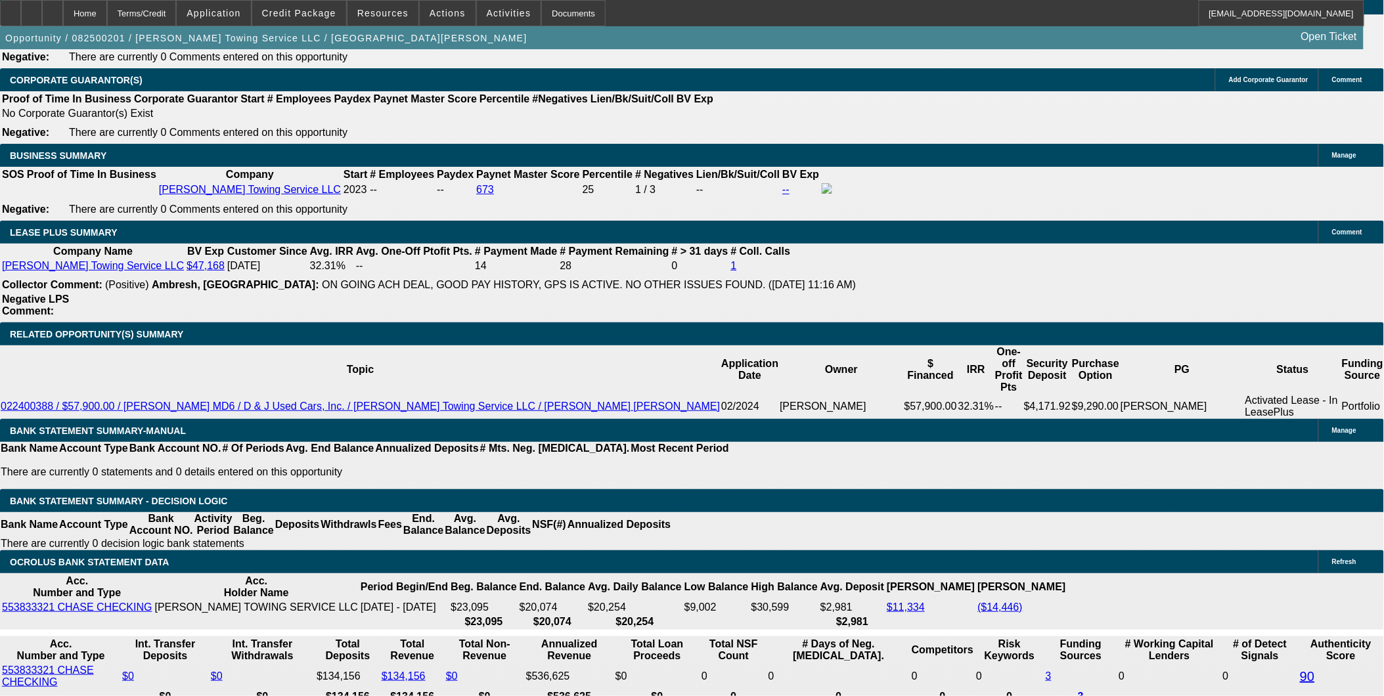
scroll to position [437, 0]
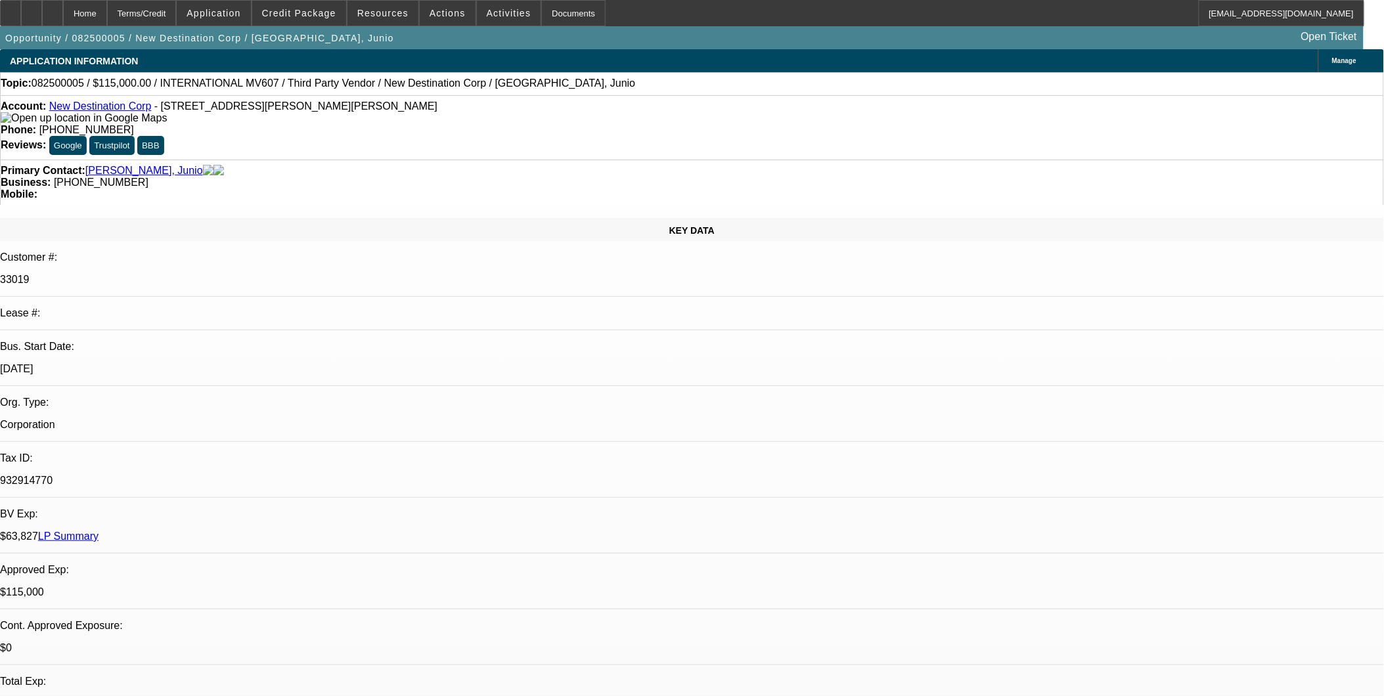
select select "0"
select select "2"
select select "0.1"
select select "0"
select select "2"
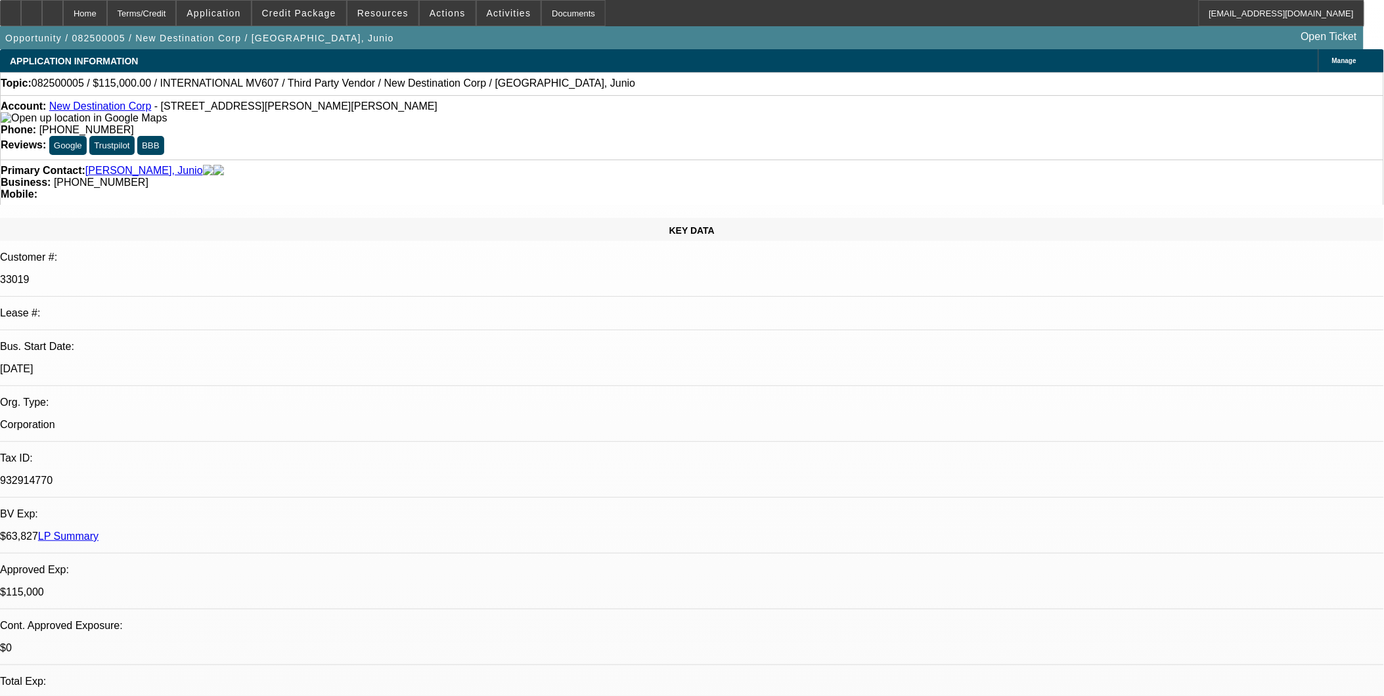
select select "0.1"
select select "0"
select select "2"
select select "0.1"
select select "0"
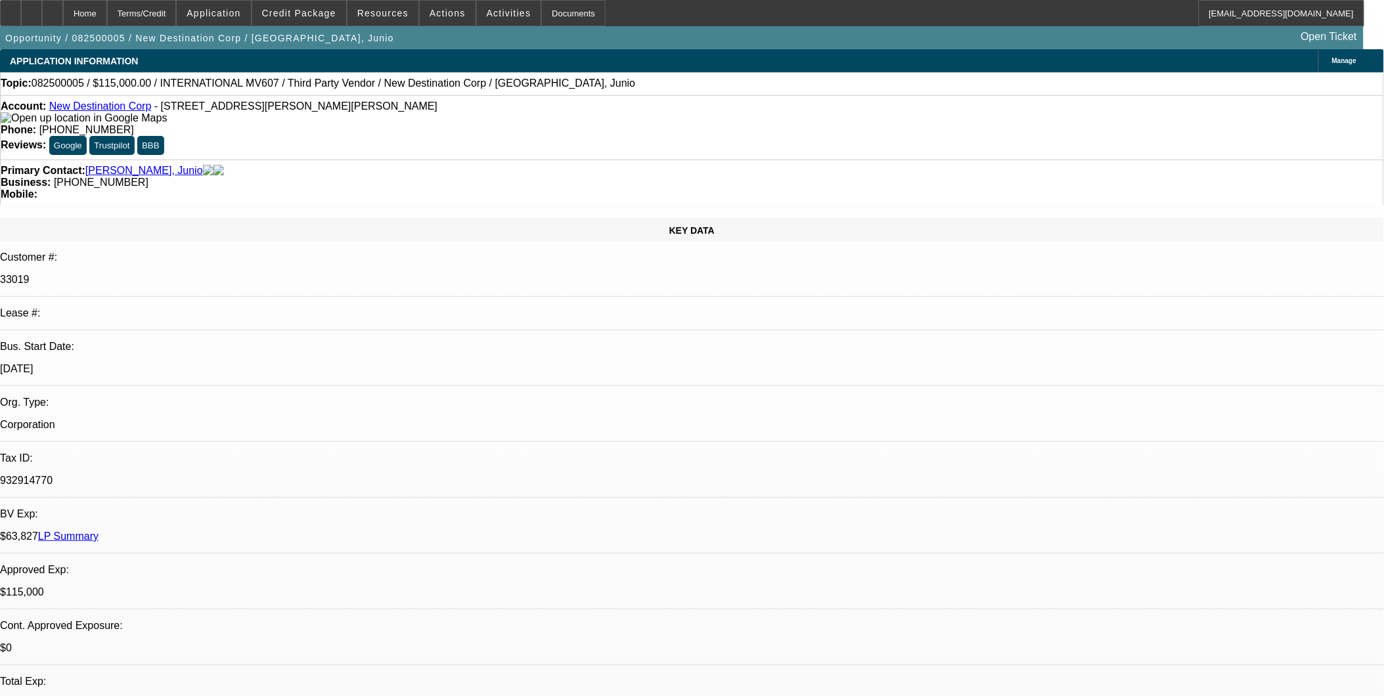
select select "2"
select select "0.1"
select select "1"
select select "2"
select select "4"
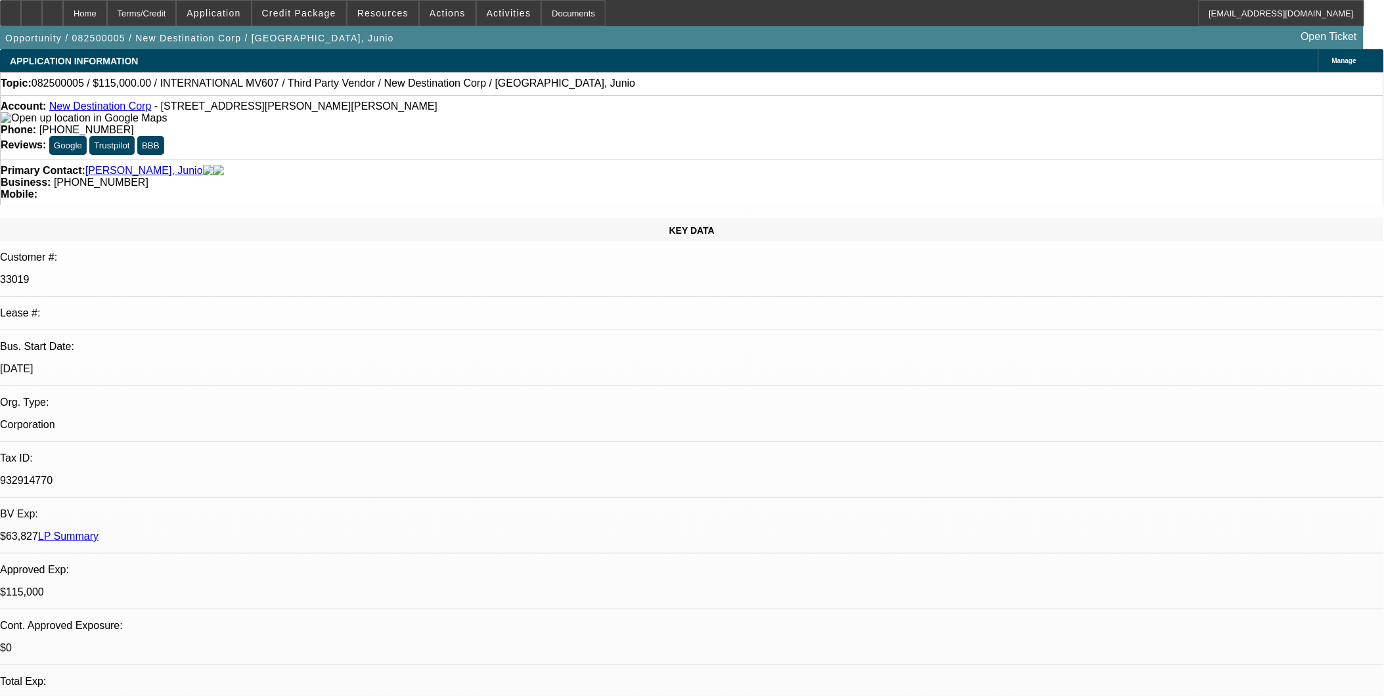
select select "1"
select select "2"
select select "4"
select select "1"
select select "2"
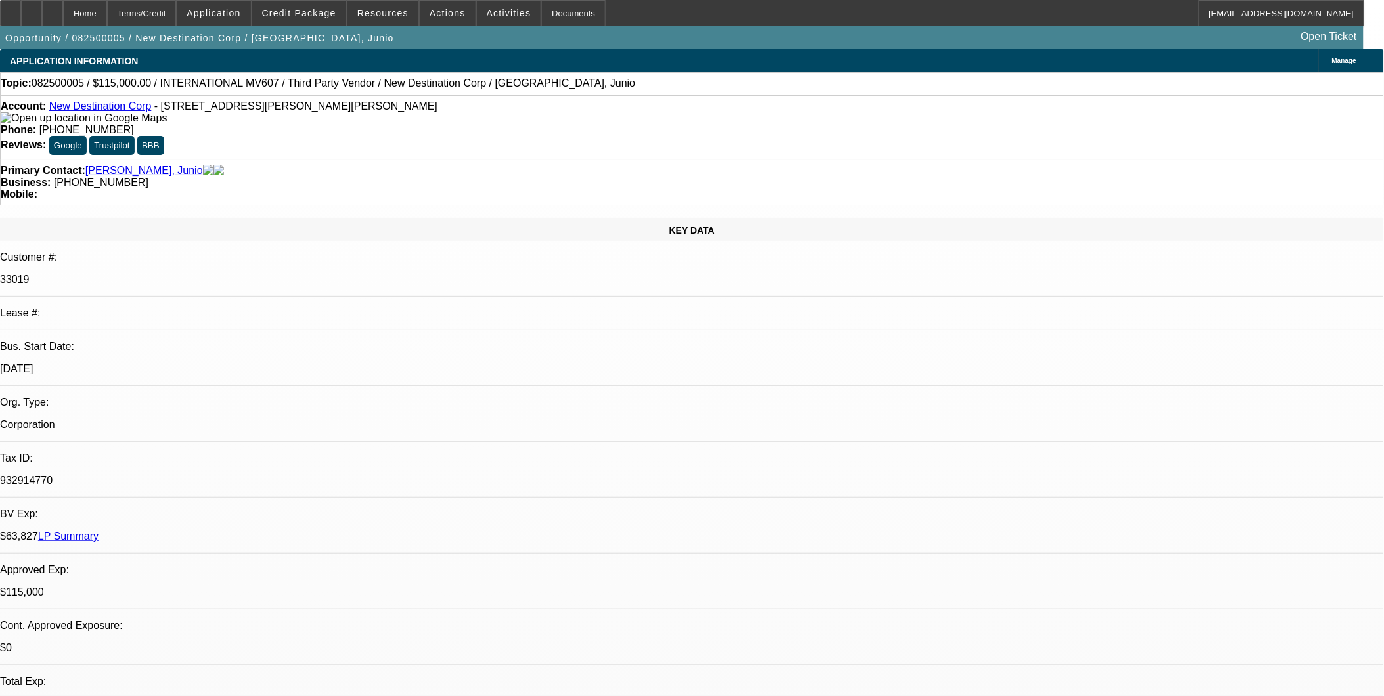
select select "4"
select select "1"
select select "2"
select select "4"
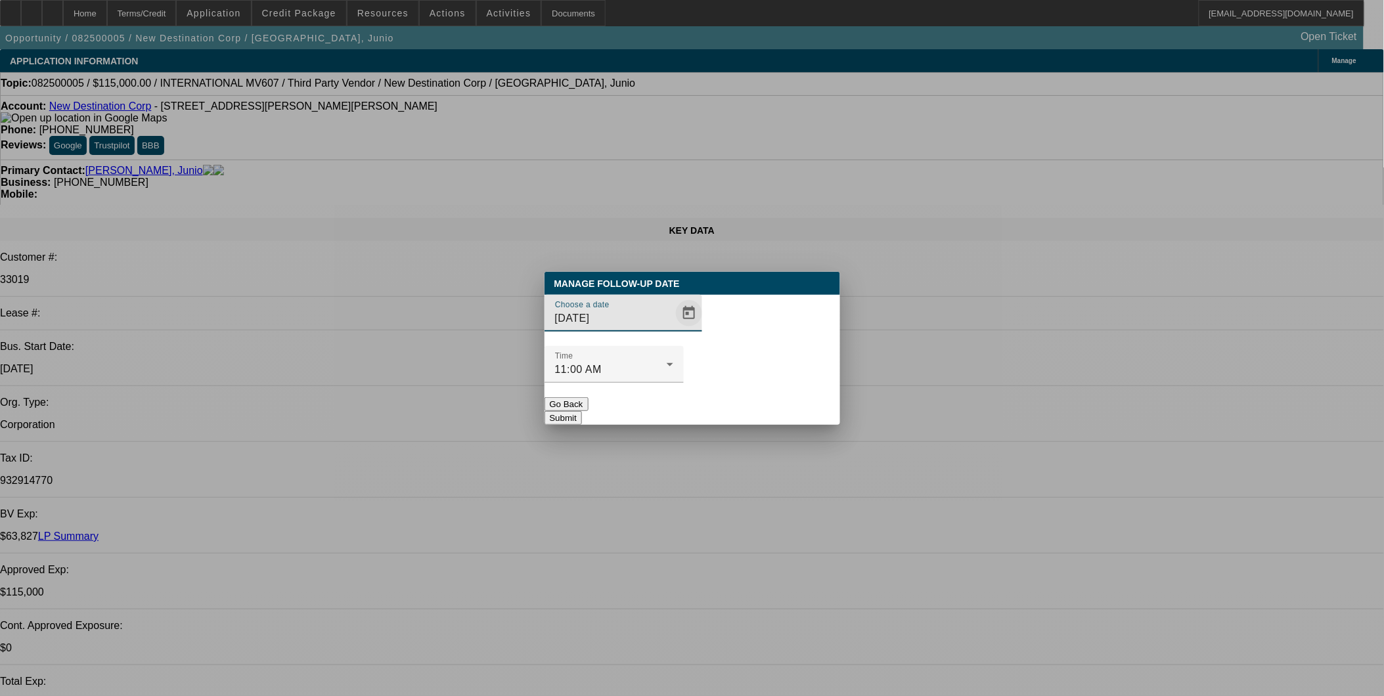
click at [673, 329] on span "Open calendar" at bounding box center [689, 313] width 32 height 32
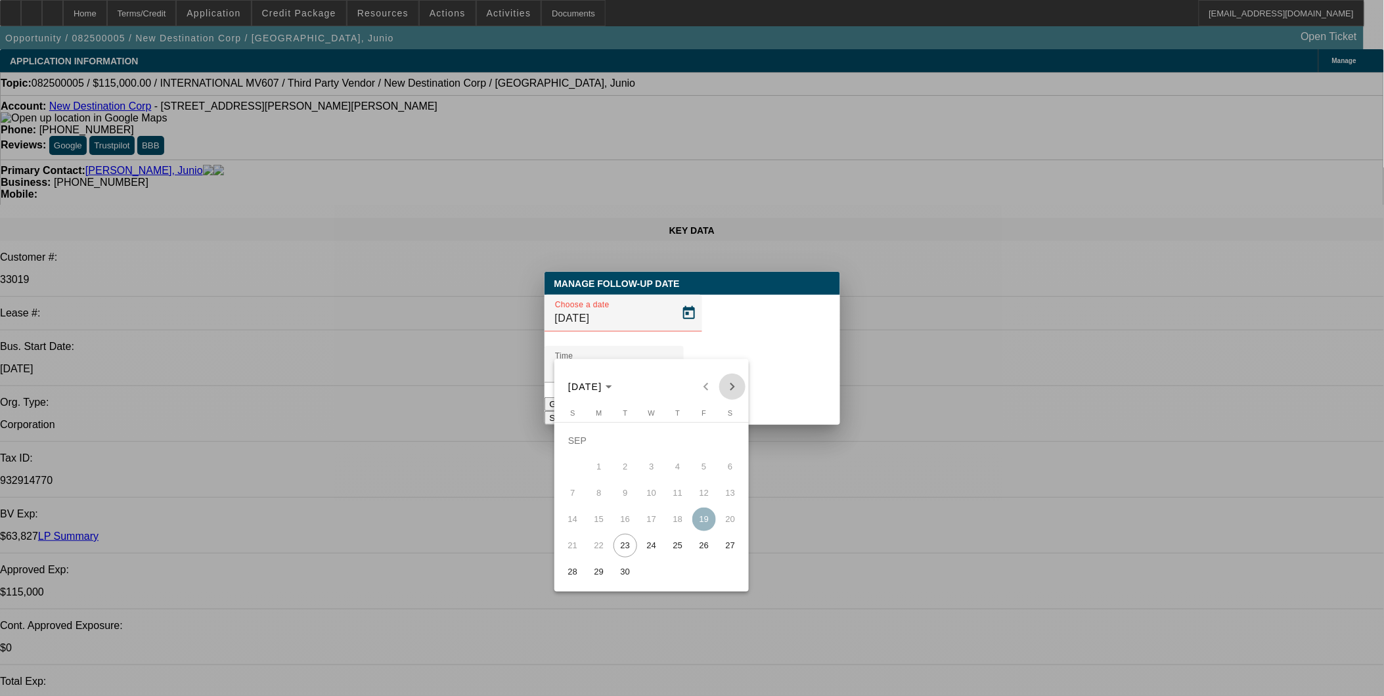
click at [733, 390] on span "Next month" at bounding box center [732, 387] width 26 height 26
click at [701, 471] on span "10" at bounding box center [704, 467] width 24 height 24
type input "10/10/2025"
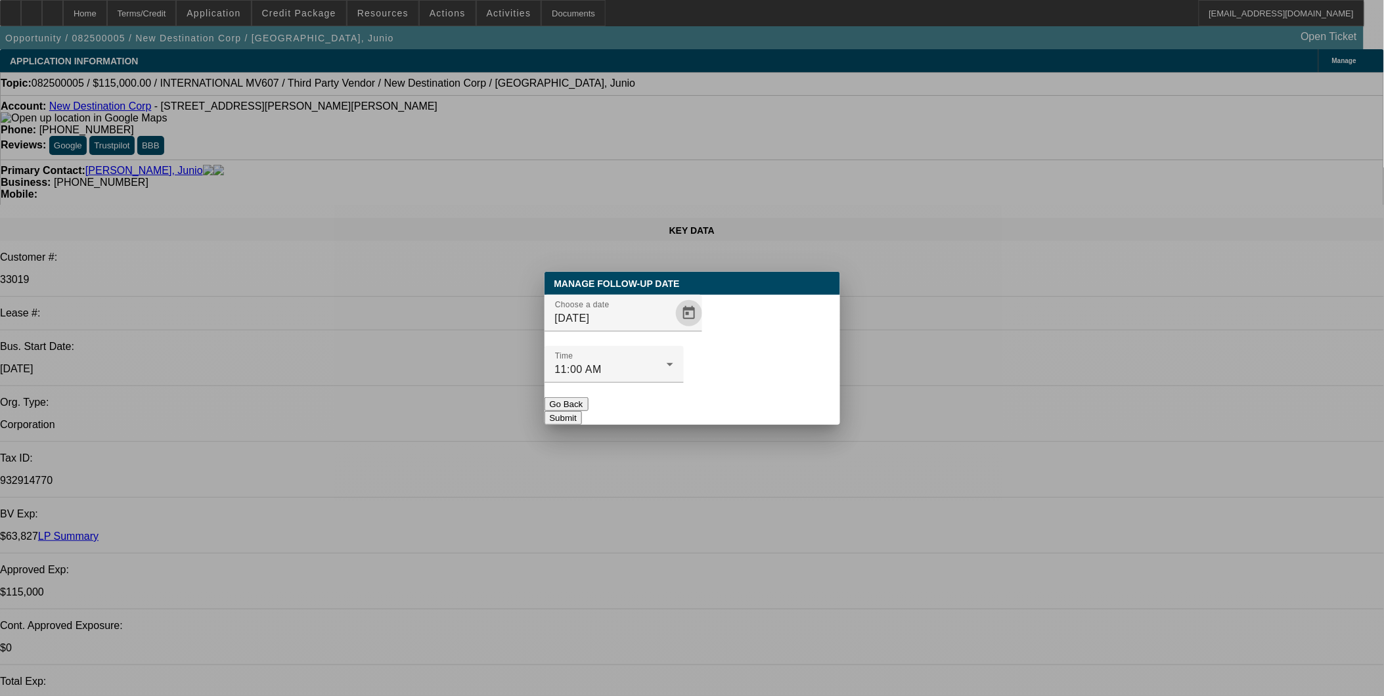
click at [582, 411] on button "Submit" at bounding box center [562, 418] width 37 height 14
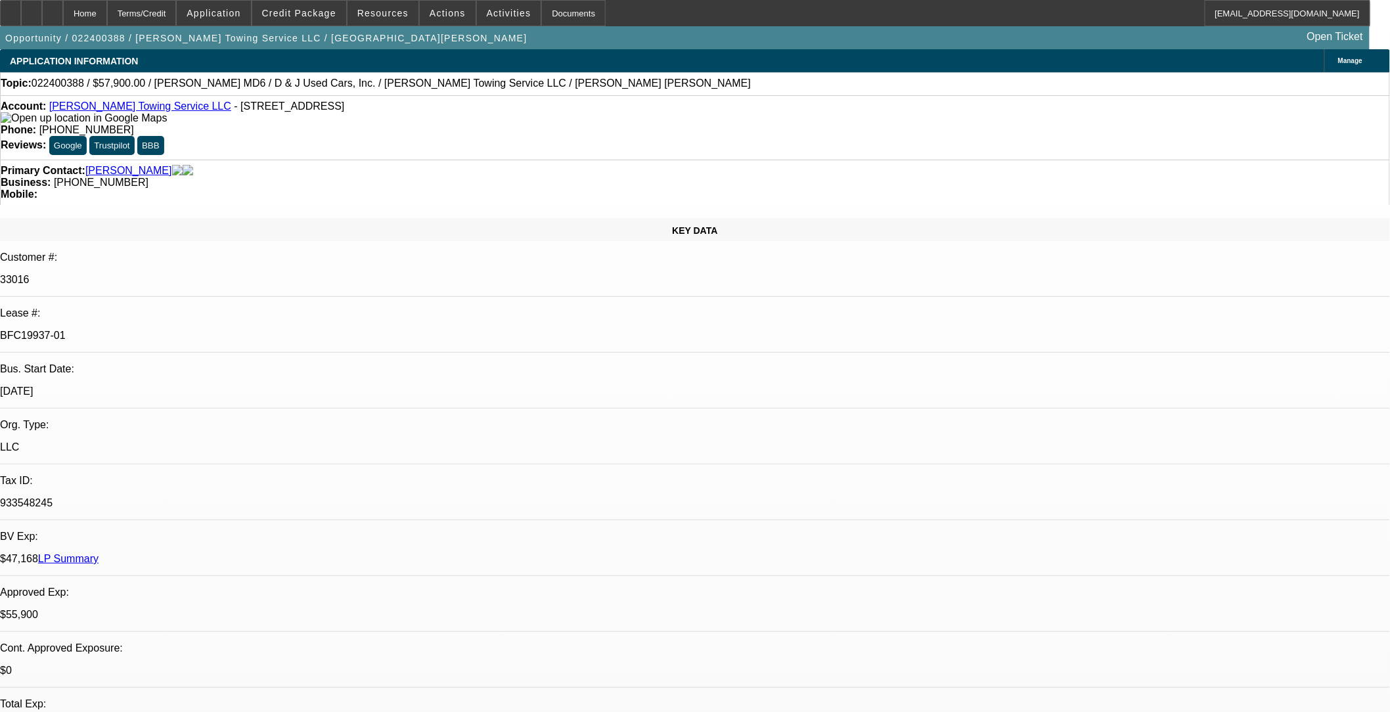
select select "0"
select select "2"
select select "0"
select select "2"
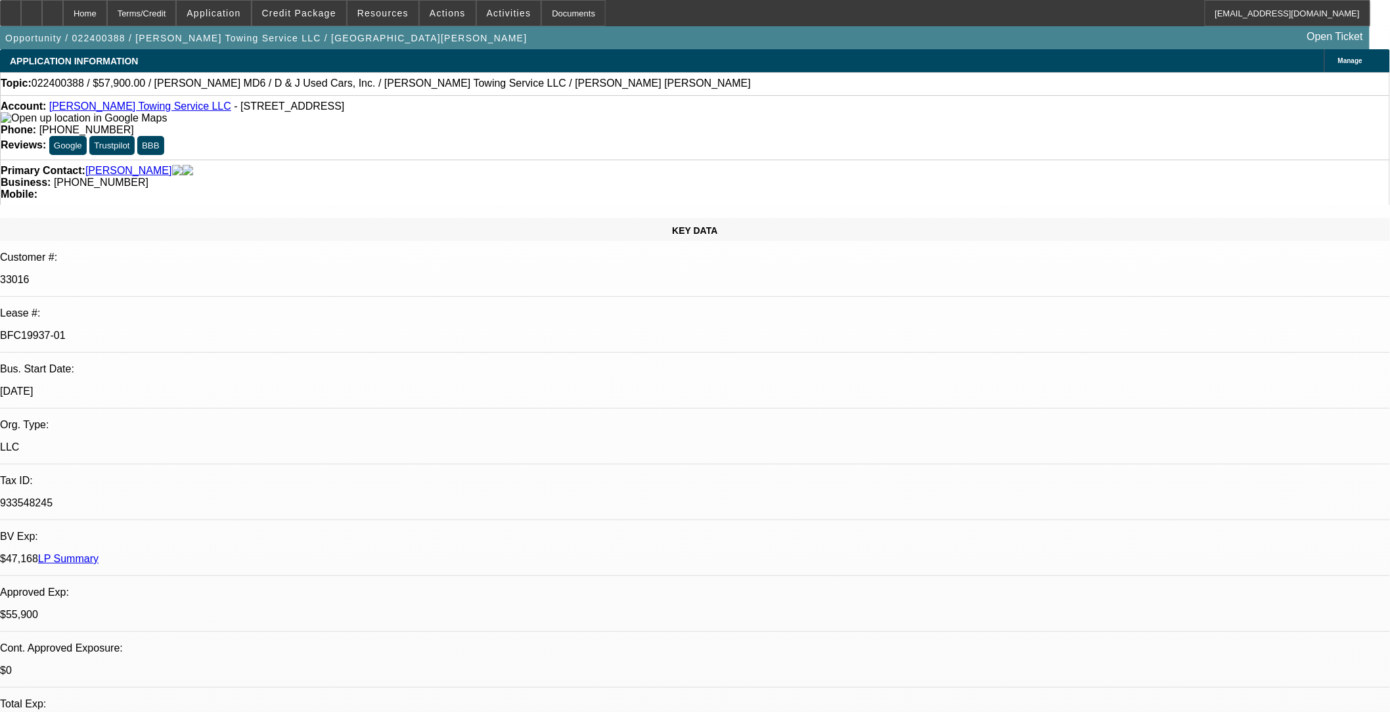
select select "0.1"
select select "0"
select select "2"
select select "0.1"
select select "0"
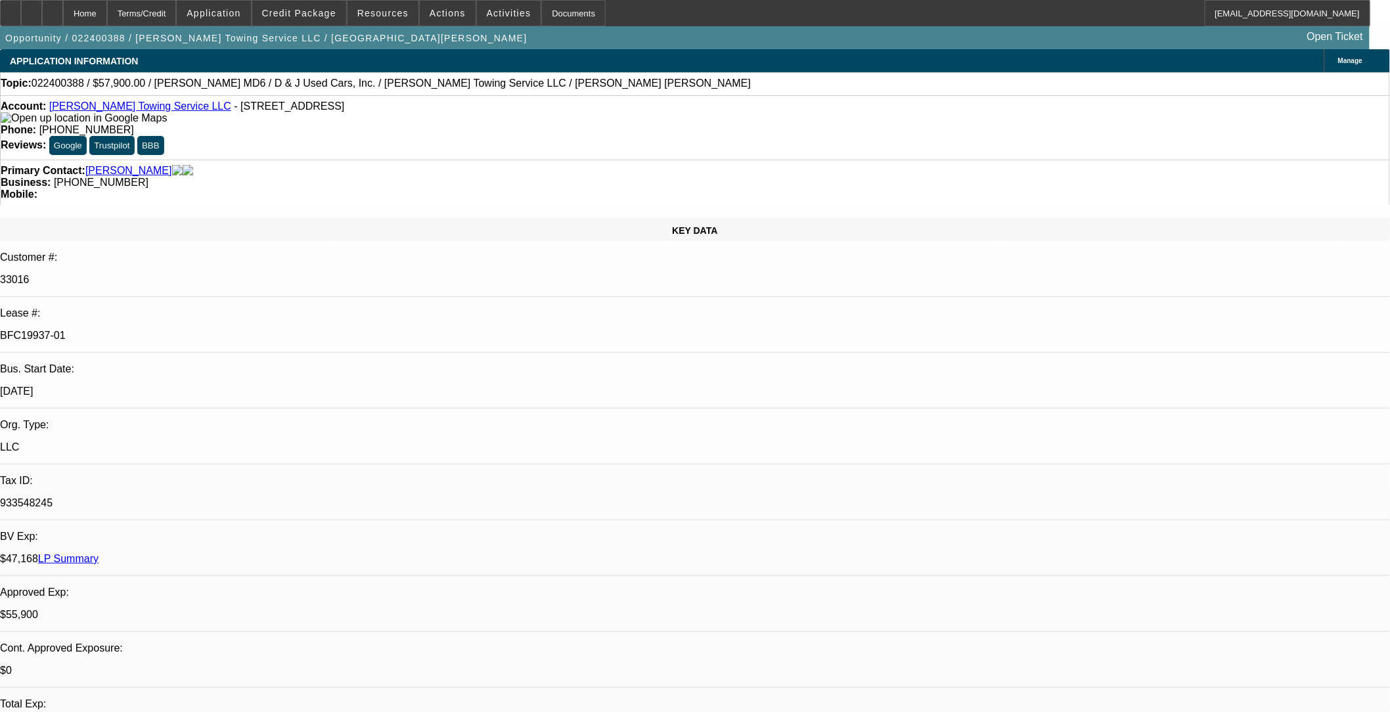
select select "2"
select select "0.1"
select select "1"
select select "2"
select select "6"
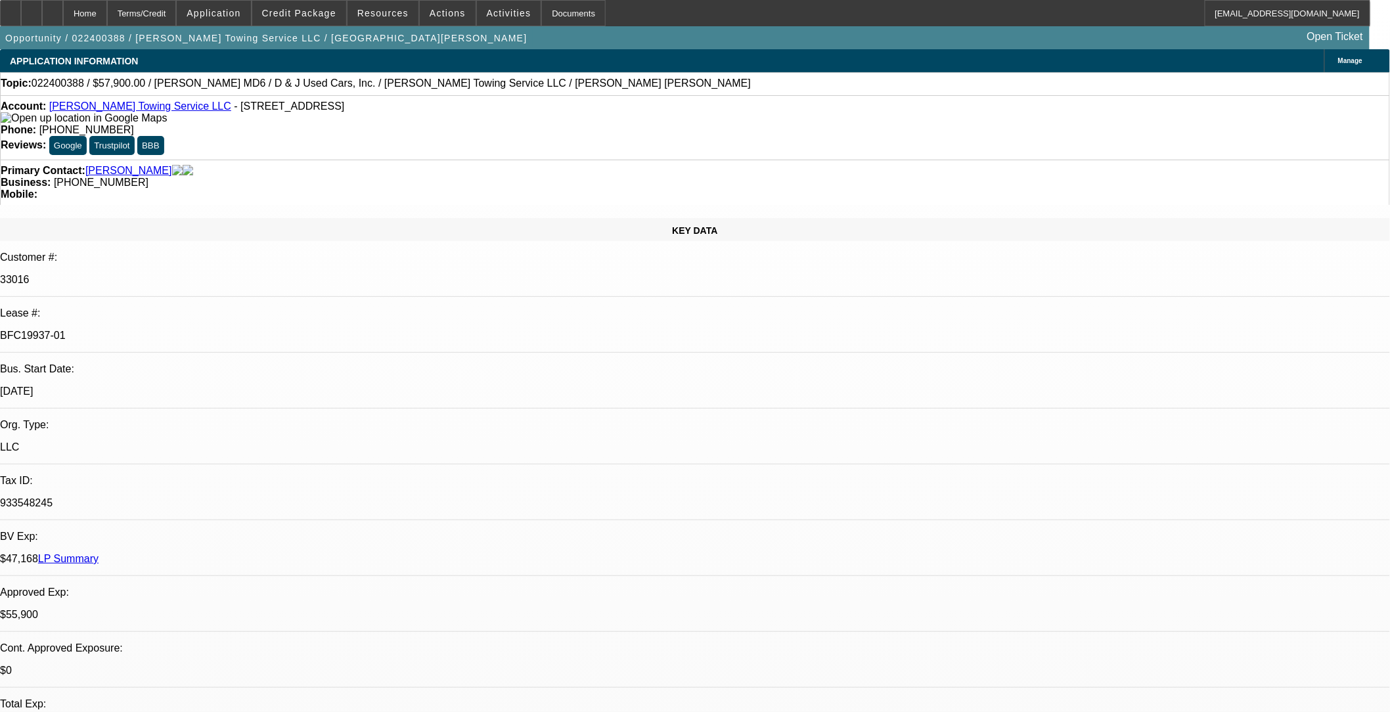
select select "1"
select select "2"
select select "4"
select select "1"
select select "2"
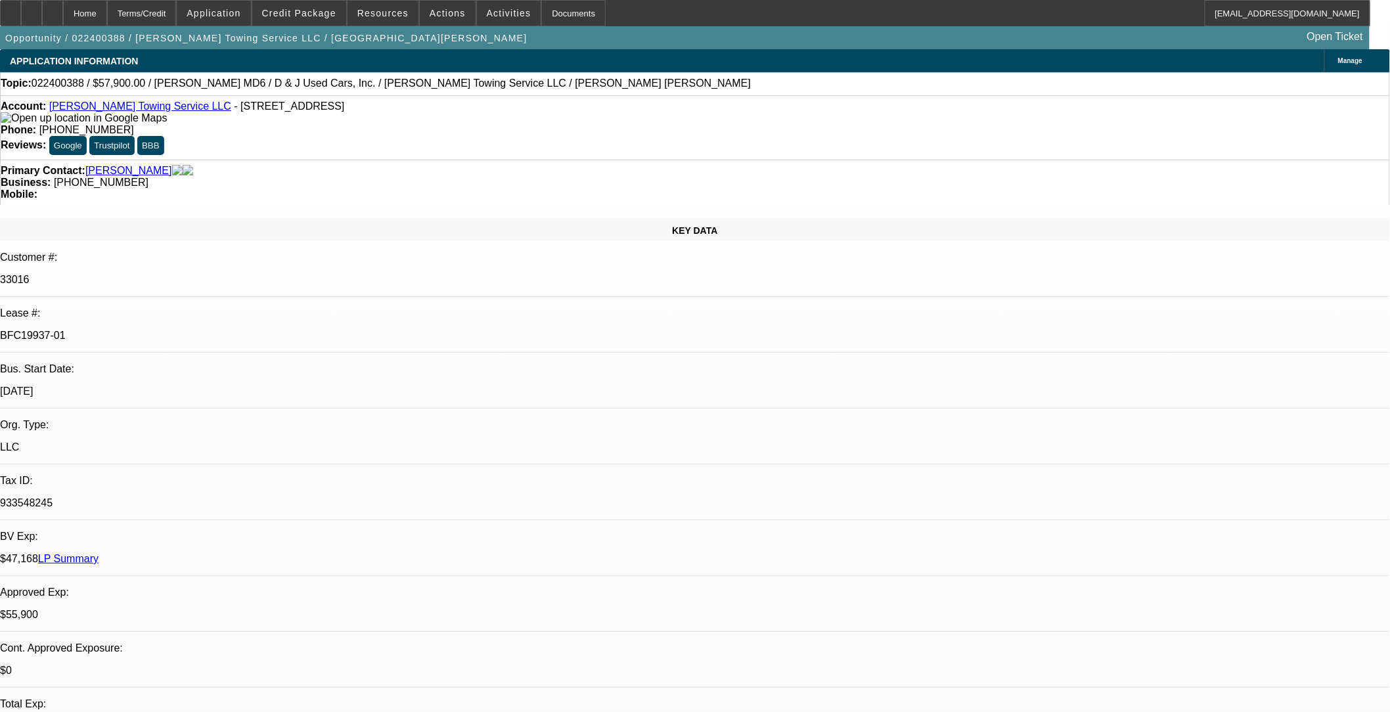
select select "4"
select select "1"
select select "2"
select select "4"
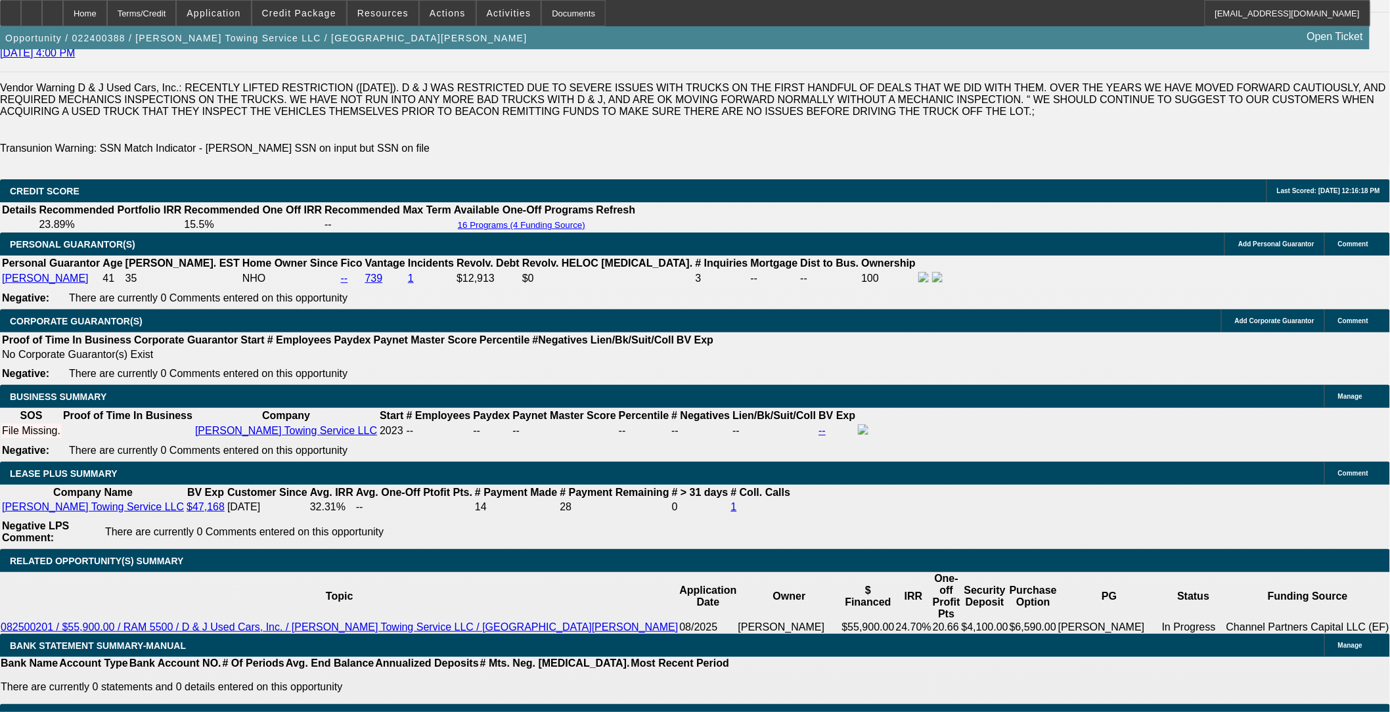
scroll to position [2335, 0]
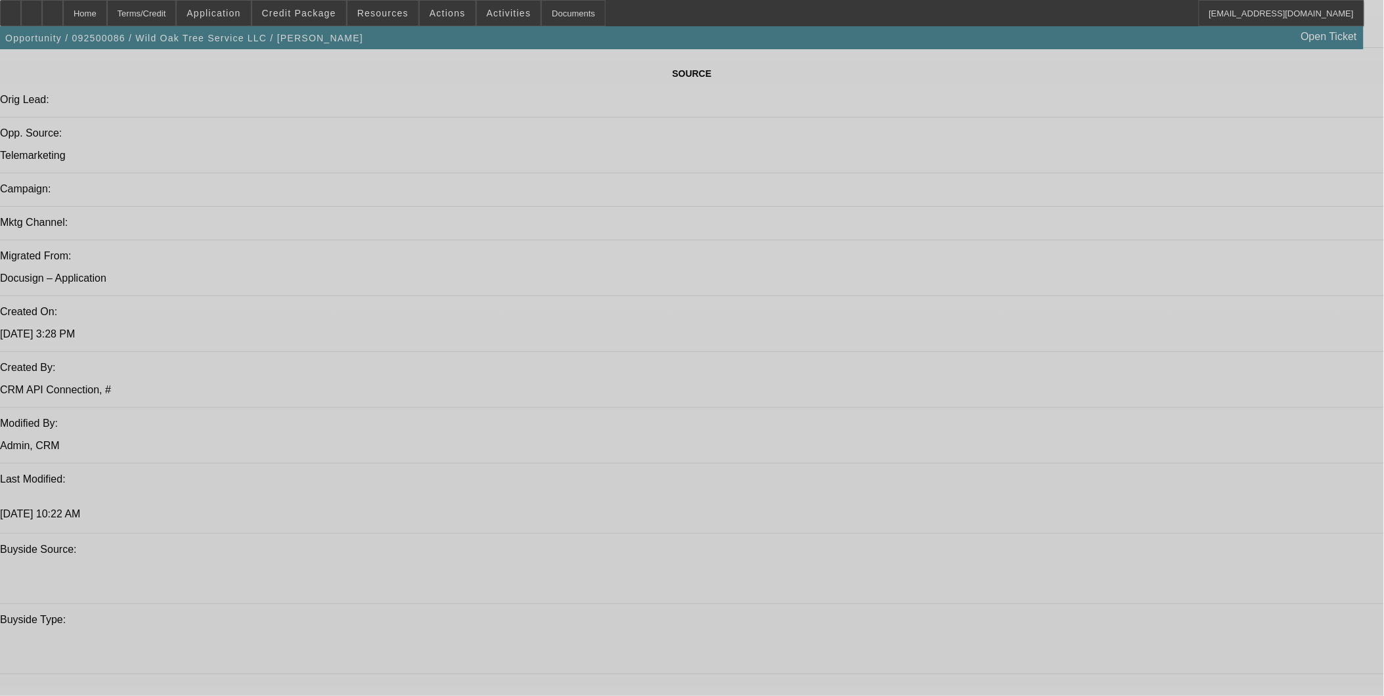
select select "0"
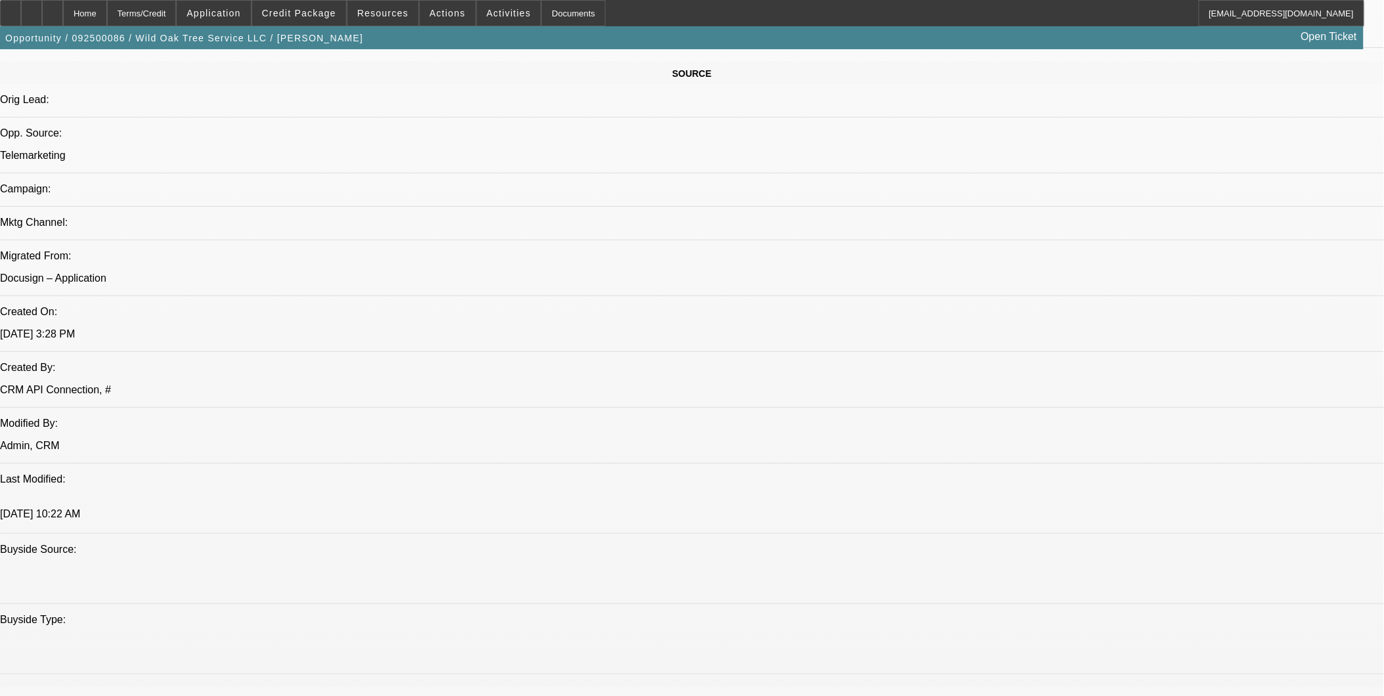
select select "2"
select select "0"
select select "2"
select select "0"
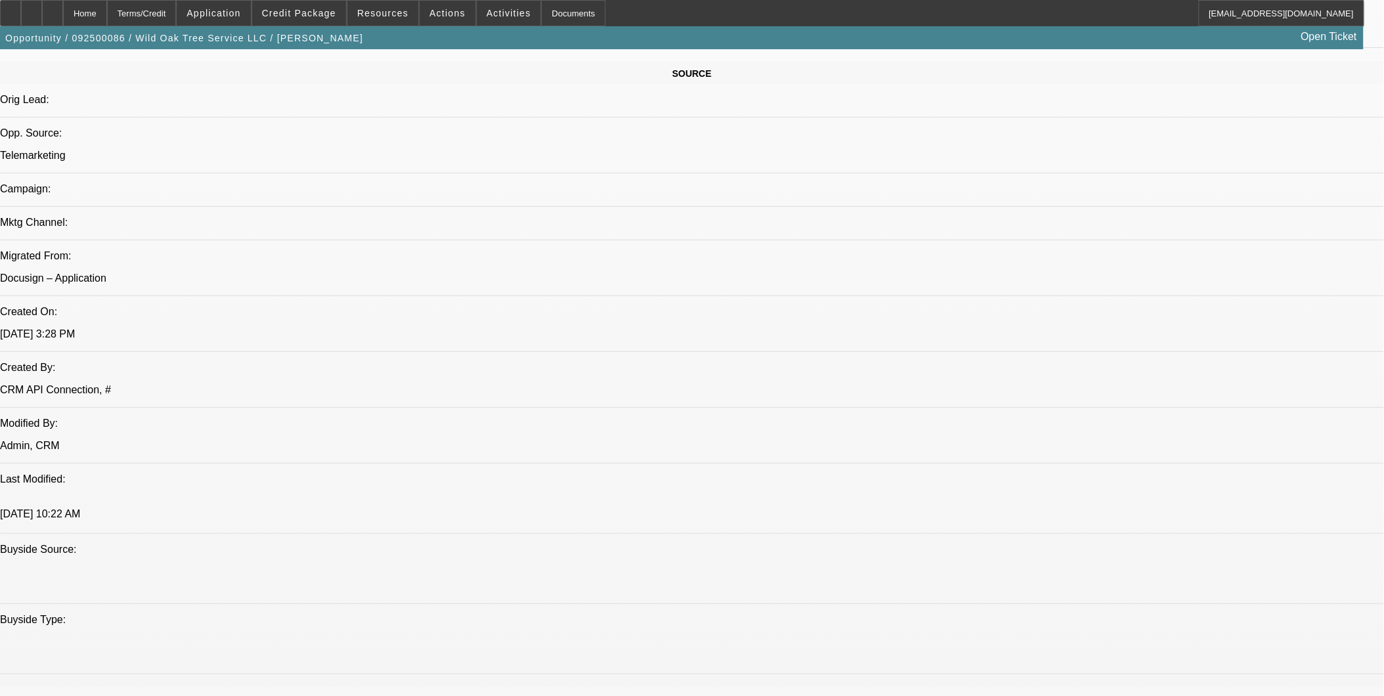
select select "0"
select select "2"
select select "0"
select select "2"
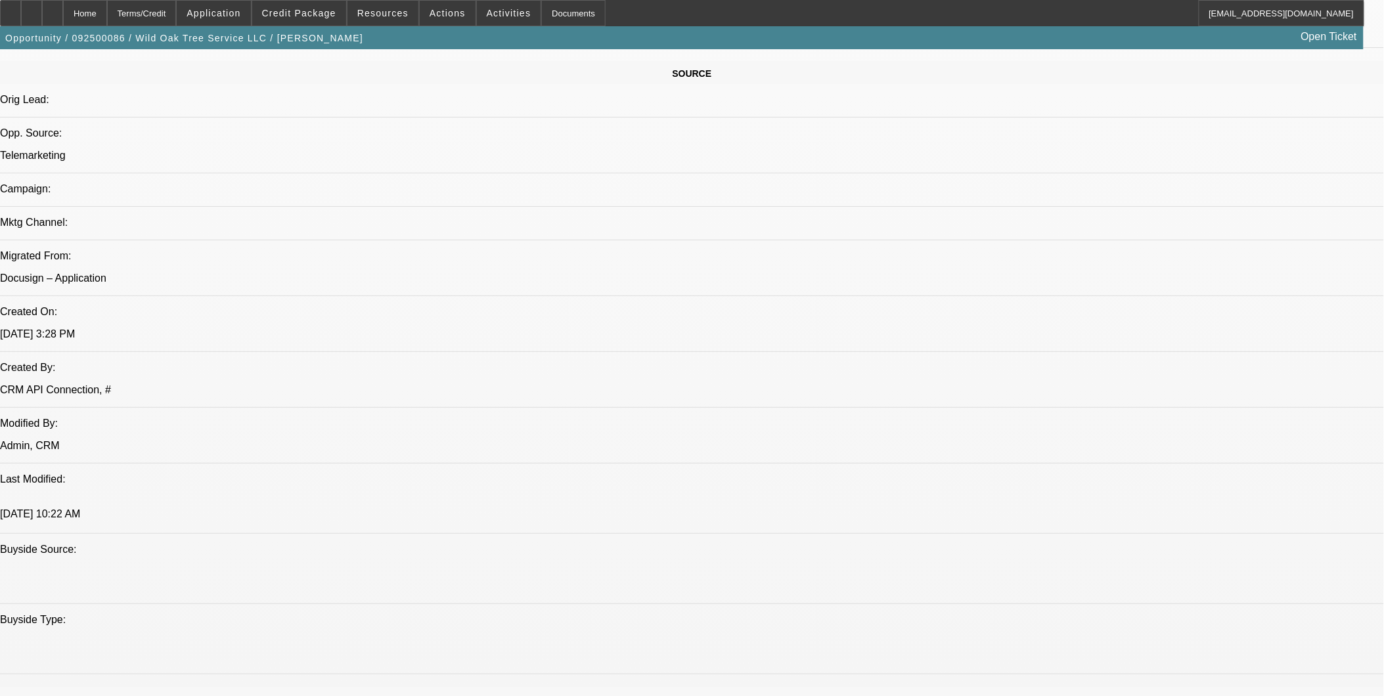
select select "0"
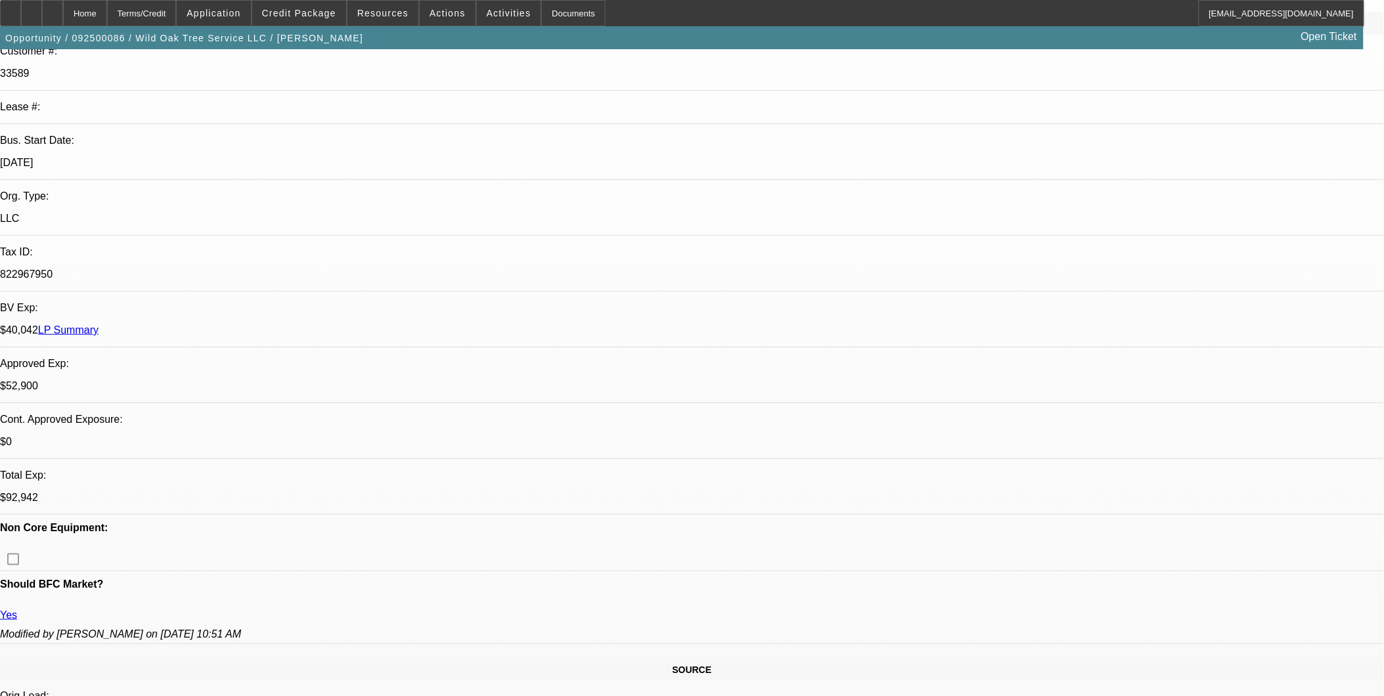
select select "1"
select select "2"
select select "6"
select select "1"
select select "2"
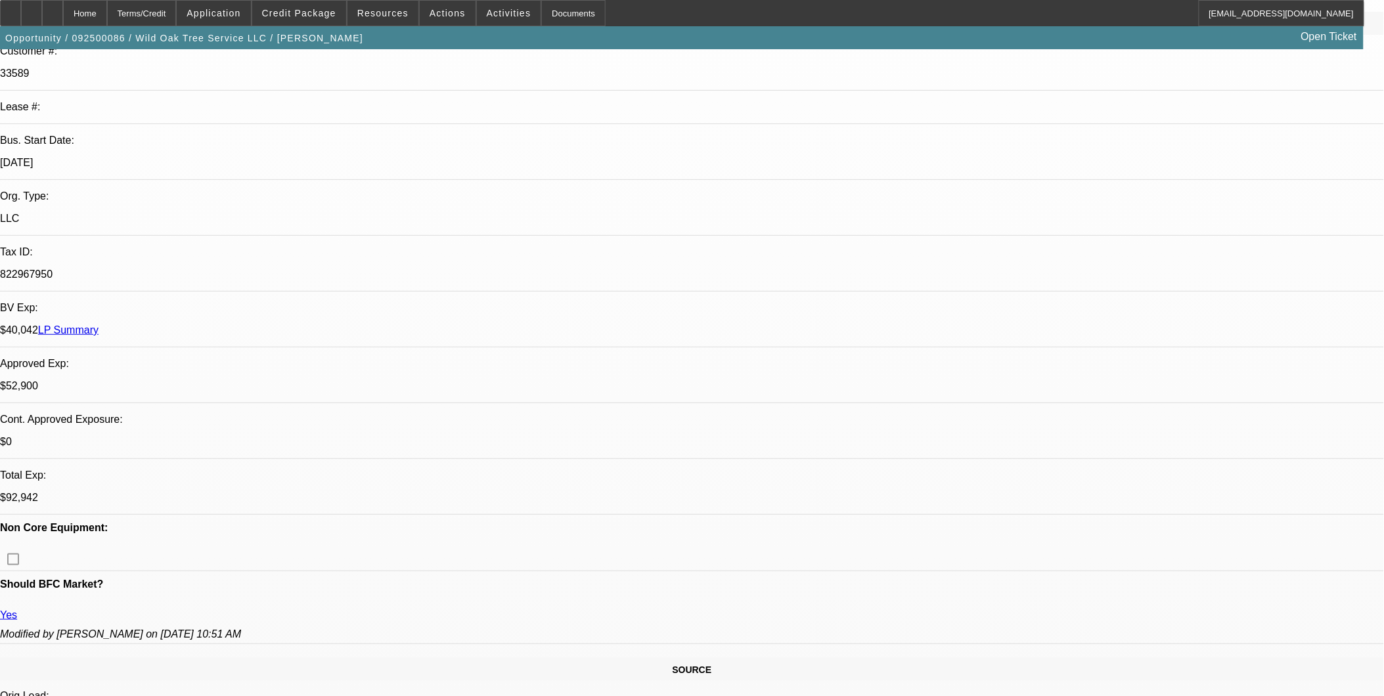
select select "6"
select select "1"
select select "2"
select select "6"
select select "1"
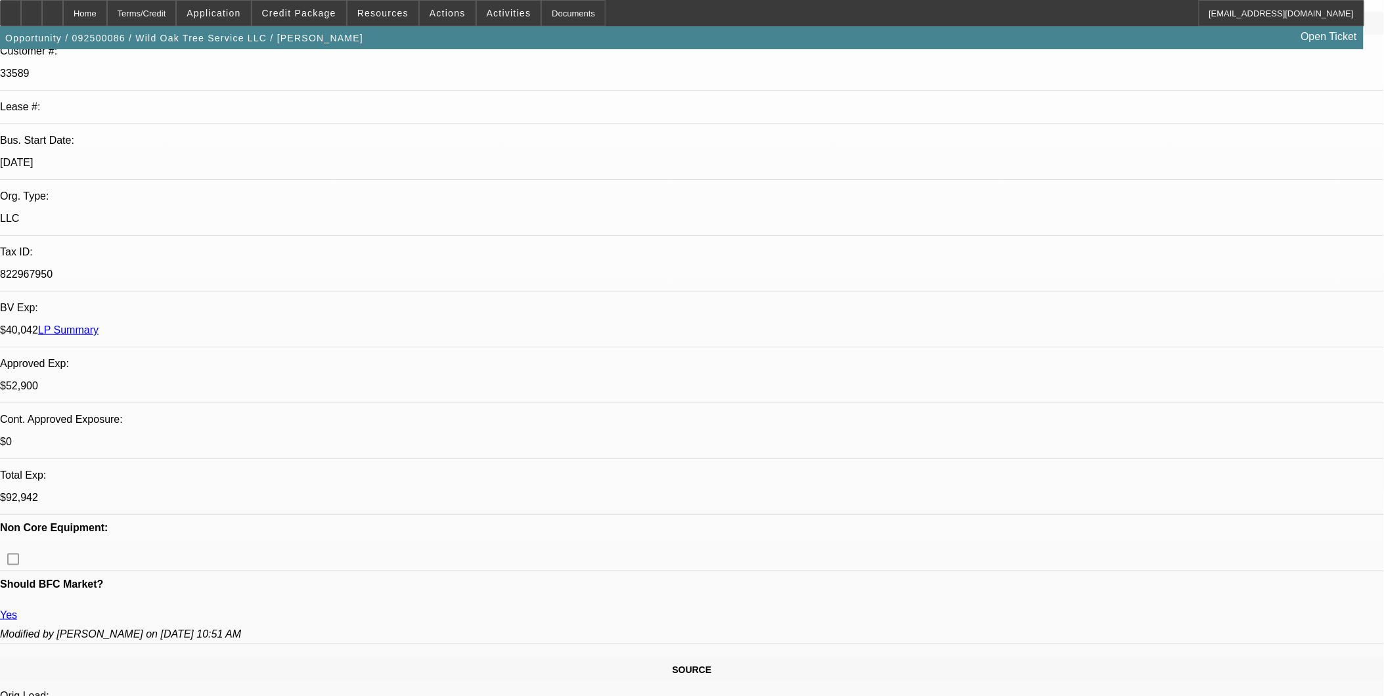
select select "2"
select select "6"
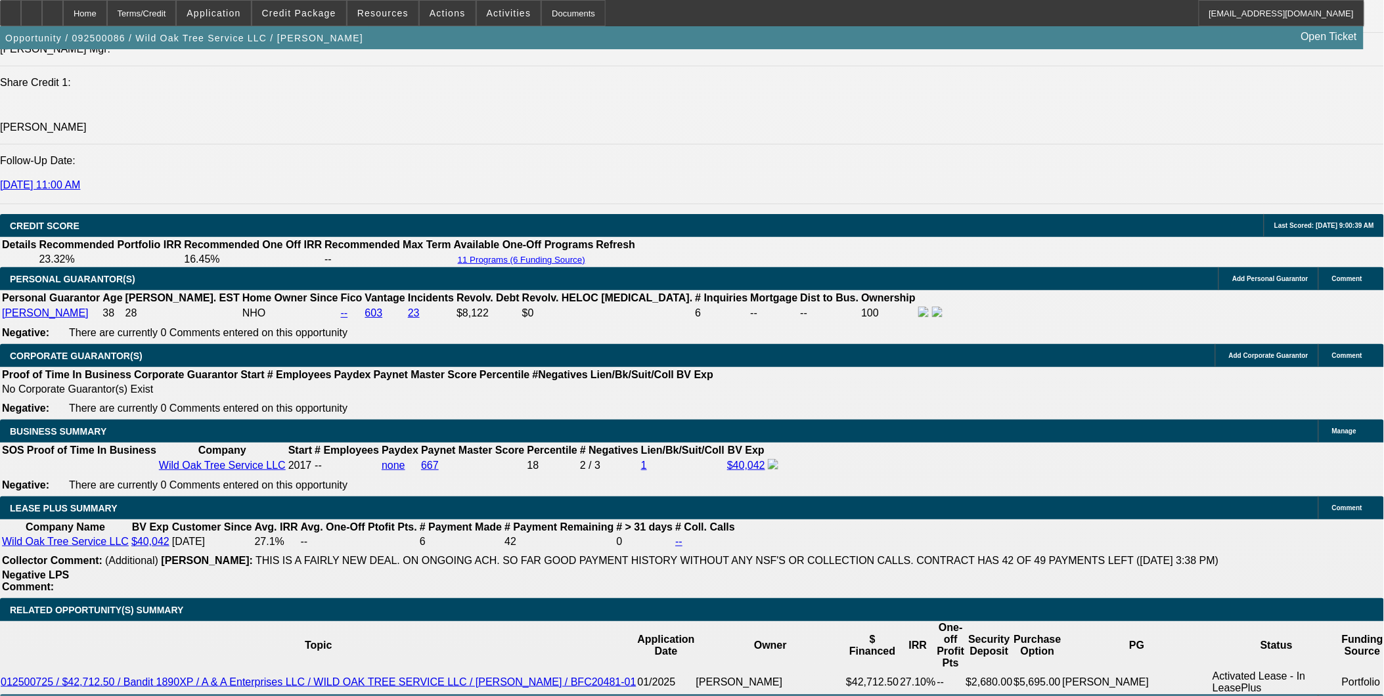
scroll to position [1897, 0]
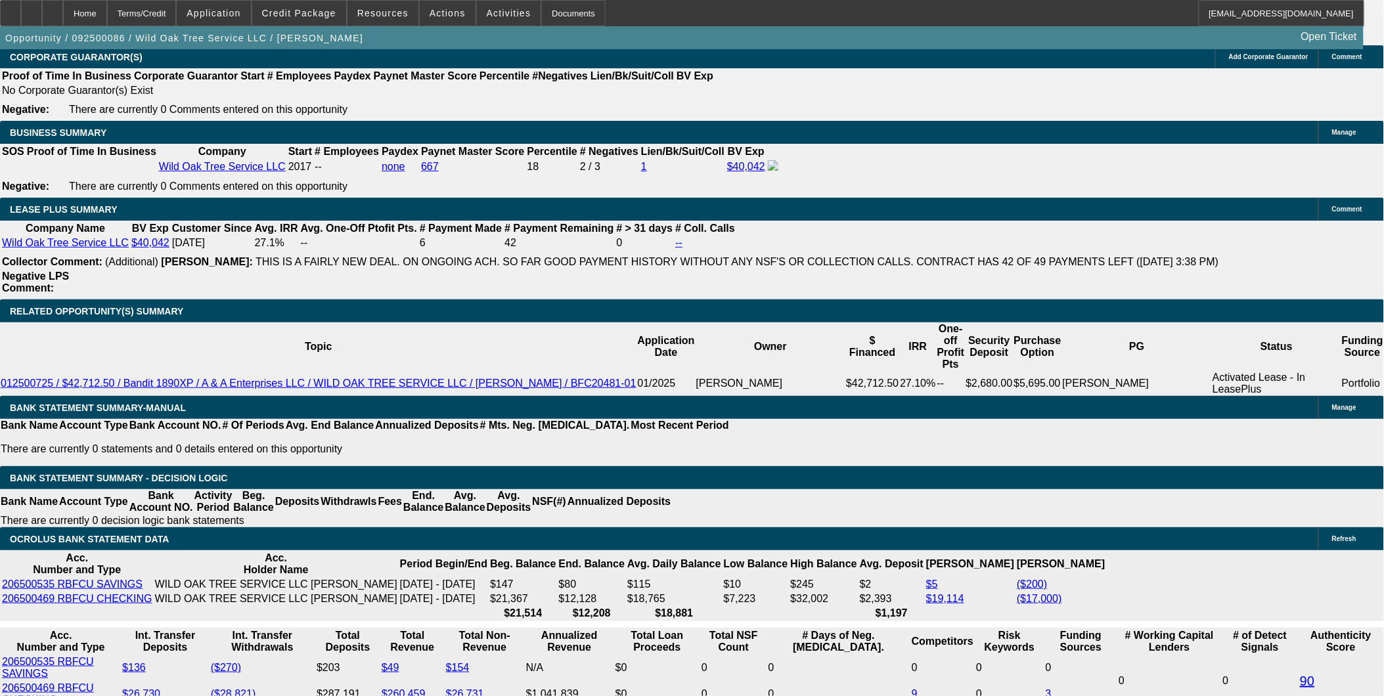
scroll to position [2043, 0]
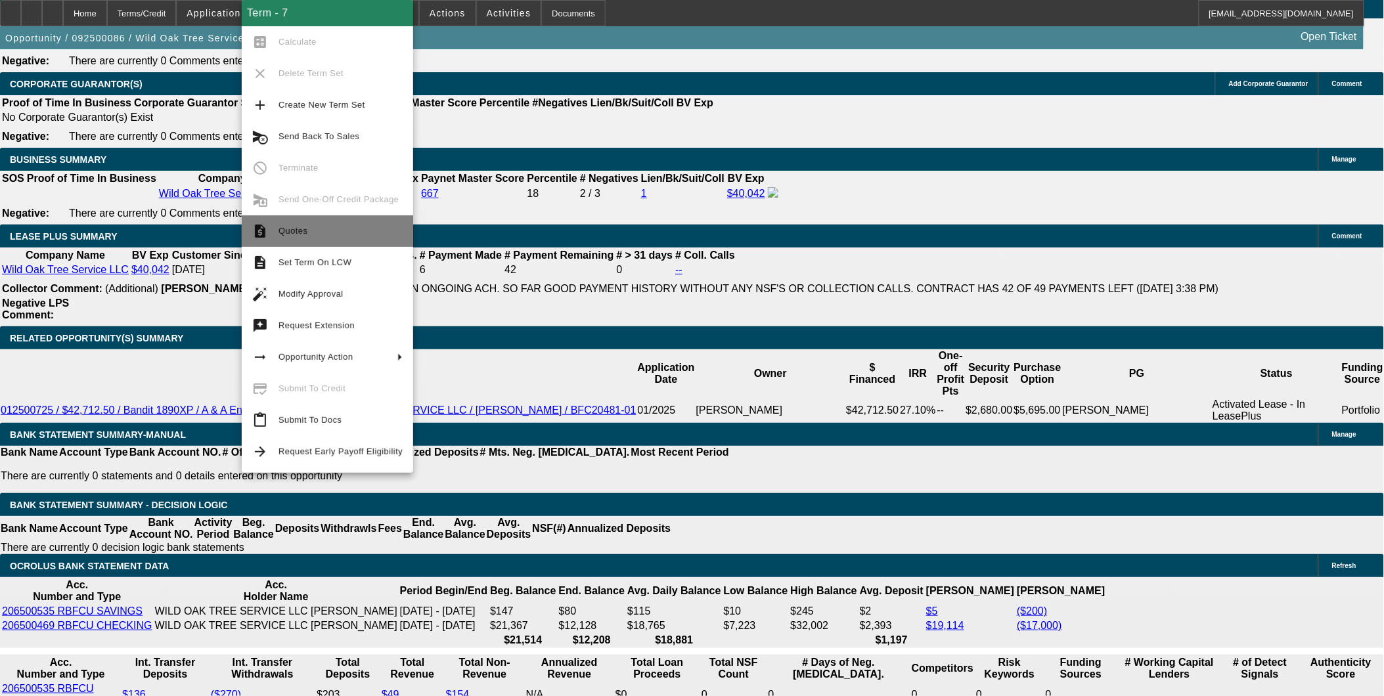
click at [311, 221] on button "request_quote Quotes" at bounding box center [327, 231] width 171 height 32
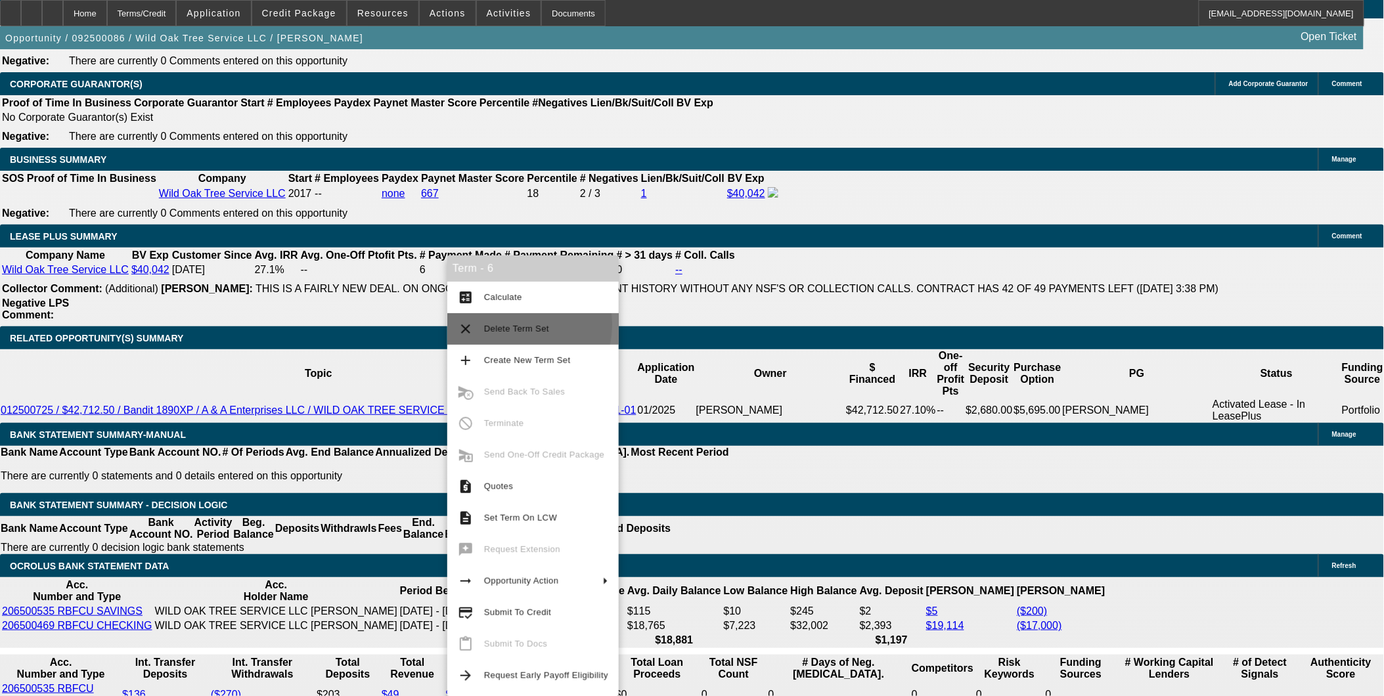
click at [500, 324] on span "Delete Term Set" at bounding box center [516, 329] width 65 height 10
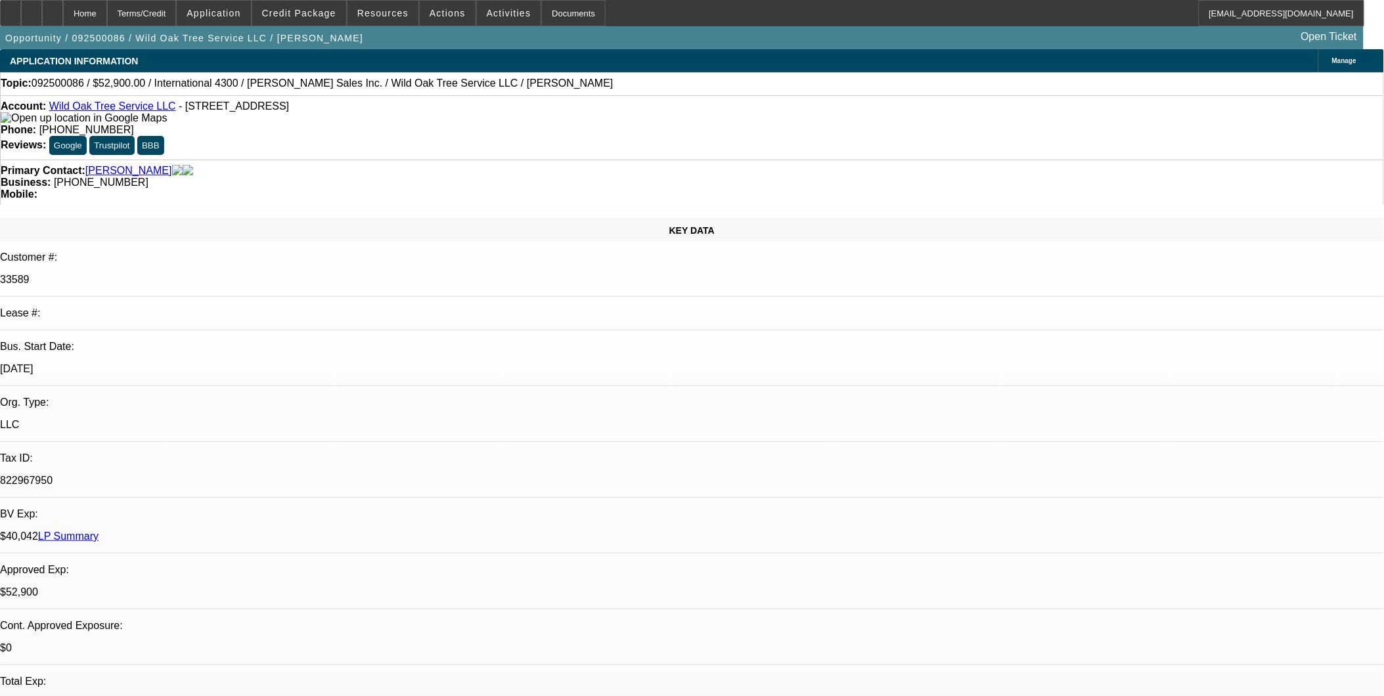
select select "0"
select select "2"
select select "0"
select select "2"
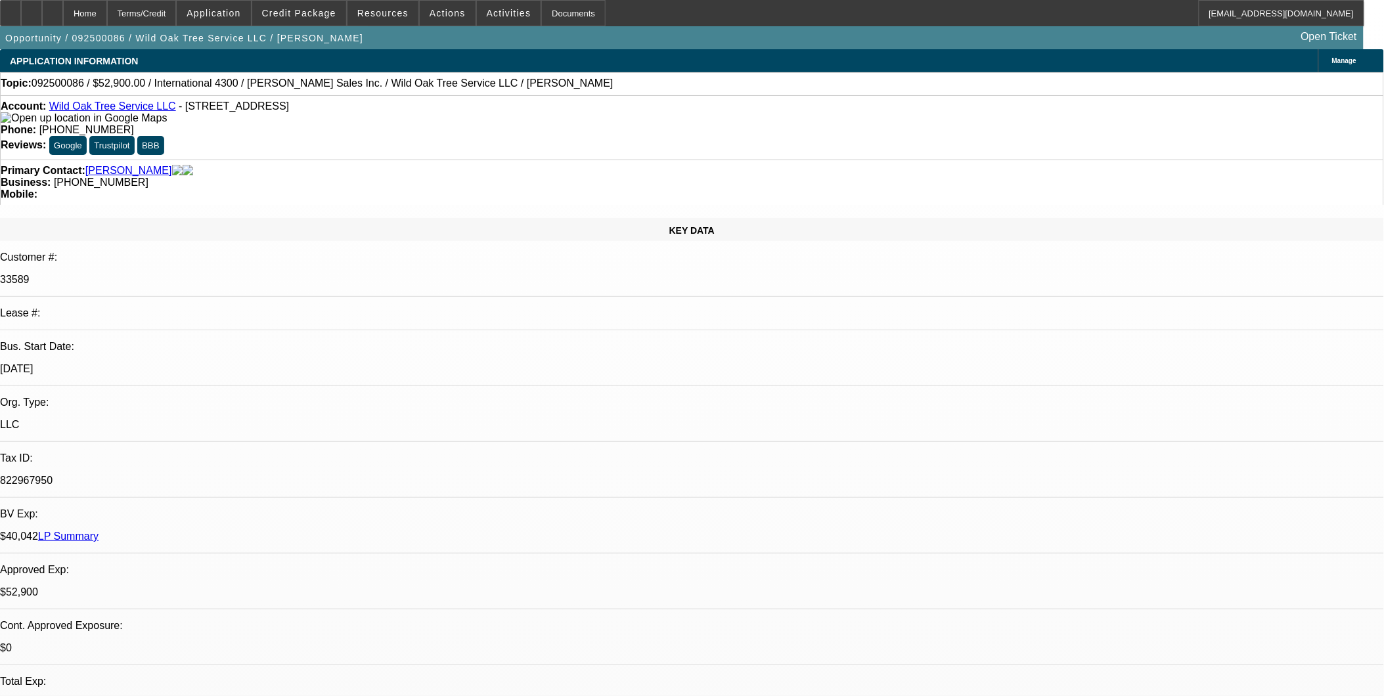
select select "0"
select select "2"
select select "0"
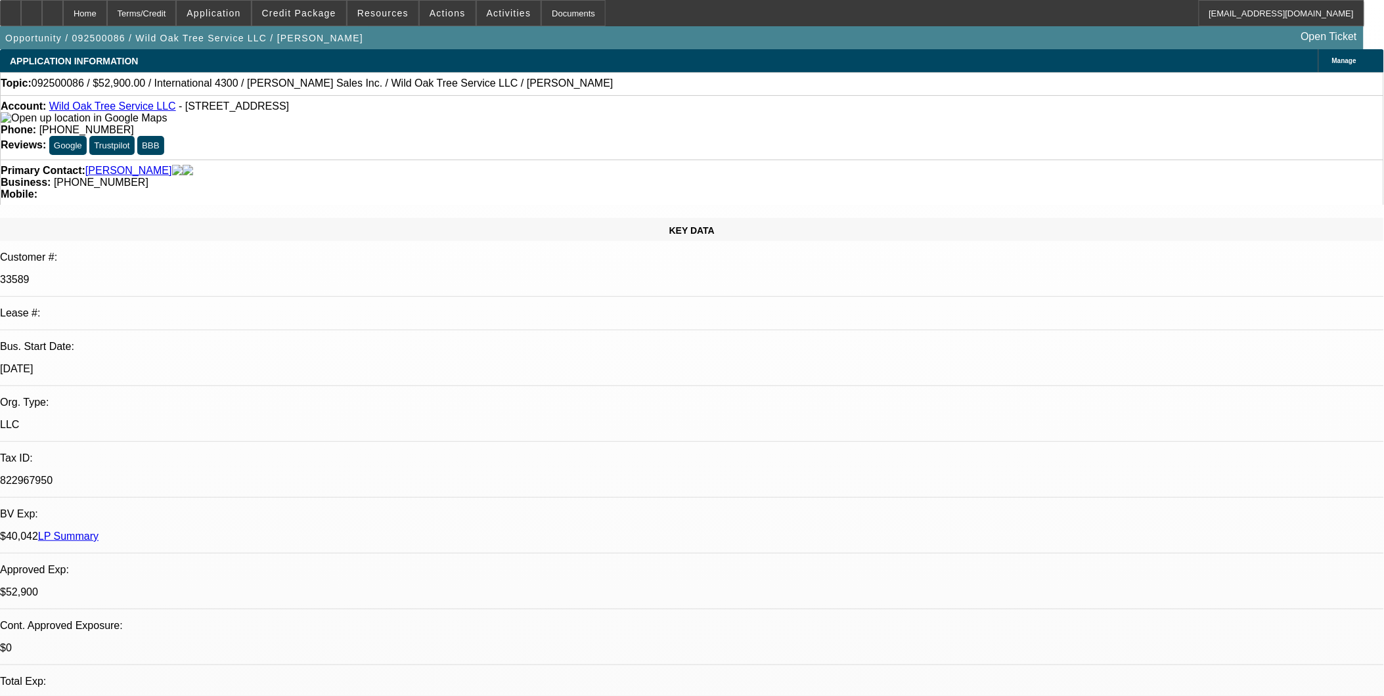
select select "2"
select select "0"
select select "1"
select select "2"
select select "6"
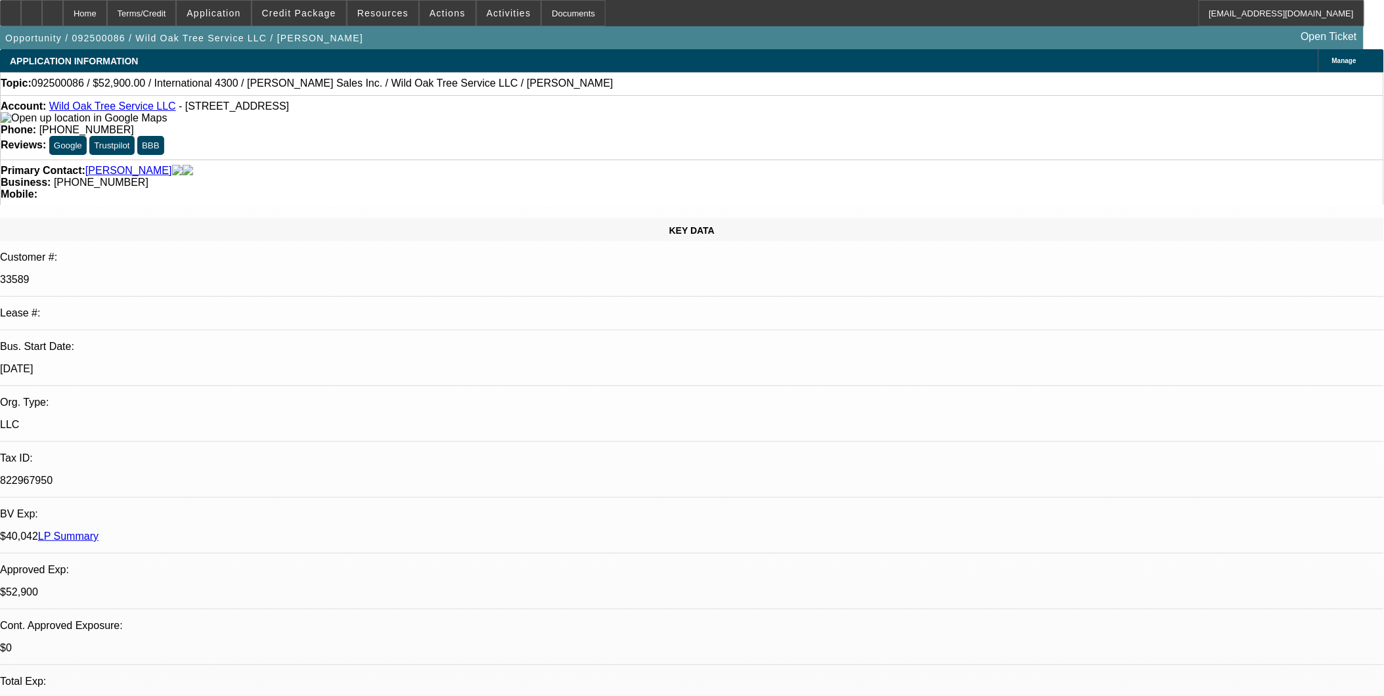
select select "1"
select select "2"
select select "6"
select select "1"
select select "2"
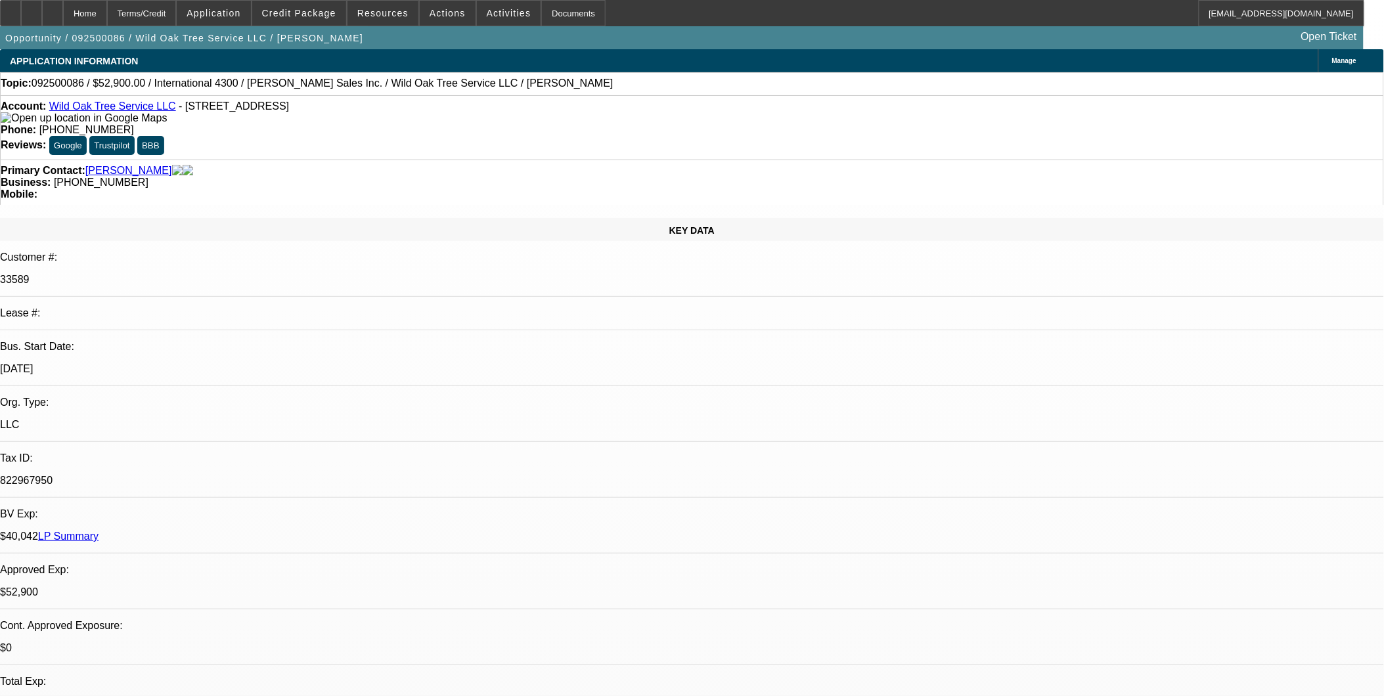
select select "6"
select select "1"
select select "2"
select select "6"
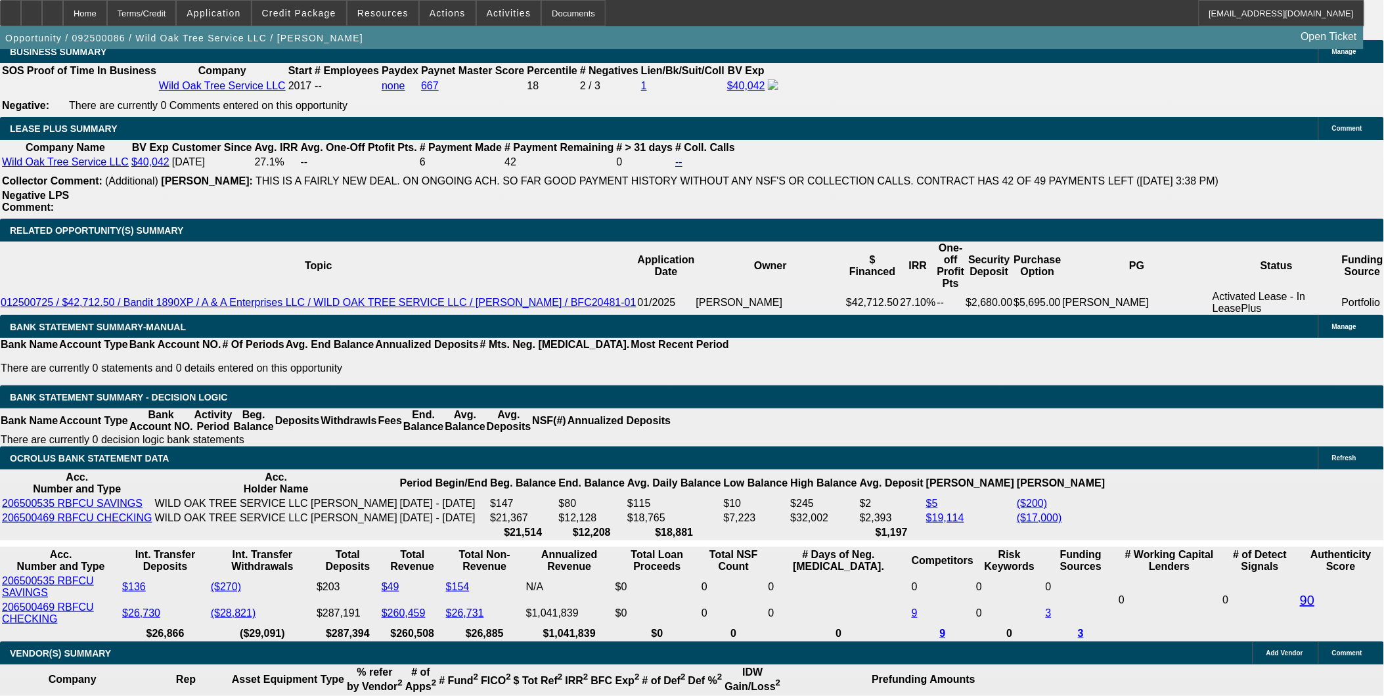
scroll to position [2116, 0]
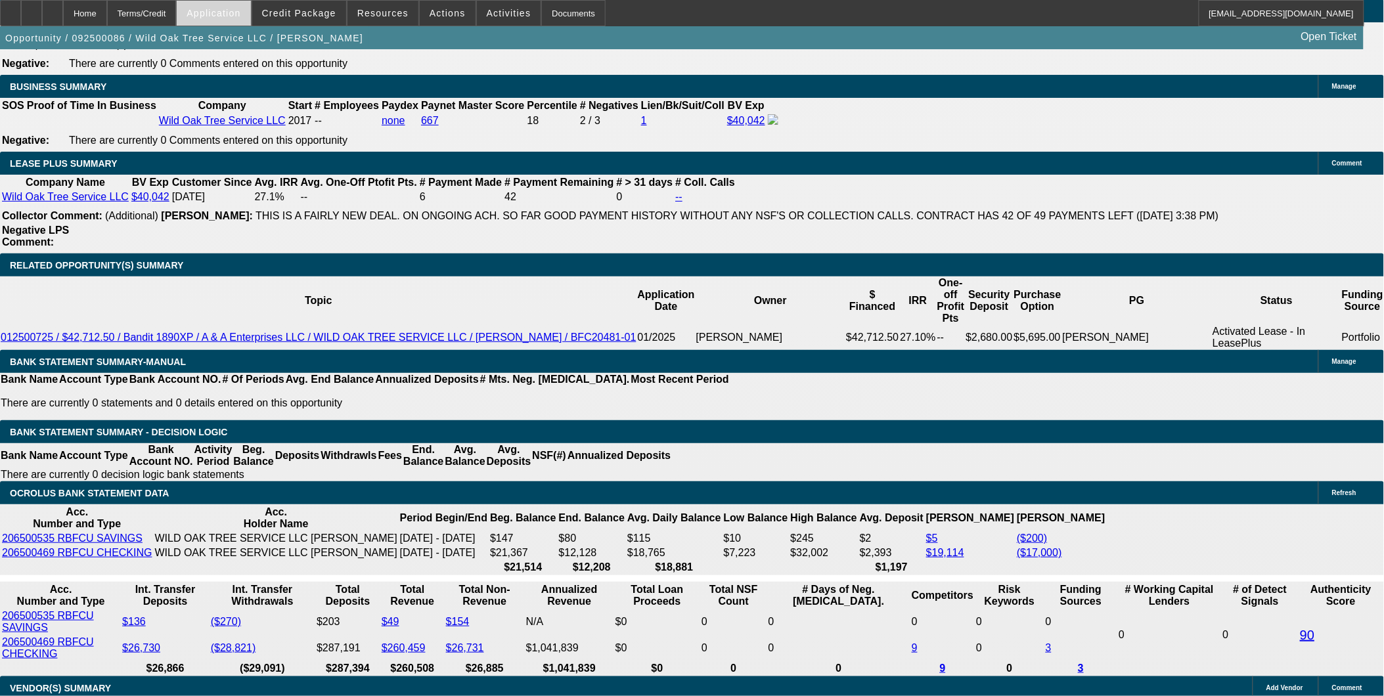
click at [240, 14] on span "Application" at bounding box center [213, 13] width 54 height 11
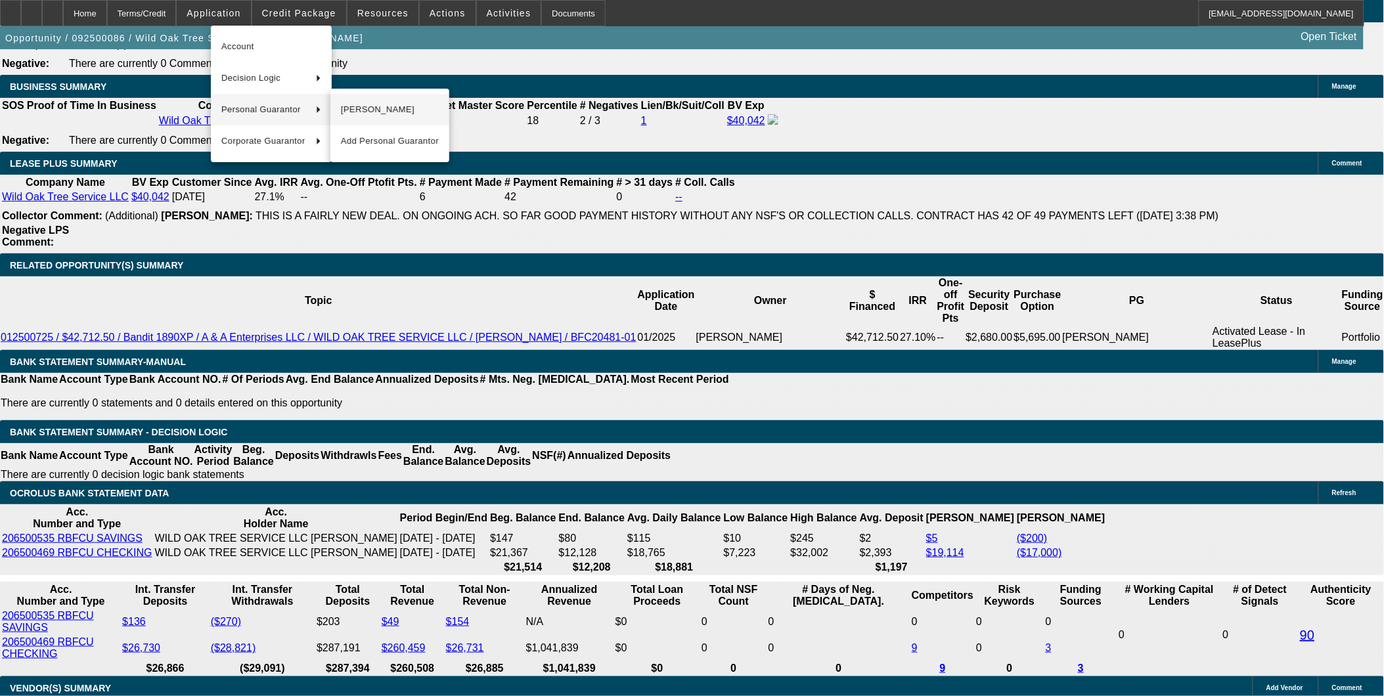
click at [407, 106] on span "[PERSON_NAME]" at bounding box center [390, 110] width 98 height 16
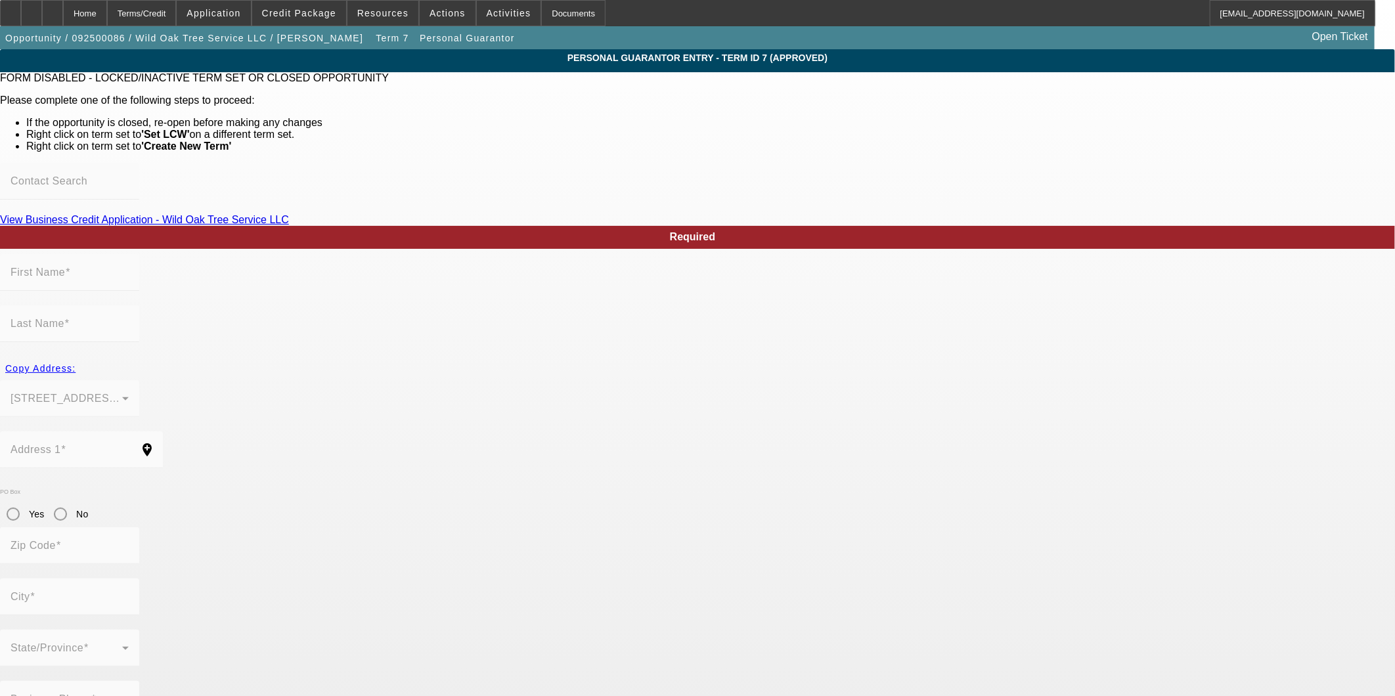
type input "[PERSON_NAME]"
type input "207 Grey Stone"
radio input "true"
type input "78065"
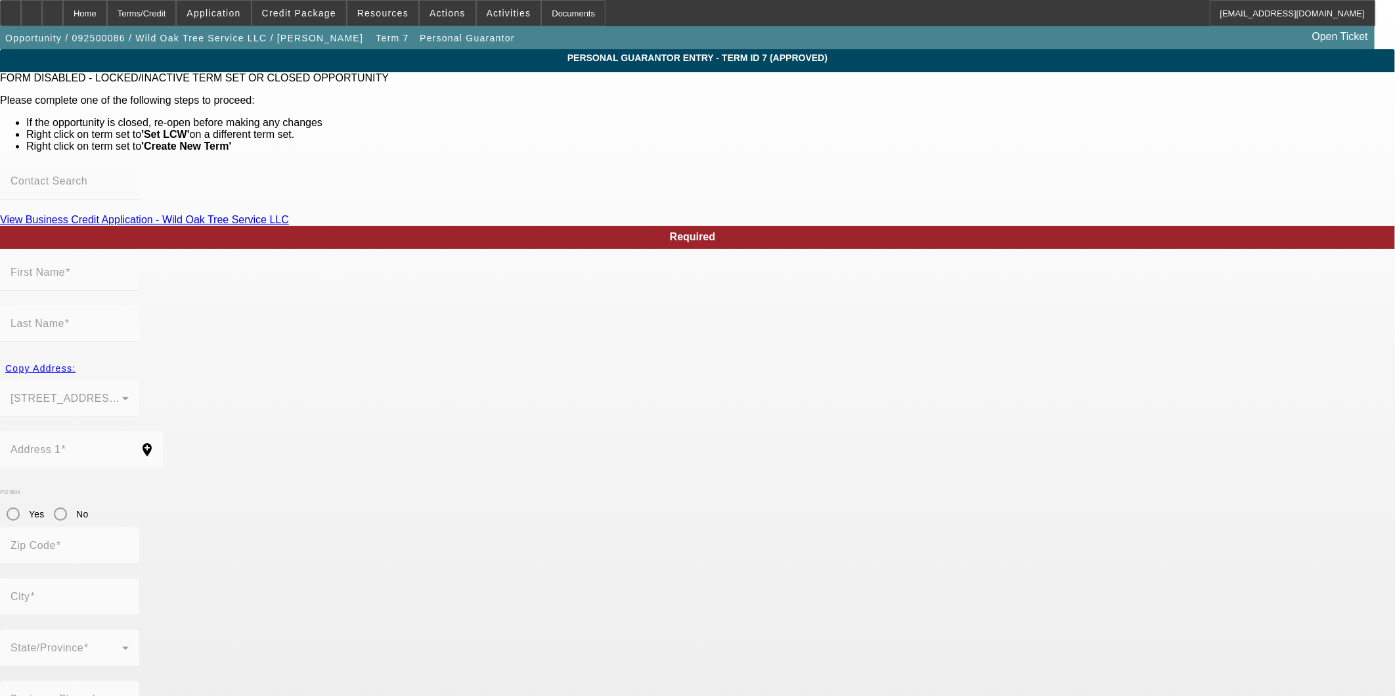
type input "[PERSON_NAME]"
type input "[PHONE_NUMBER]"
type input "100"
type input "460-99-2696"
type input "[EMAIL_ADDRESS][DOMAIN_NAME]"
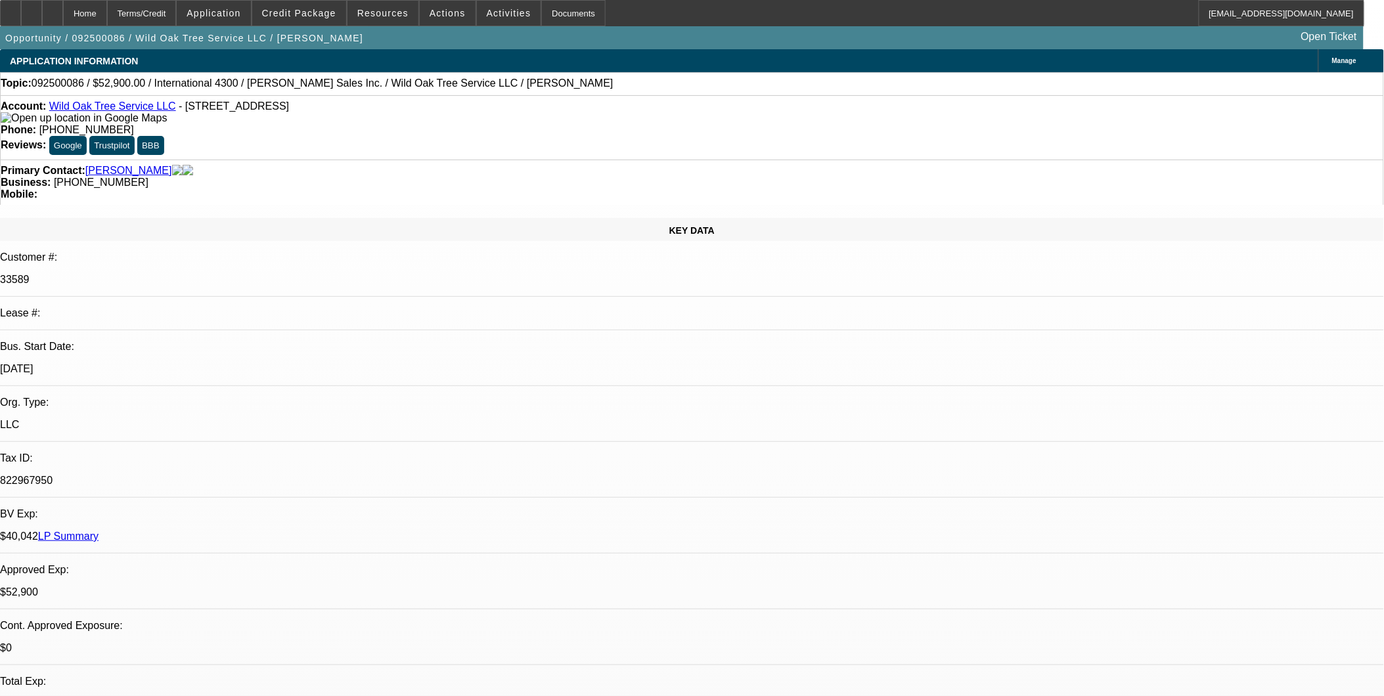
select select "0"
select select "2"
select select "0"
select select "6"
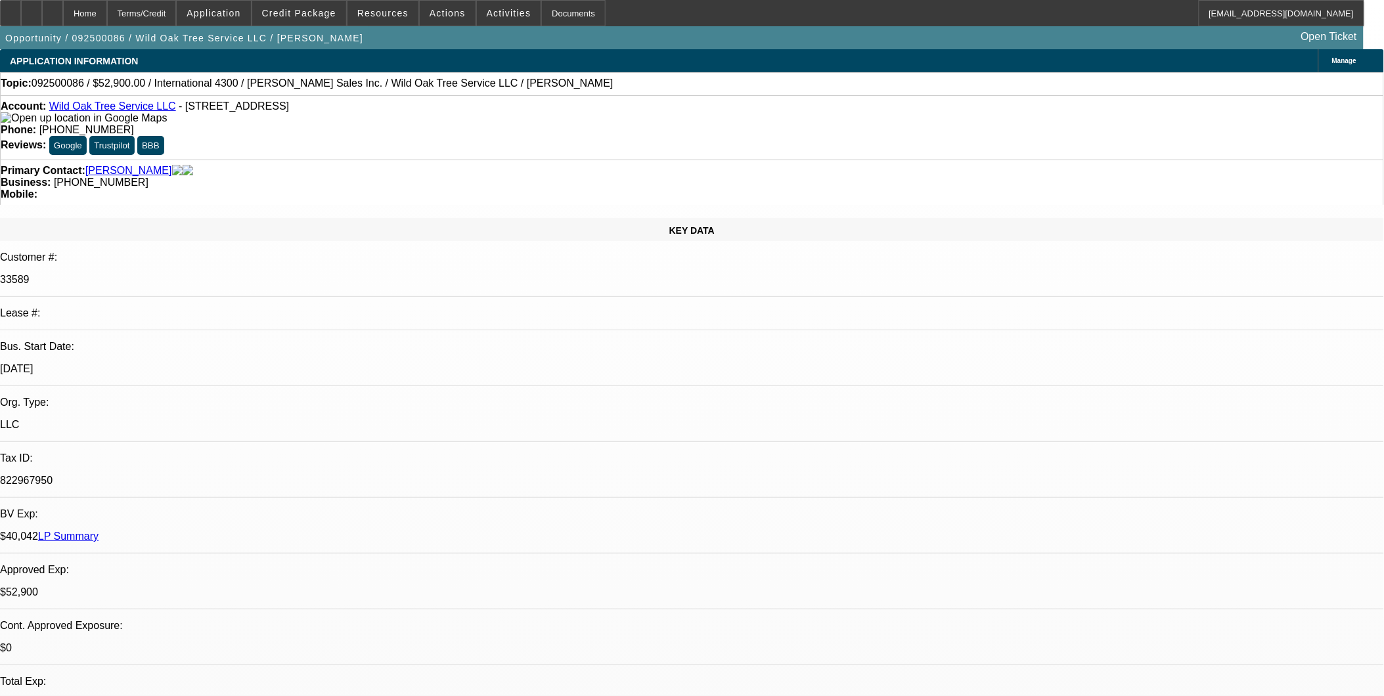
select select "0"
select select "2"
select select "0"
select select "6"
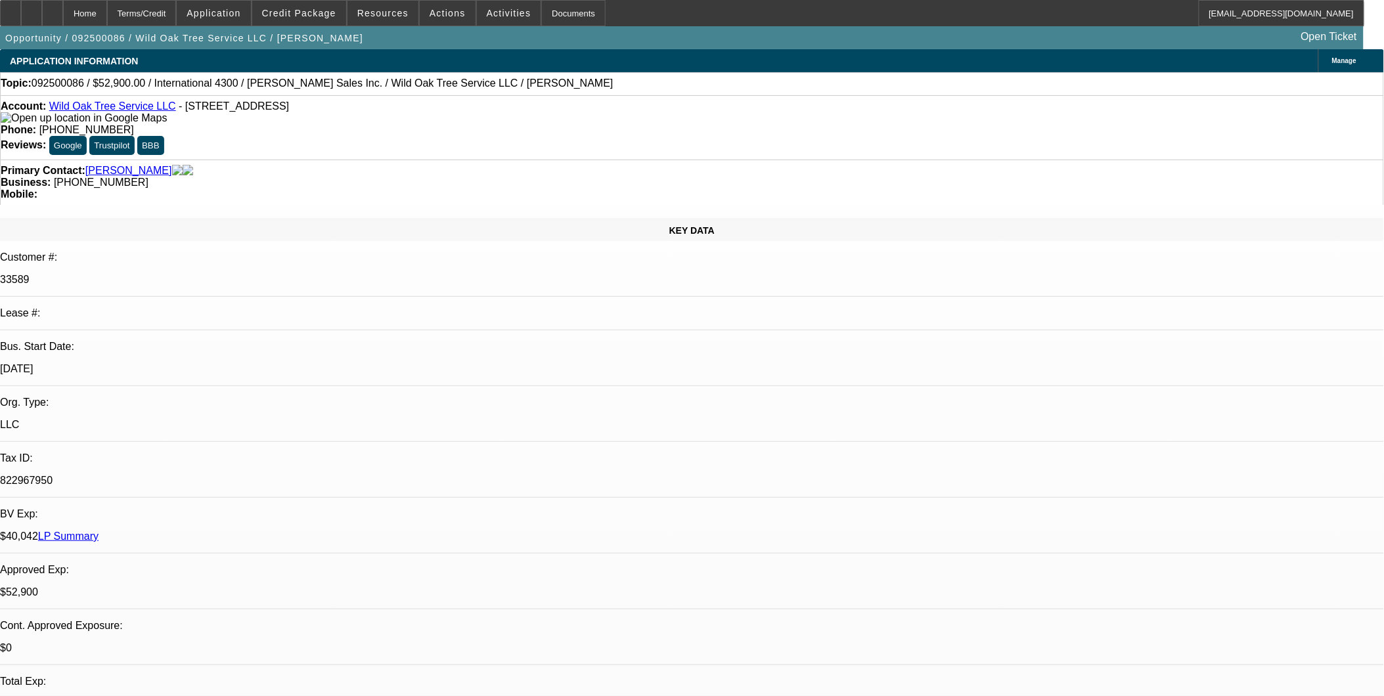
select select "0"
select select "2"
select select "0"
select select "6"
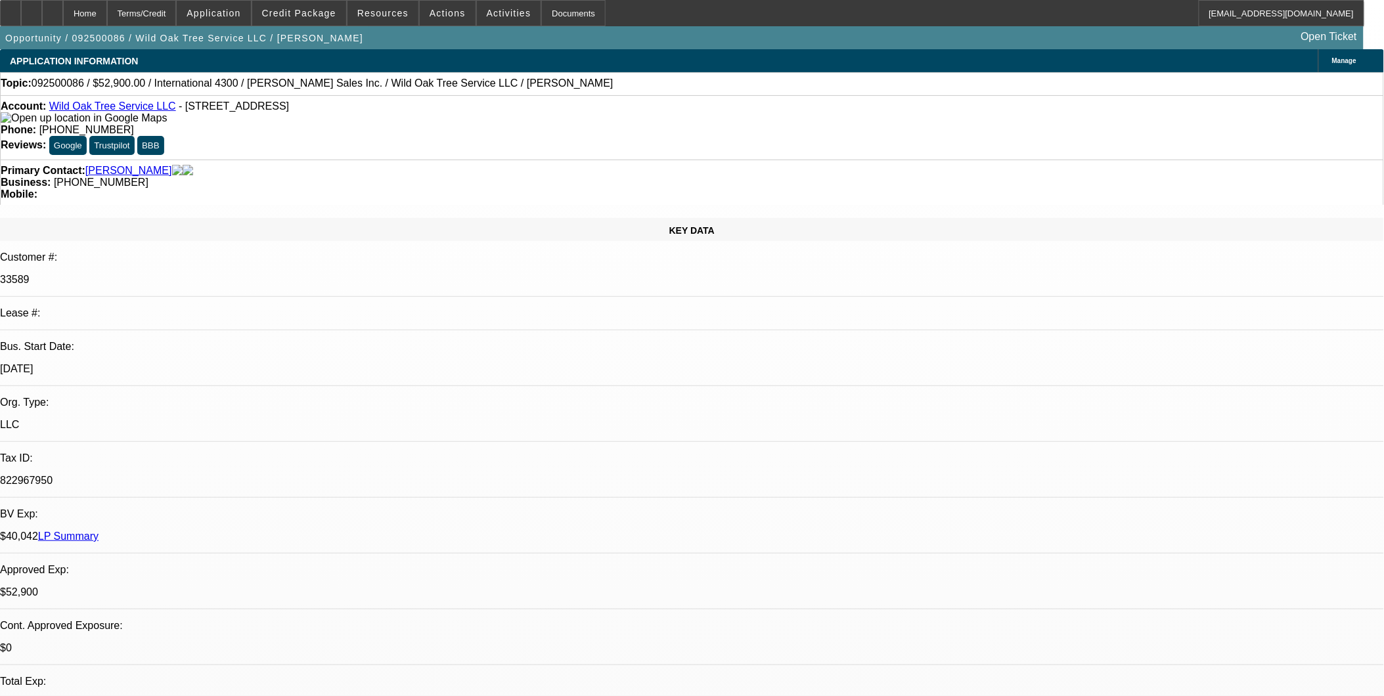
select select "0"
select select "2"
select select "0"
select select "6"
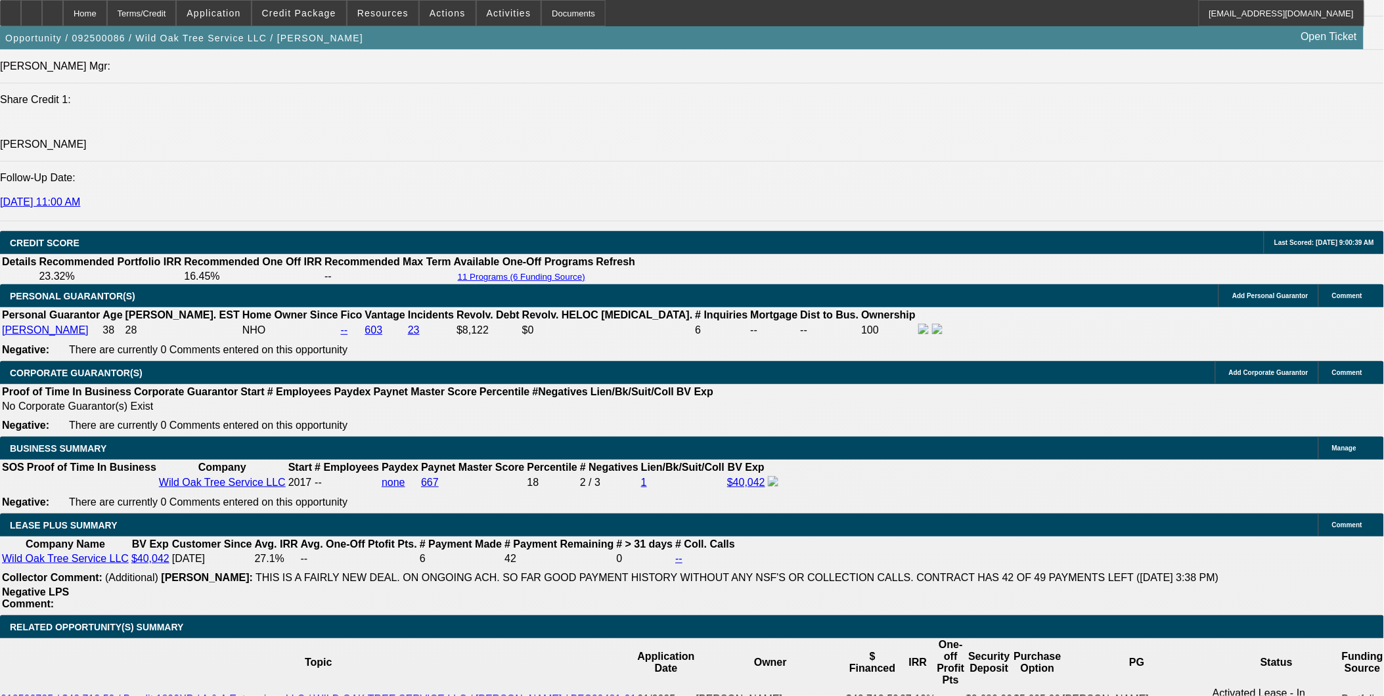
scroll to position [2043, 0]
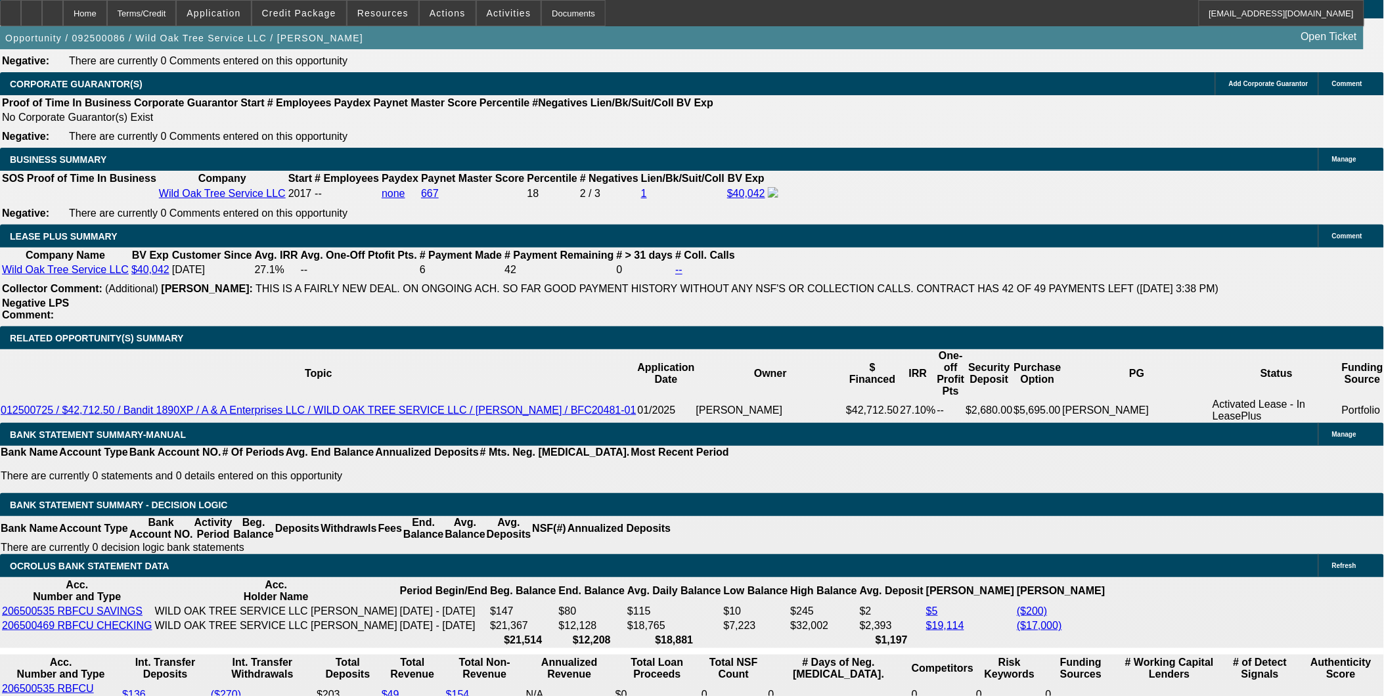
type input "UNKNOWN"
type input "6"
type input "$18,628.26"
type input "$9,314.13"
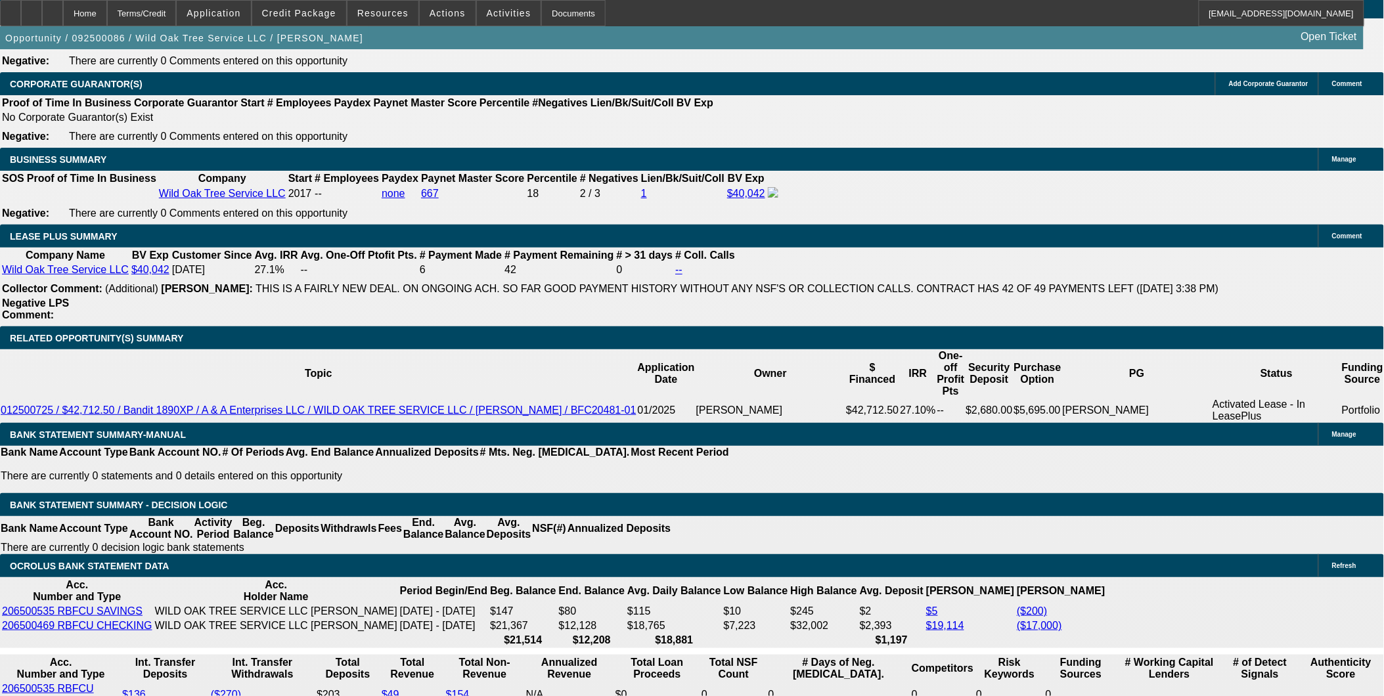
type input "66"
type input "$2,601.06"
type input "$1,300.53"
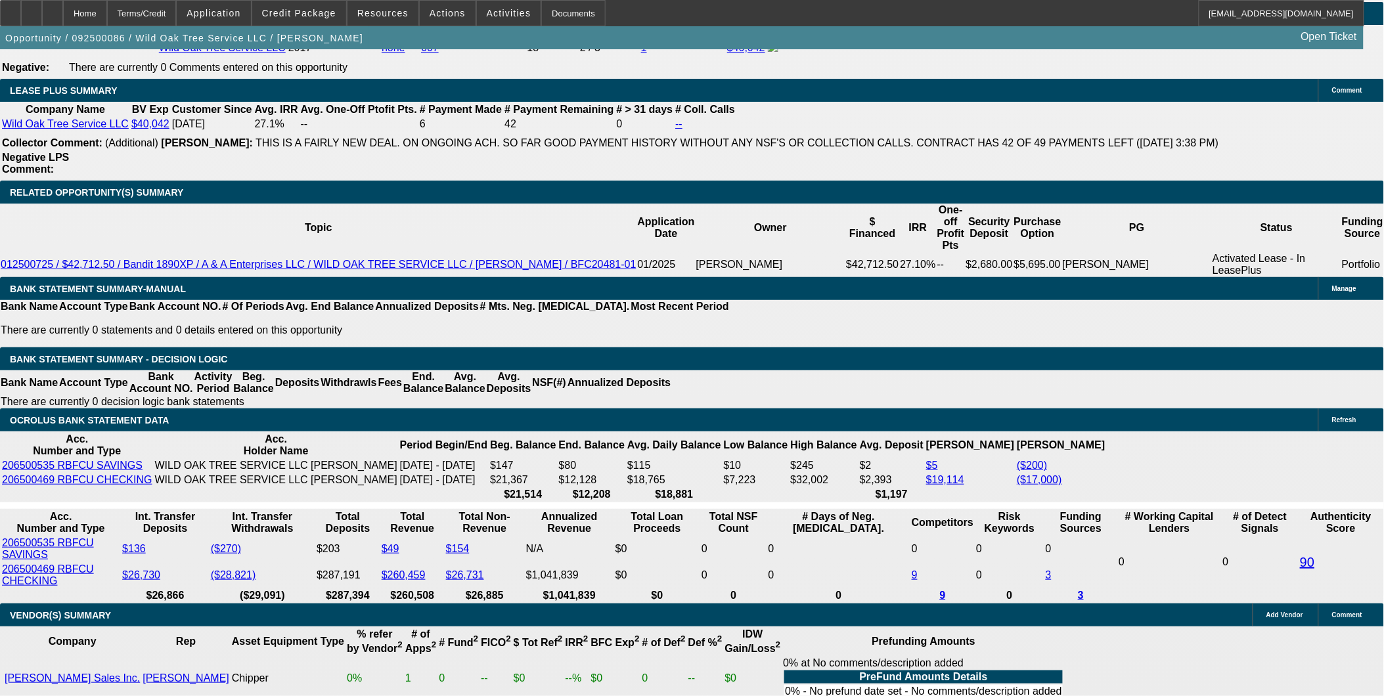
scroll to position [2116, 0]
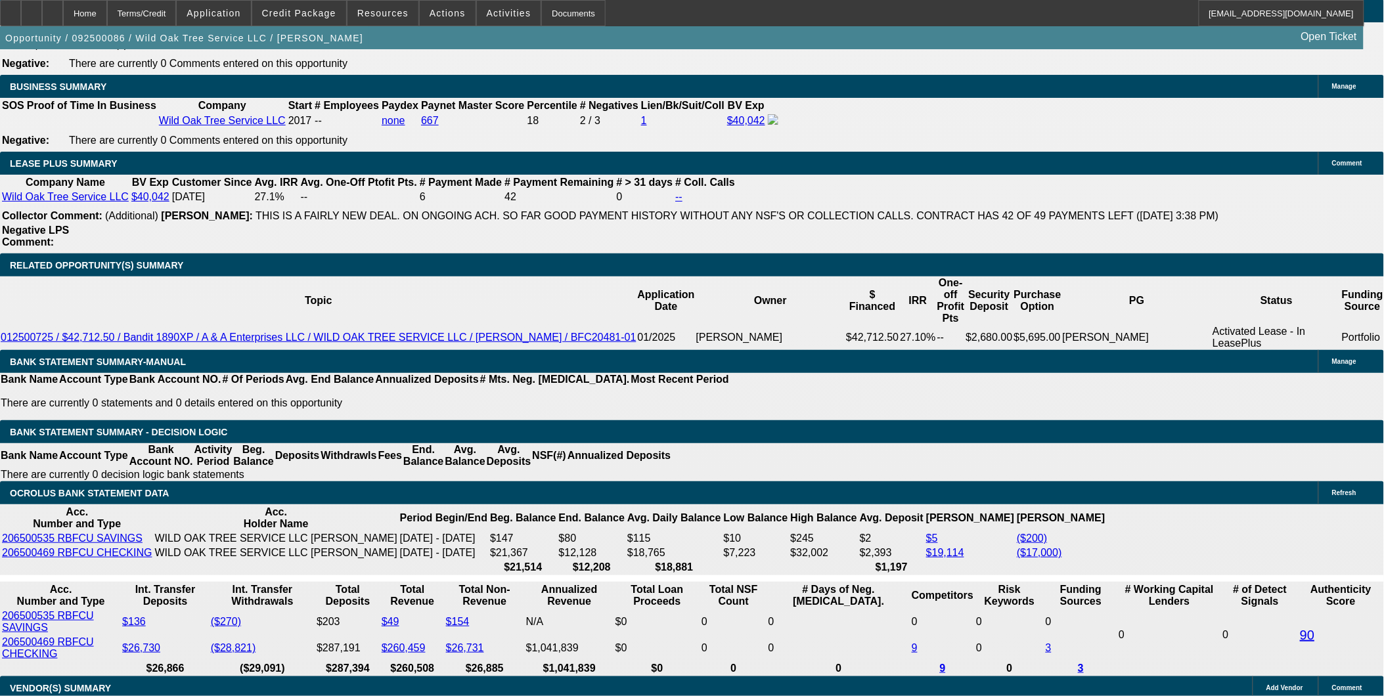
type input "60"
type input "$18,628.26"
type input "$9,314.13"
type input "$2,749.98"
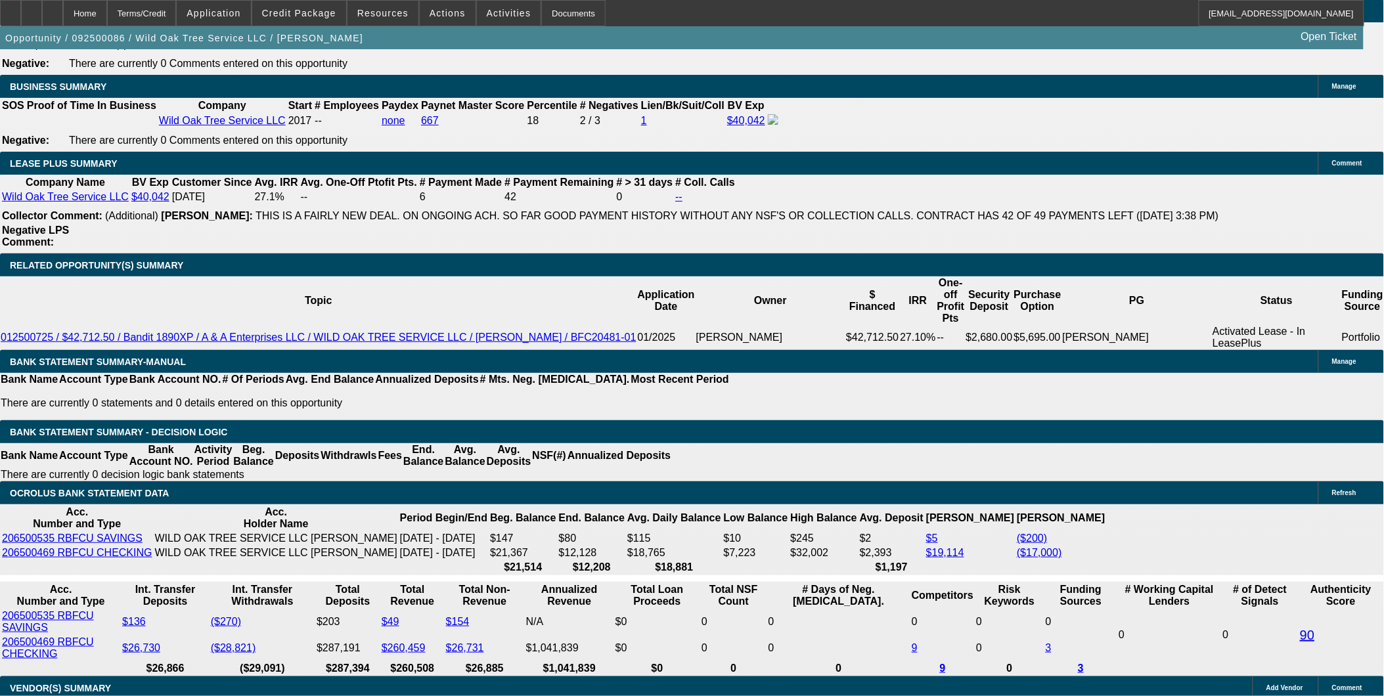
type input "$1,374.99"
type input "60"
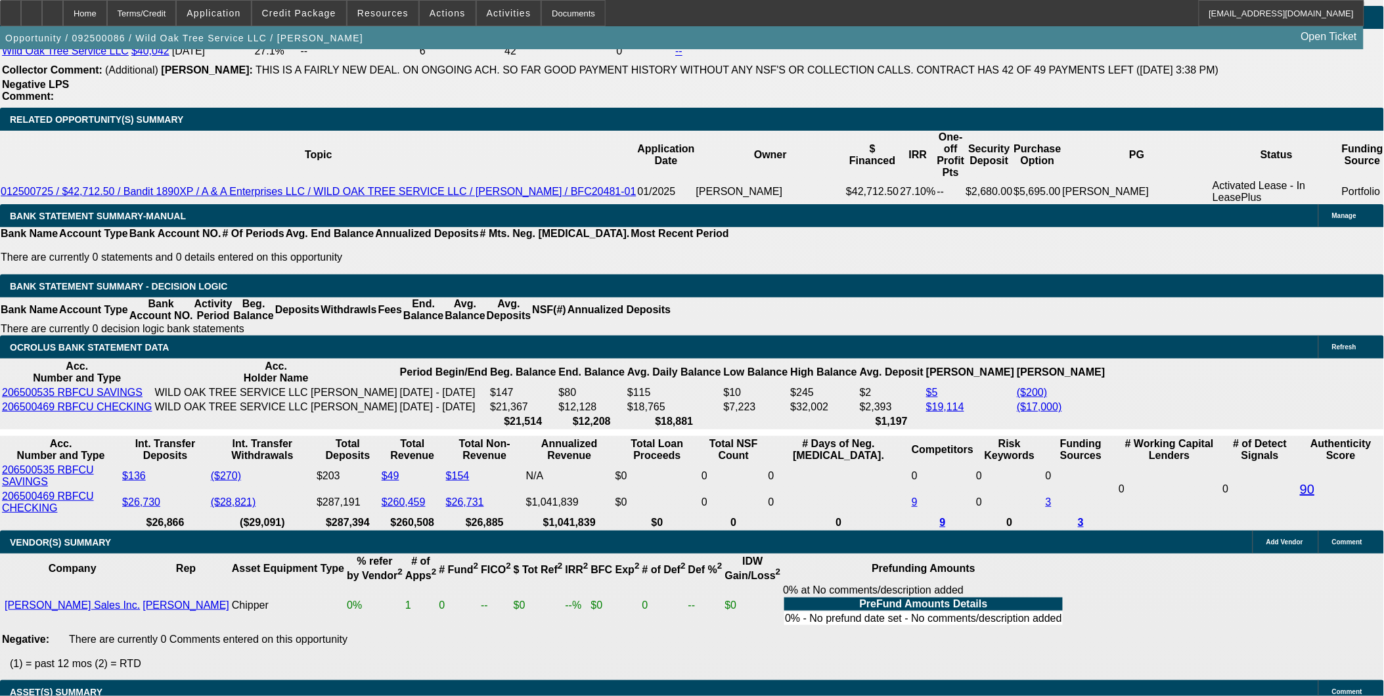
scroll to position [2189, 0]
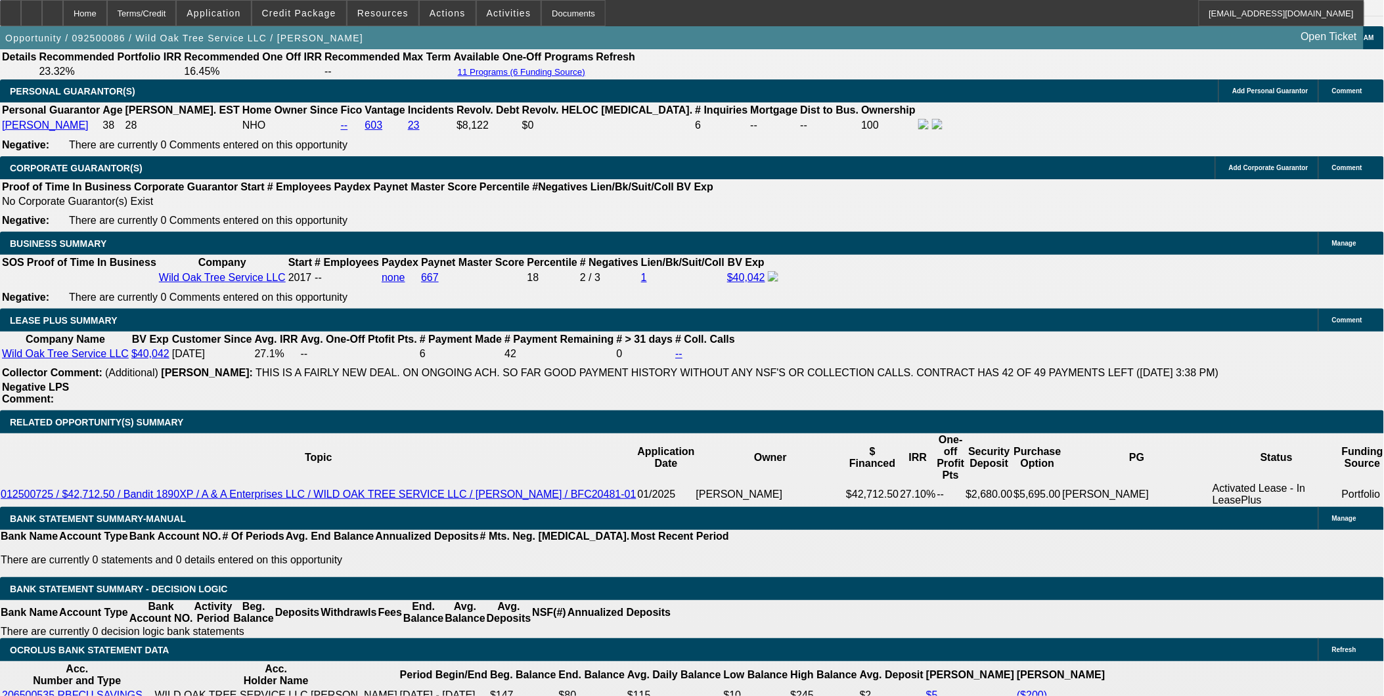
scroll to position [2043, 0]
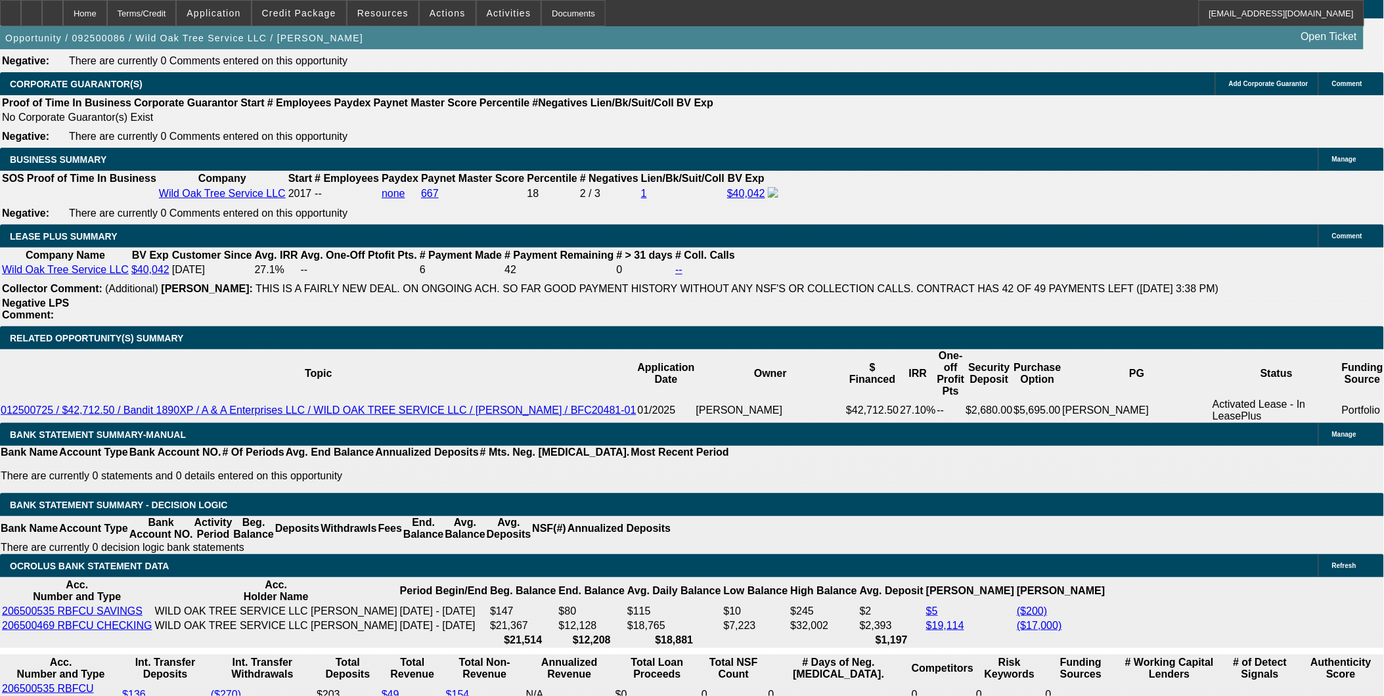
click at [917, 628] on div "APPLICATION INFORMATION [GEOGRAPHIC_DATA] Topic: 092500086 / $52,900.00 / Inter…" at bounding box center [692, 381] width 1384 height 4750
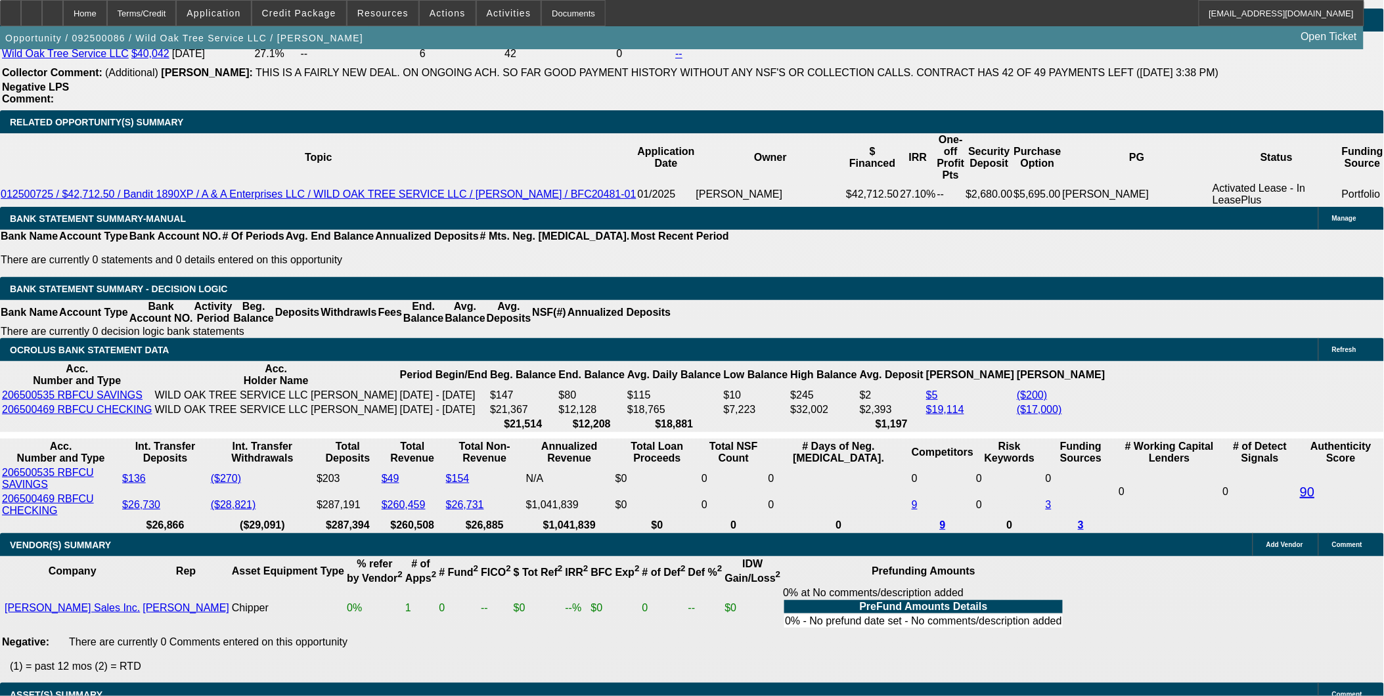
scroll to position [2262, 0]
